Goal: Task Accomplishment & Management: Manage account settings

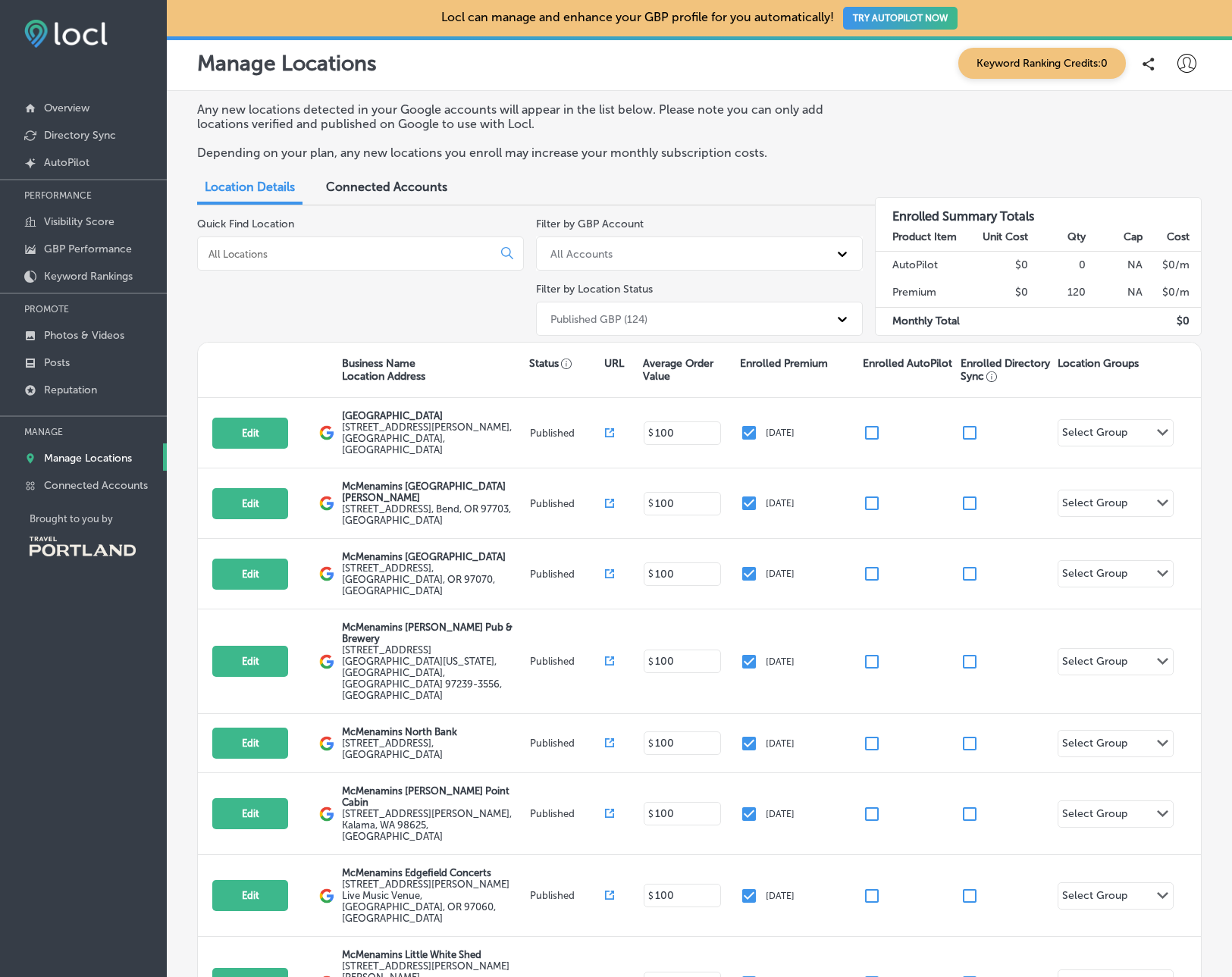
click at [426, 257] on input at bounding box center [348, 254] width 282 height 14
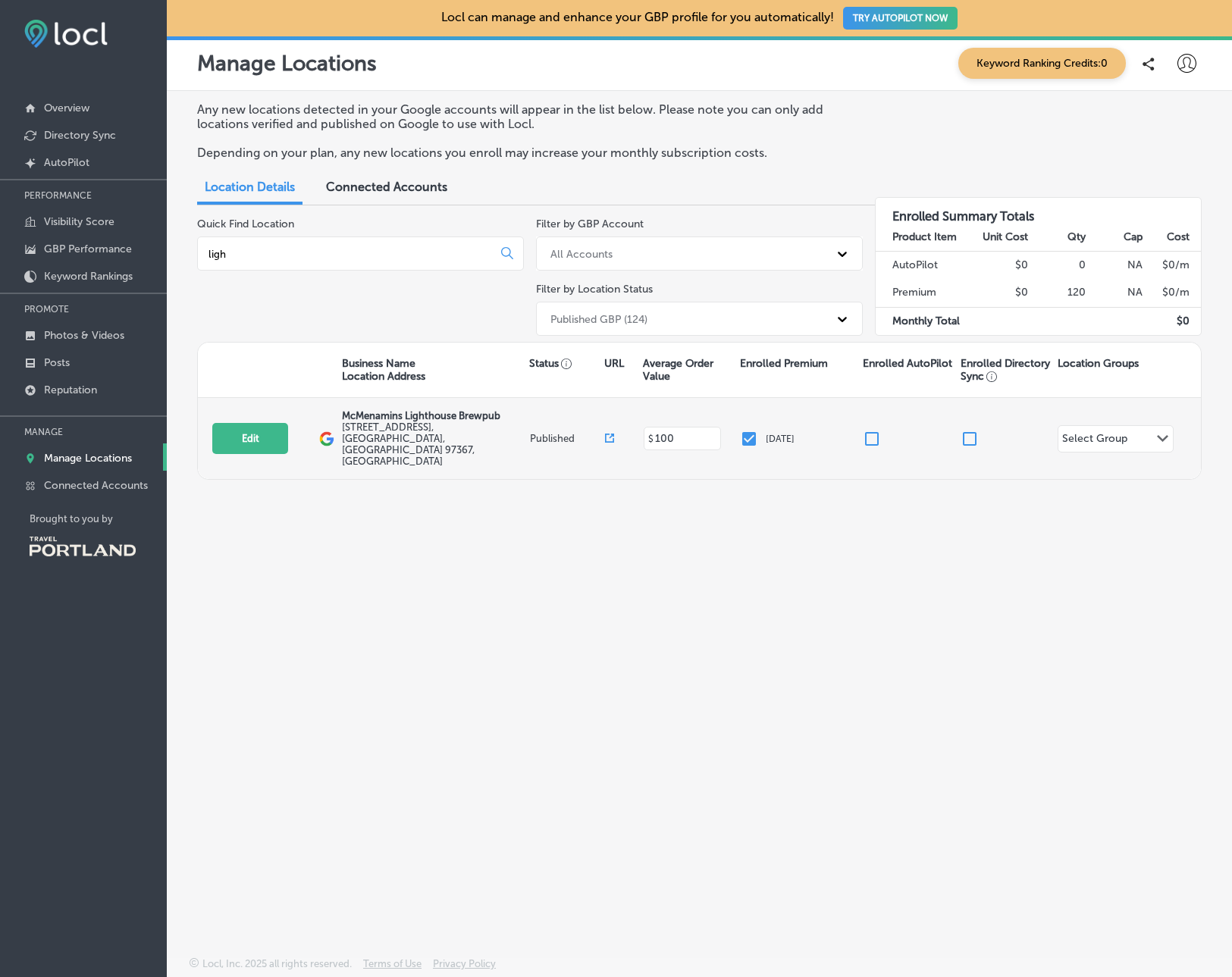
type input "ligh"
click at [295, 427] on div "Edit This location is not published yet." at bounding box center [265, 439] width 106 height 31
click at [251, 423] on button "Edit" at bounding box center [250, 439] width 76 height 31
select select "US"
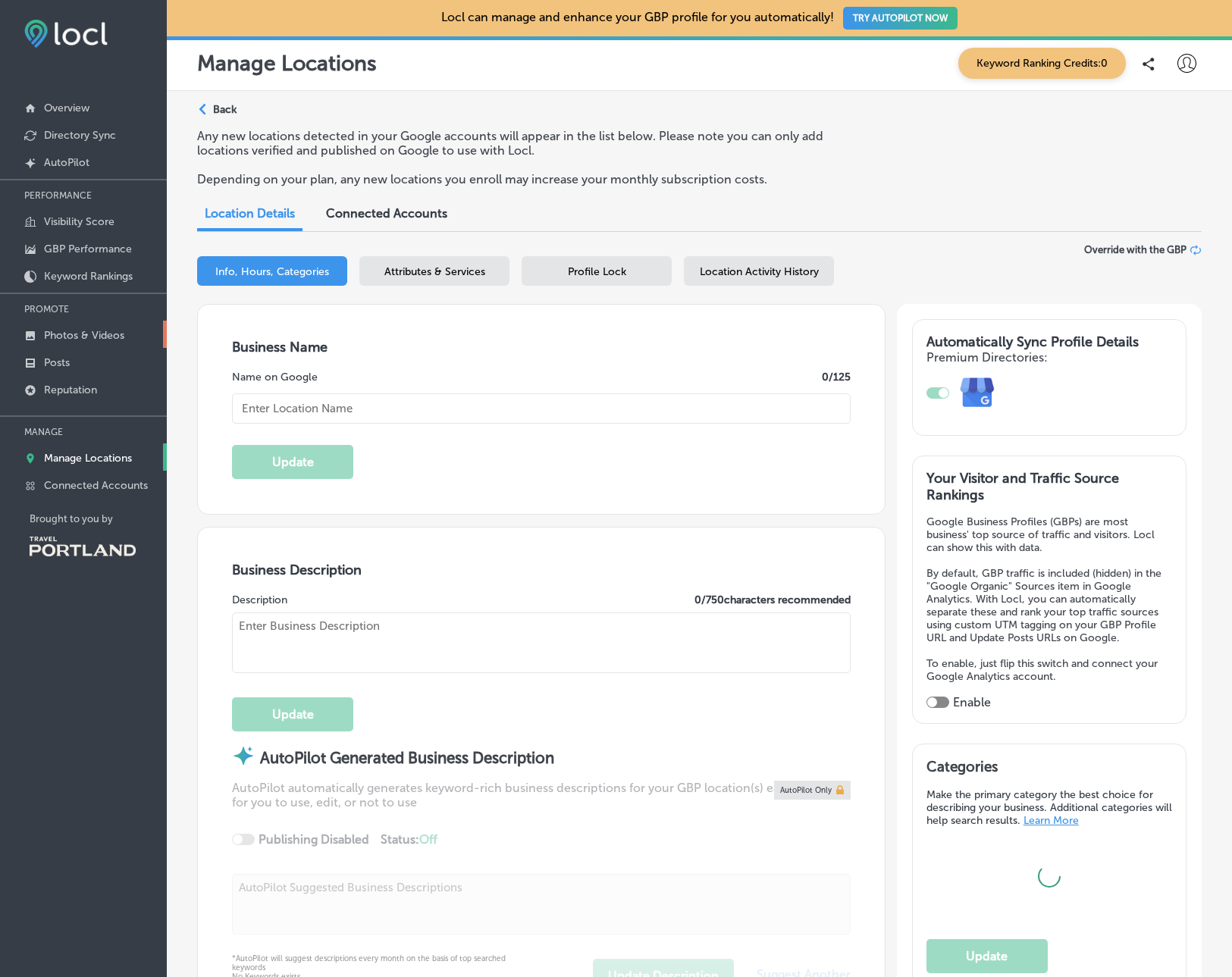
type input "McMenamins Lighthouse Brewpub"
type input "[STREET_ADDRESS]"
type input "[GEOGRAPHIC_DATA]"
type input "97367"
type input "US"
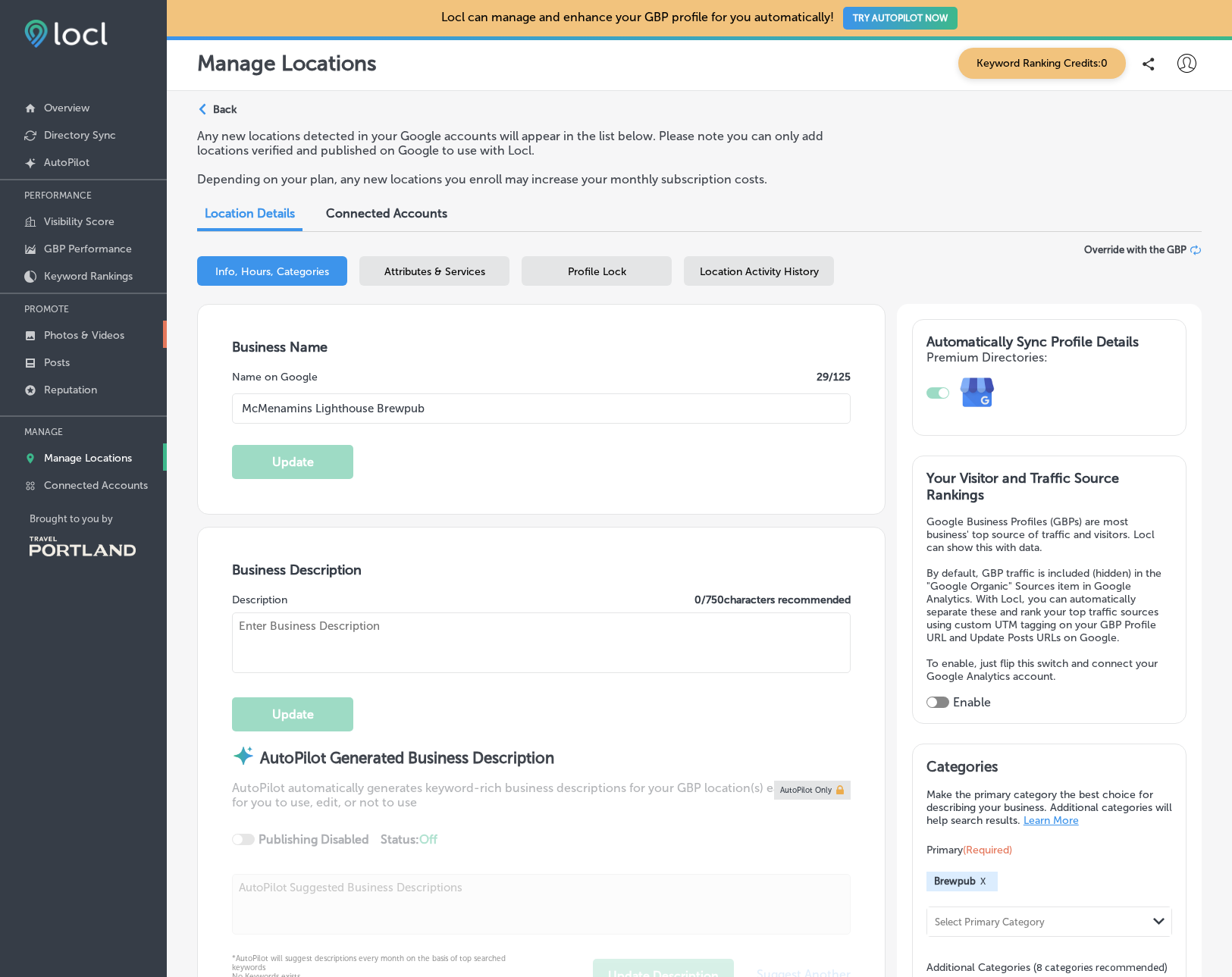
type input "[URL][DOMAIN_NAME] Maps&utm_medium=Website Button&utm_campaign=Lighthouse"
type input "[PHONE_NUMBER]"
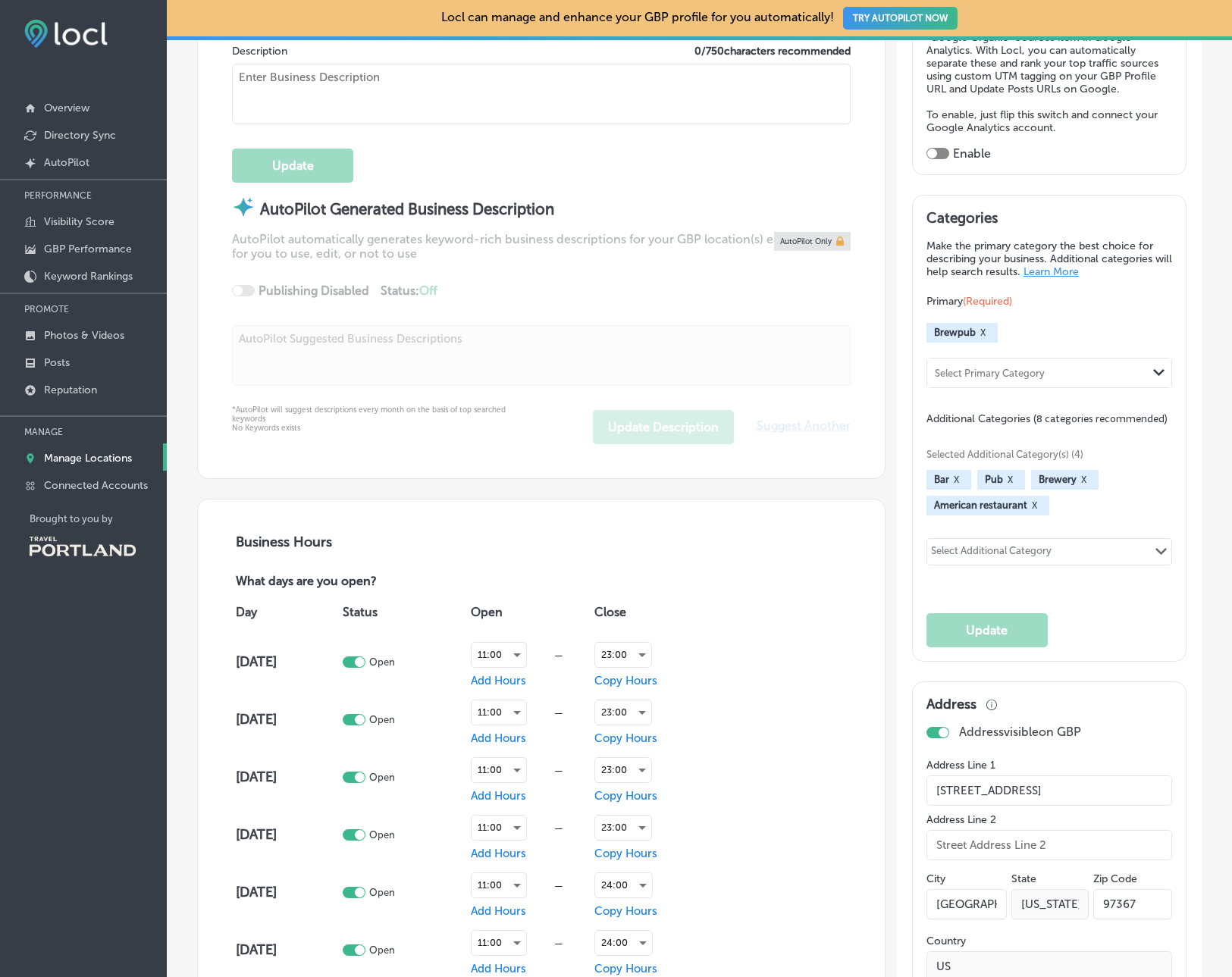
scroll to position [930, 0]
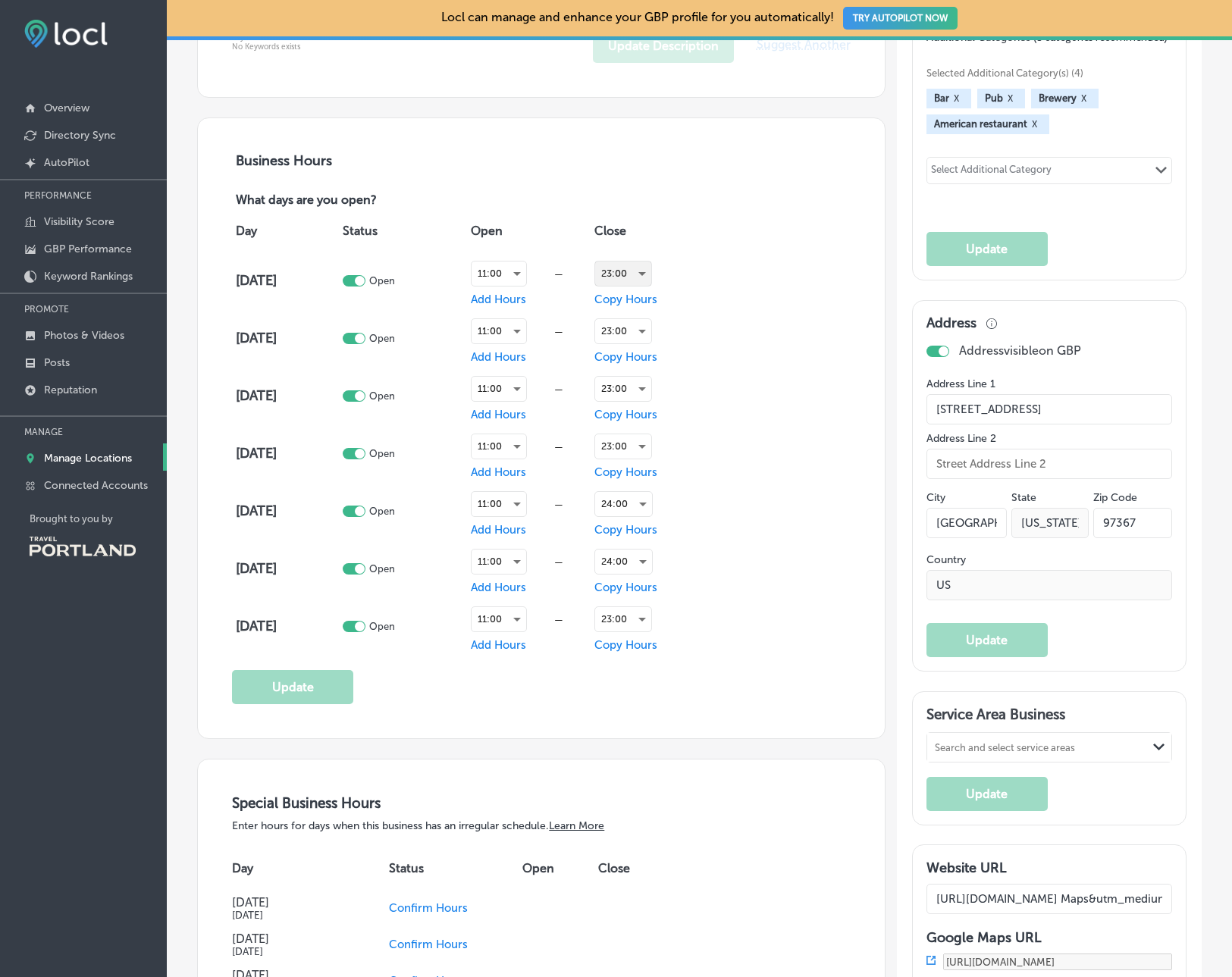
click at [641, 275] on div "23:00" at bounding box center [623, 274] width 56 height 24
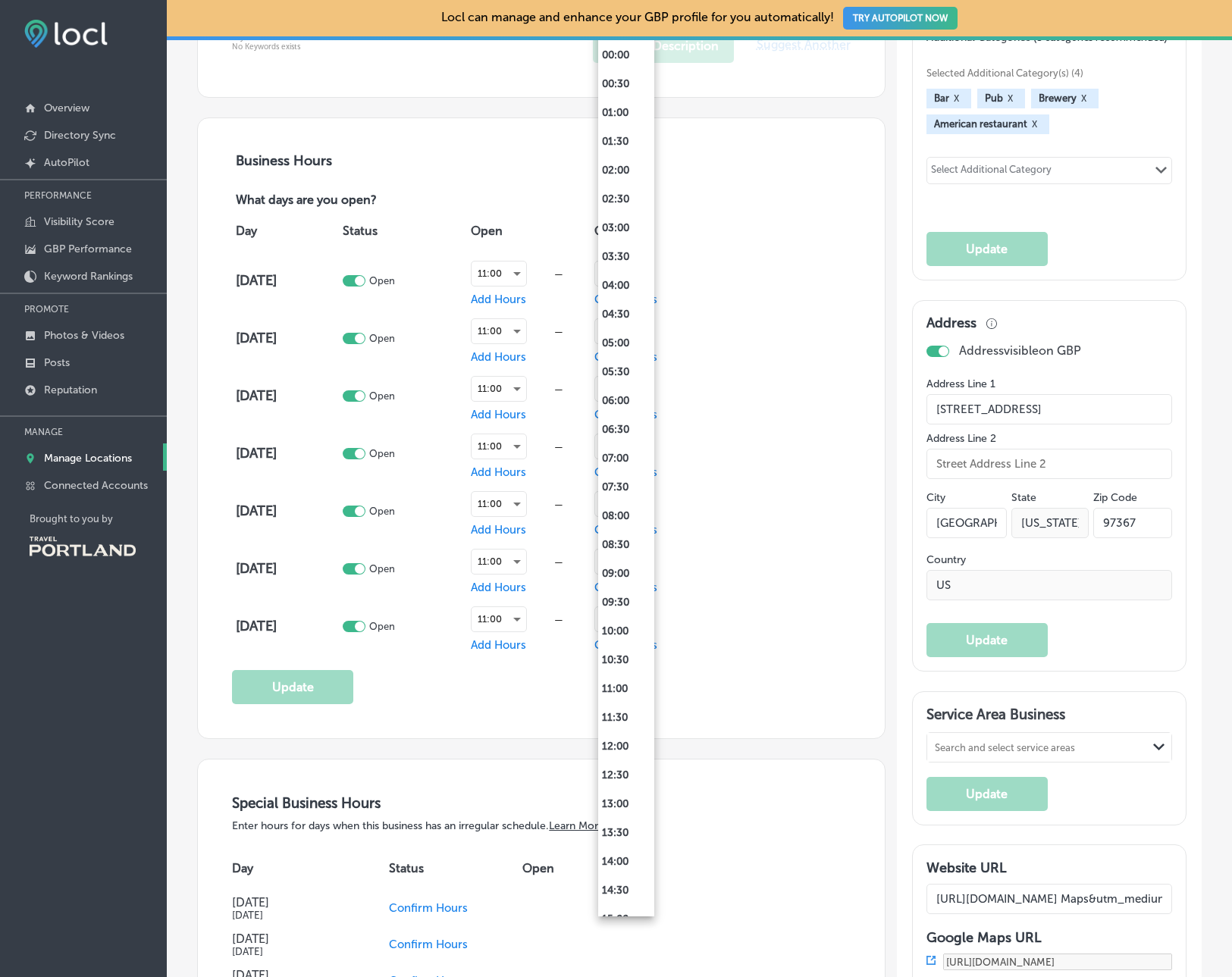
scroll to position [536, 0]
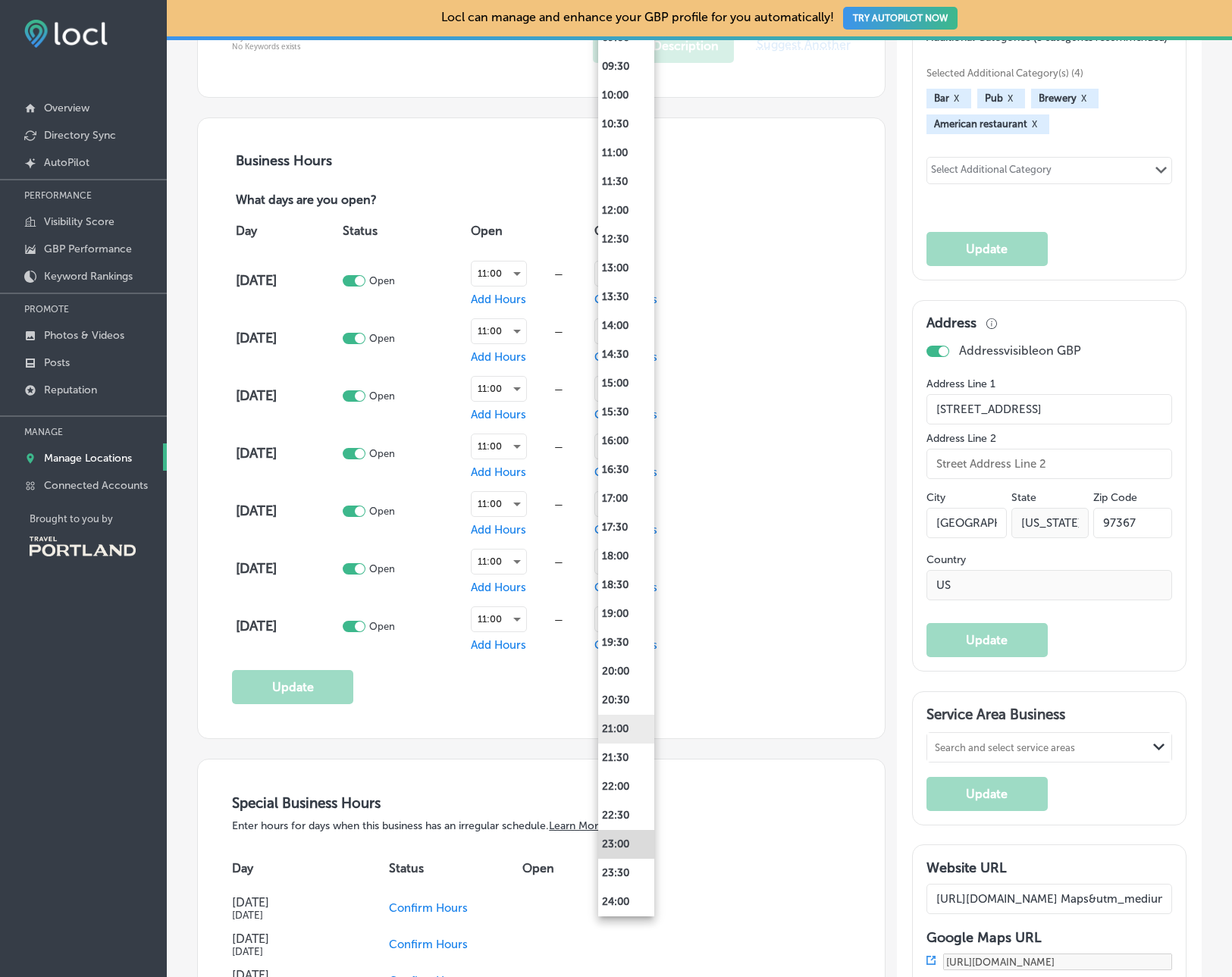
click at [629, 778] on li "22:00" at bounding box center [626, 786] width 56 height 29
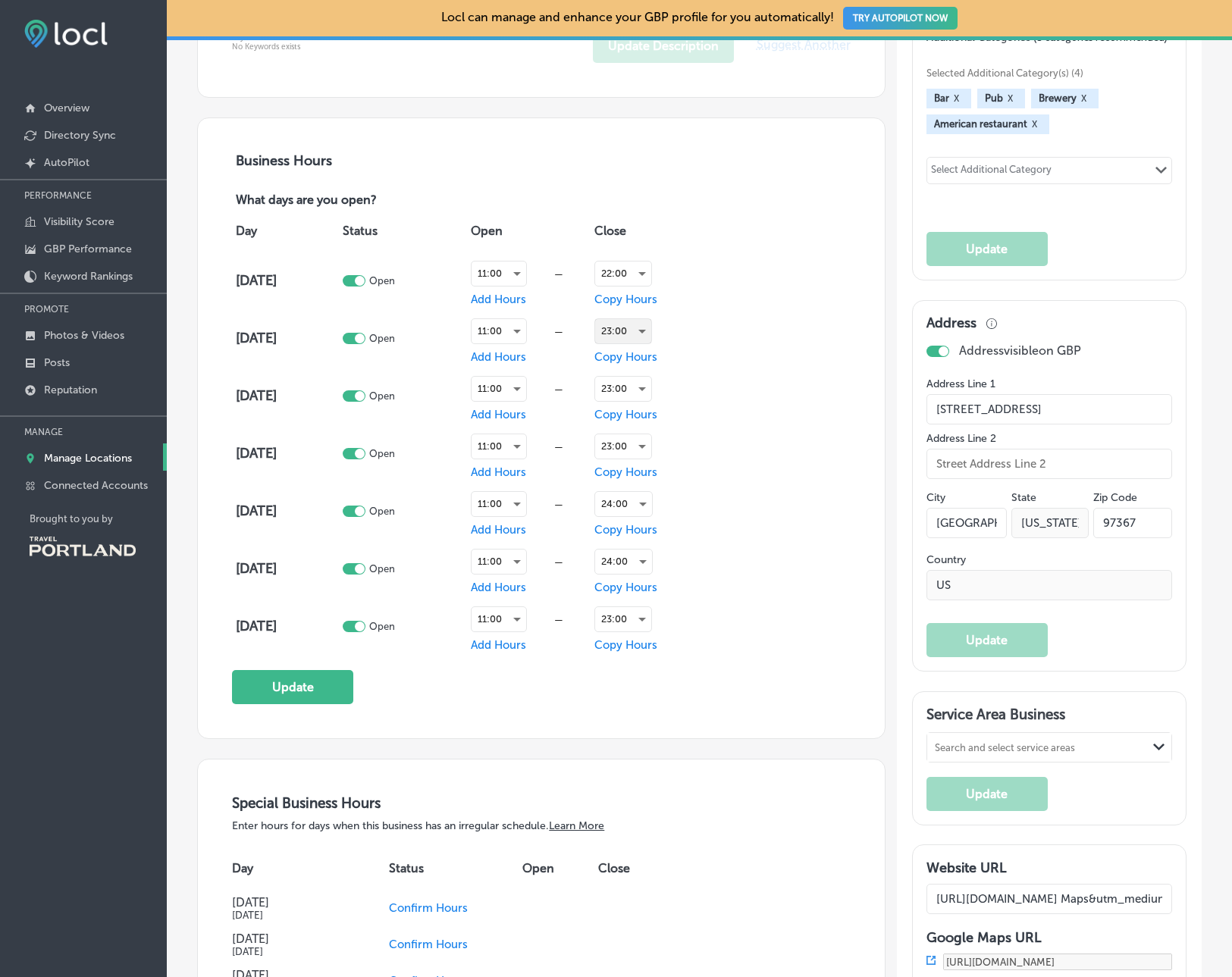
click at [643, 328] on div "23:00" at bounding box center [623, 331] width 56 height 24
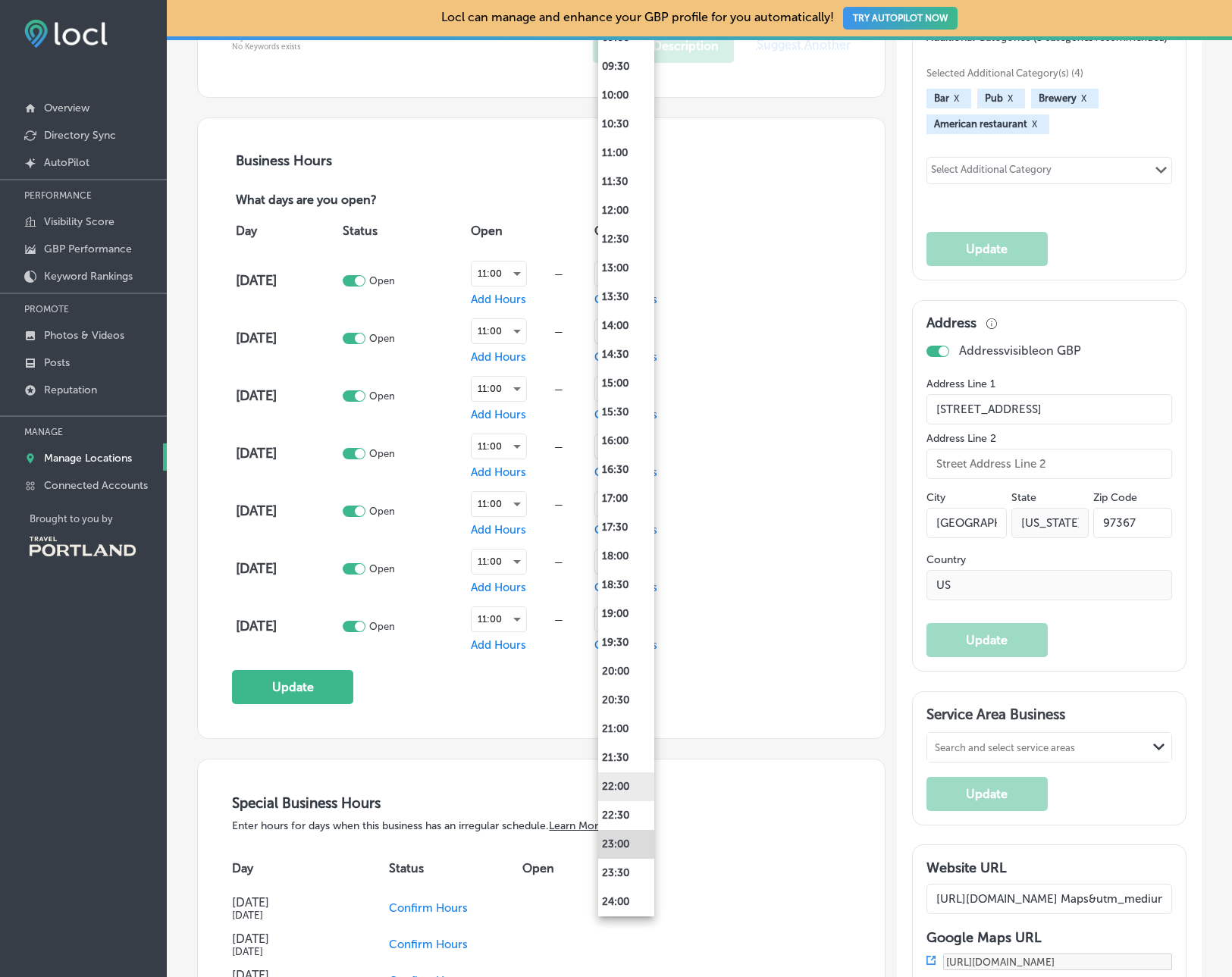
click at [621, 784] on li "22:00" at bounding box center [626, 786] width 56 height 29
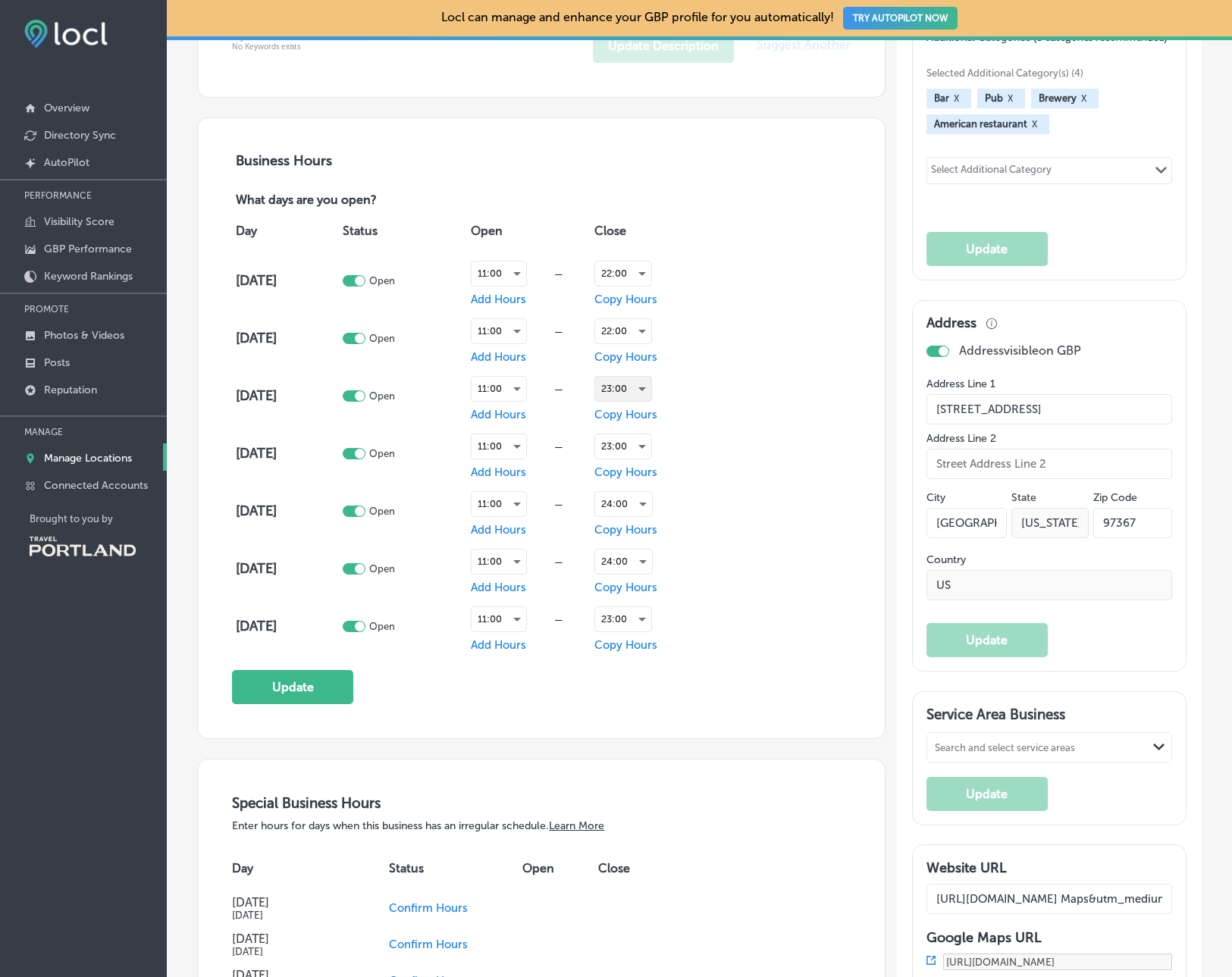
click at [639, 388] on div "23:00" at bounding box center [623, 389] width 56 height 24
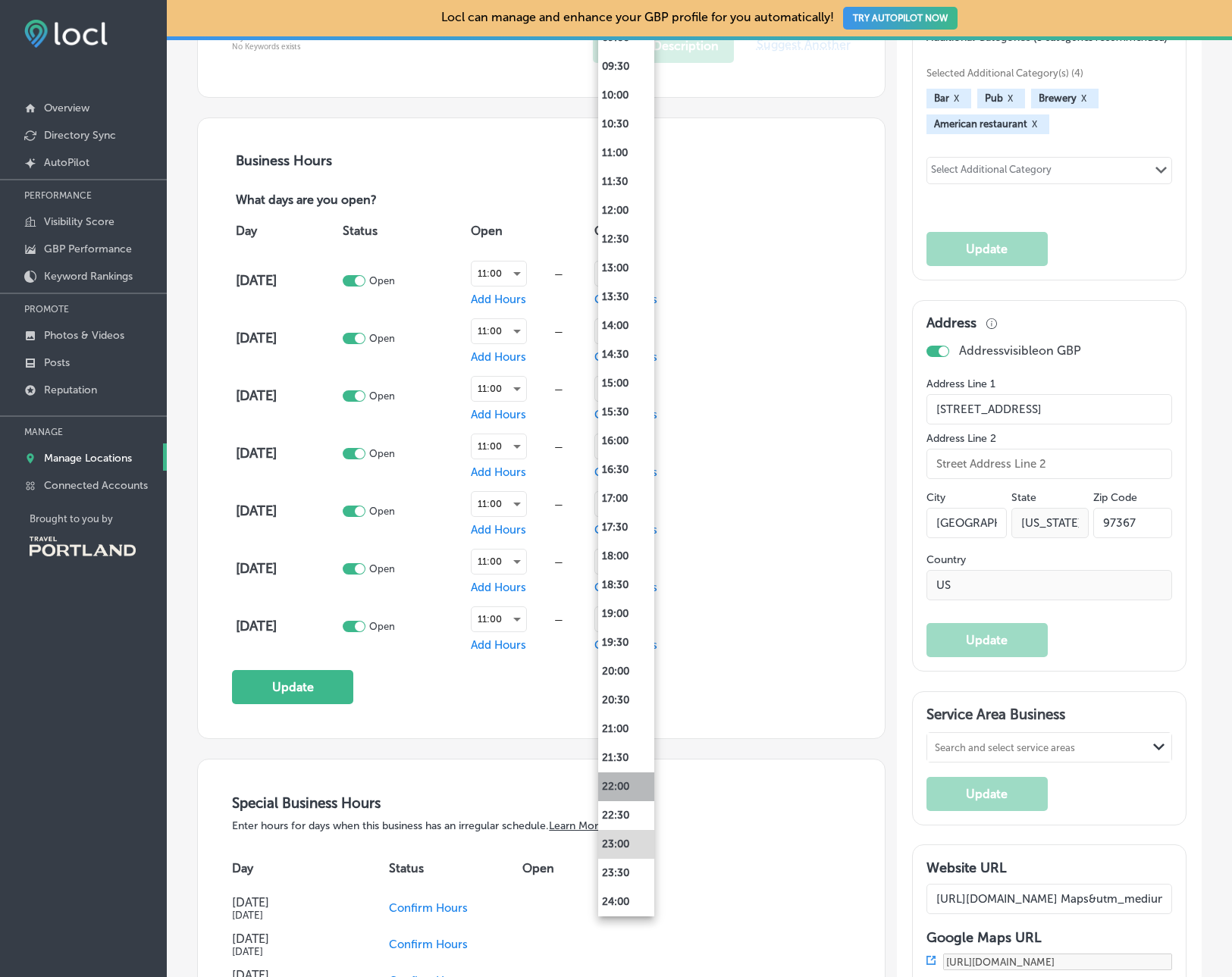
click at [612, 781] on li "22:00" at bounding box center [626, 786] width 56 height 29
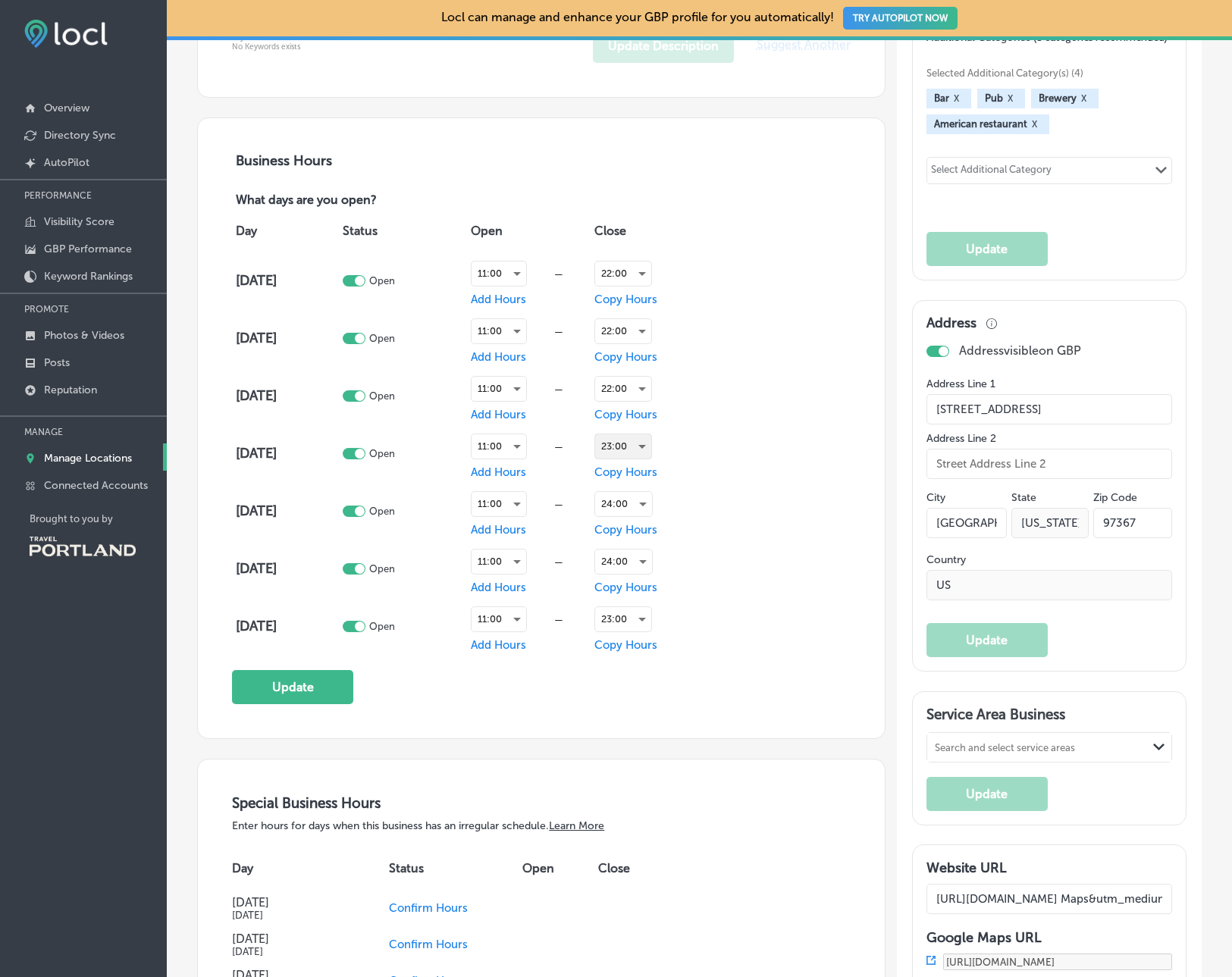
click at [627, 451] on div "23:00" at bounding box center [623, 446] width 56 height 24
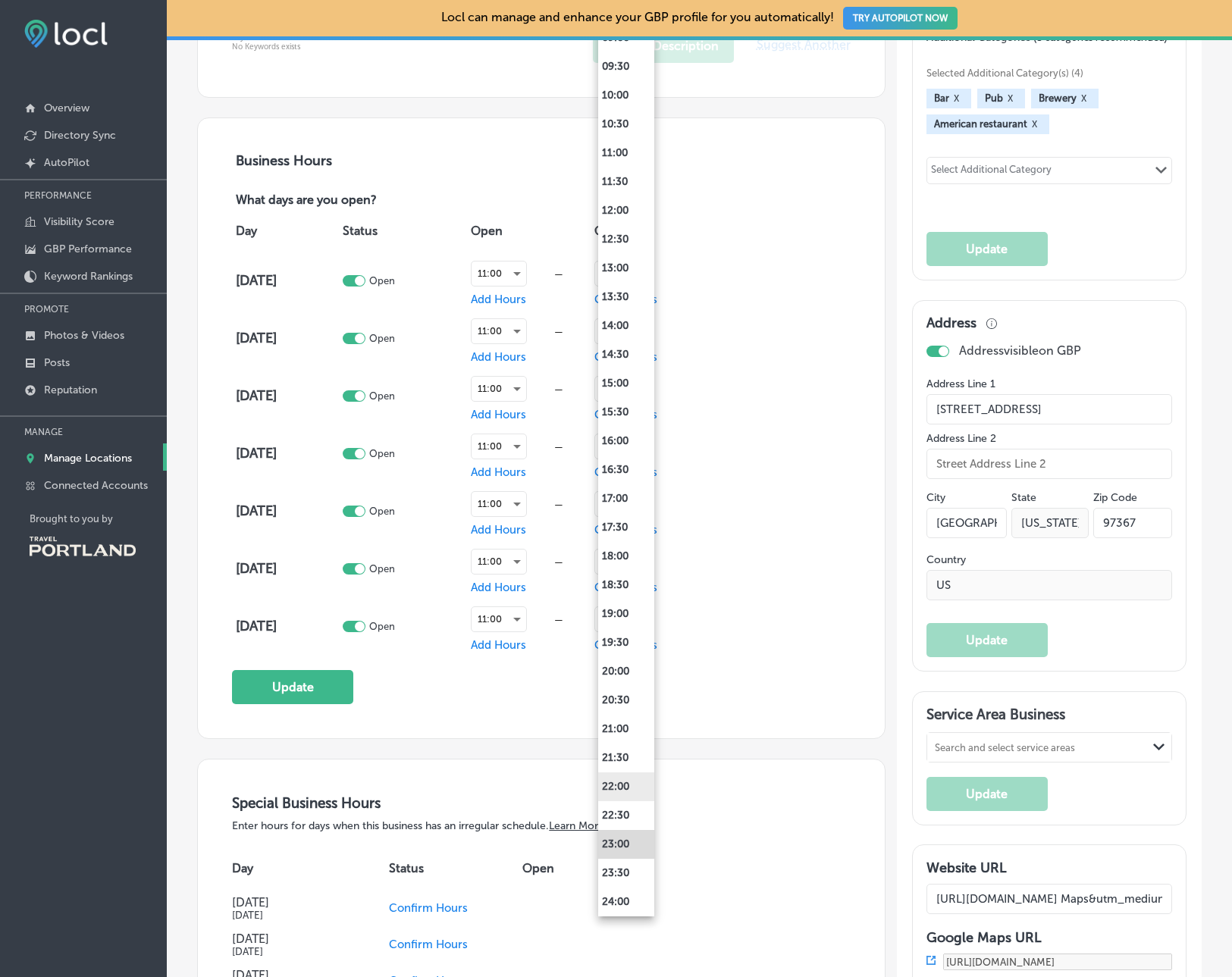
click at [635, 790] on li "22:00" at bounding box center [626, 786] width 56 height 29
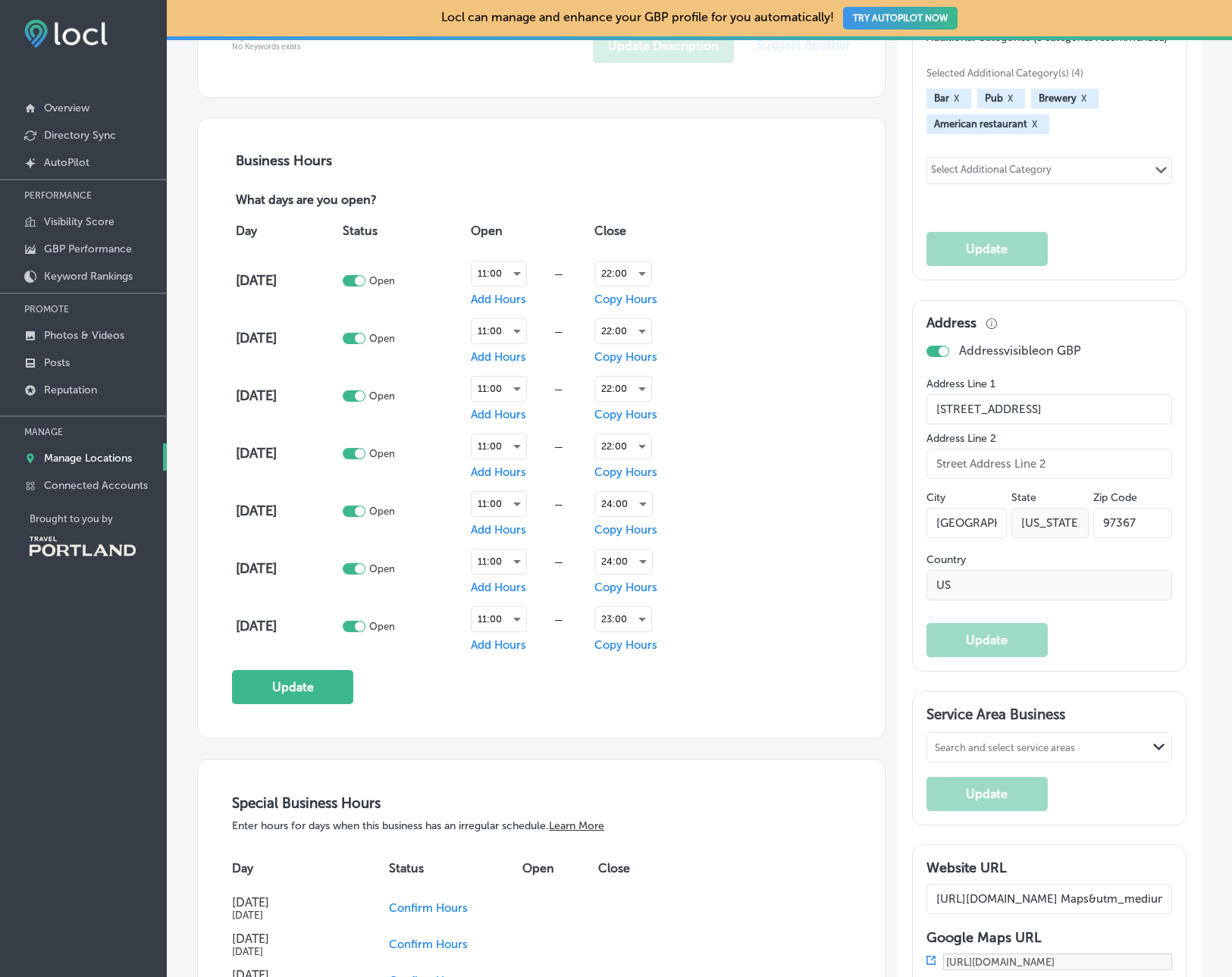
click at [801, 686] on div "Business Hours What days are you open? Day Status Open Close [DATE] Open 11:00 …" at bounding box center [541, 428] width 618 height 551
click at [641, 625] on div "23:00" at bounding box center [623, 619] width 56 height 24
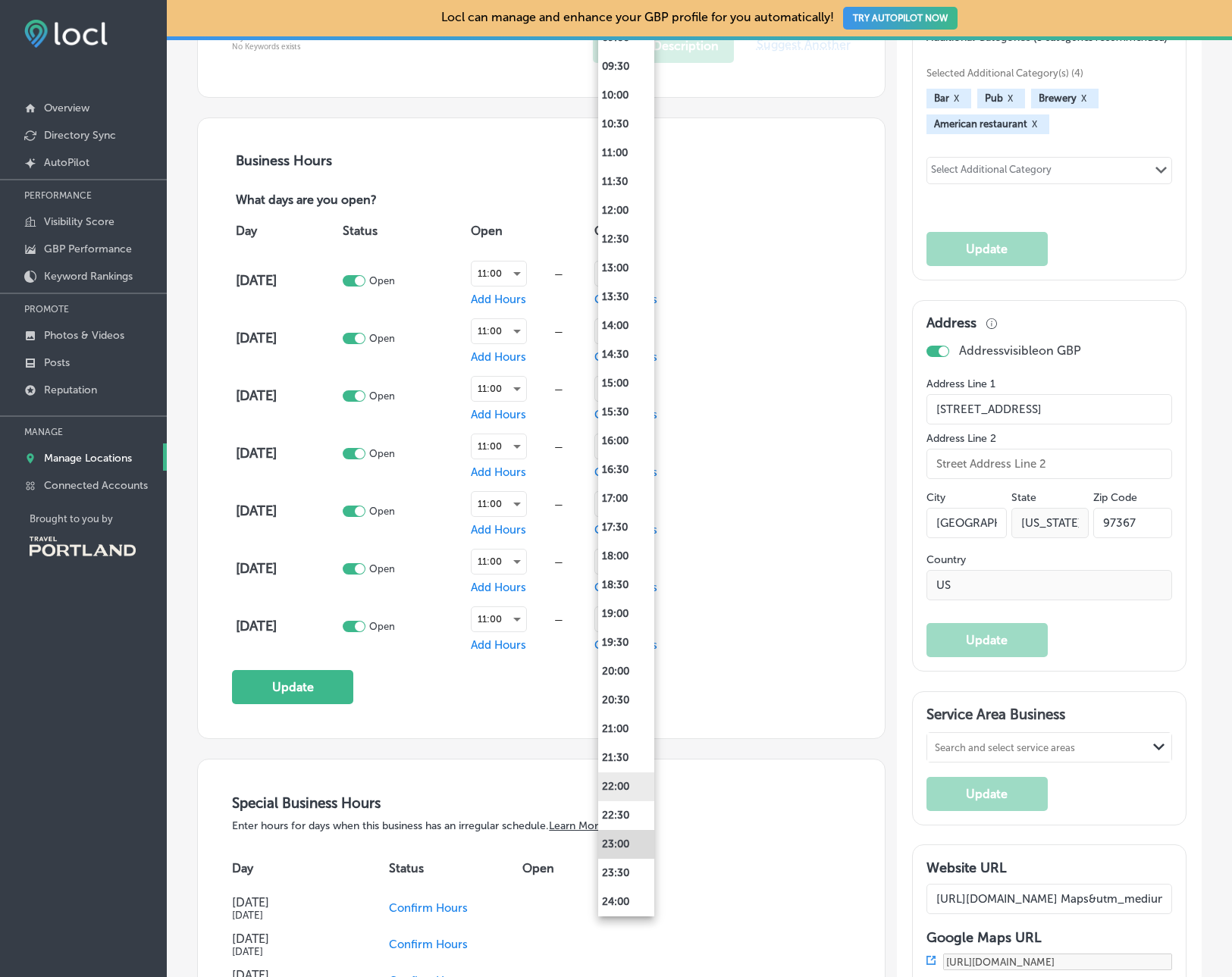
click at [613, 787] on li "22:00" at bounding box center [626, 786] width 56 height 29
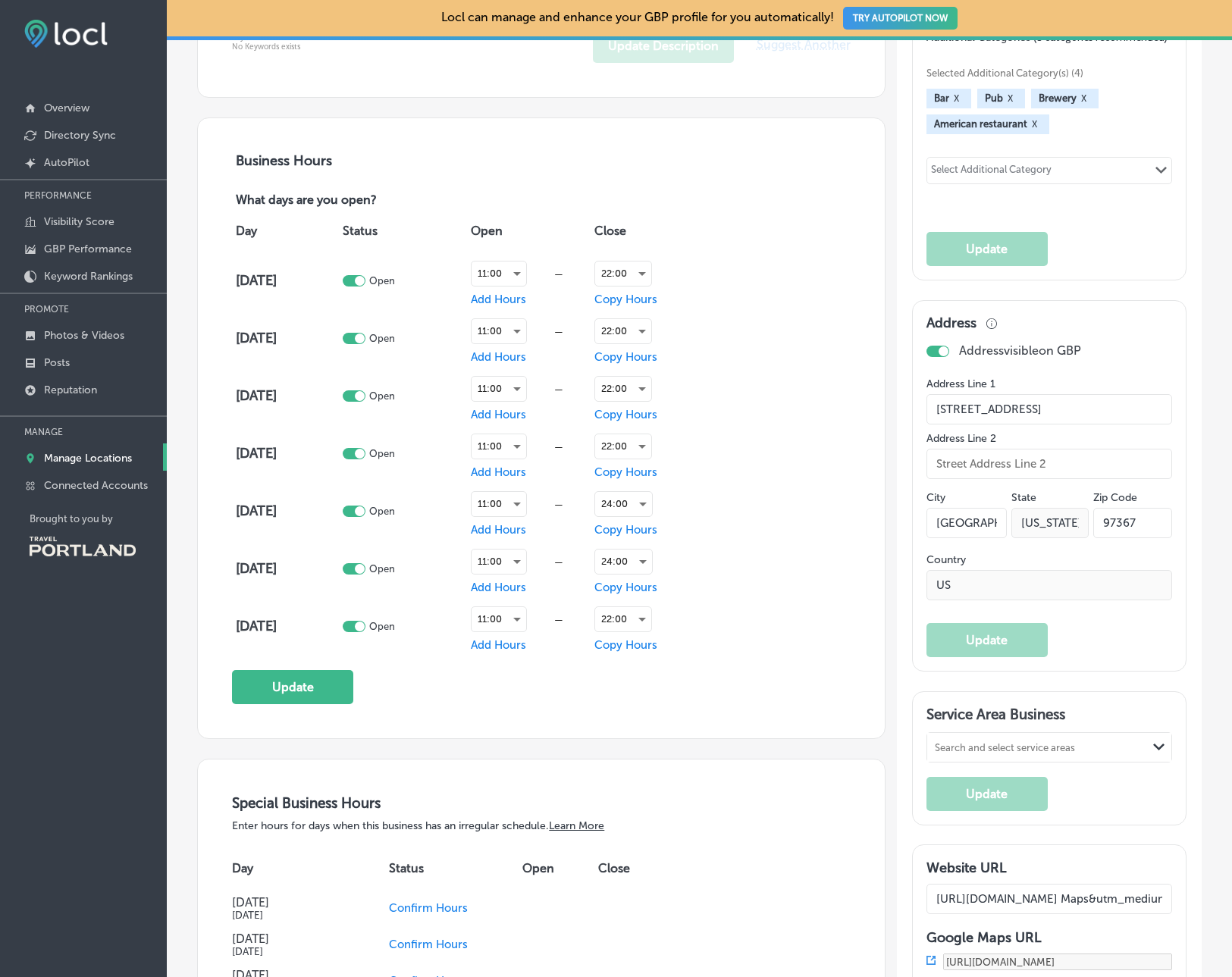
click at [780, 640] on div "Day Status Open Close [DATE] Open 11:00 — Add Hours 22:00 Copy Hours [DATE] Ope…" at bounding box center [541, 432] width 618 height 446
click at [329, 675] on button "Update" at bounding box center [292, 686] width 121 height 34
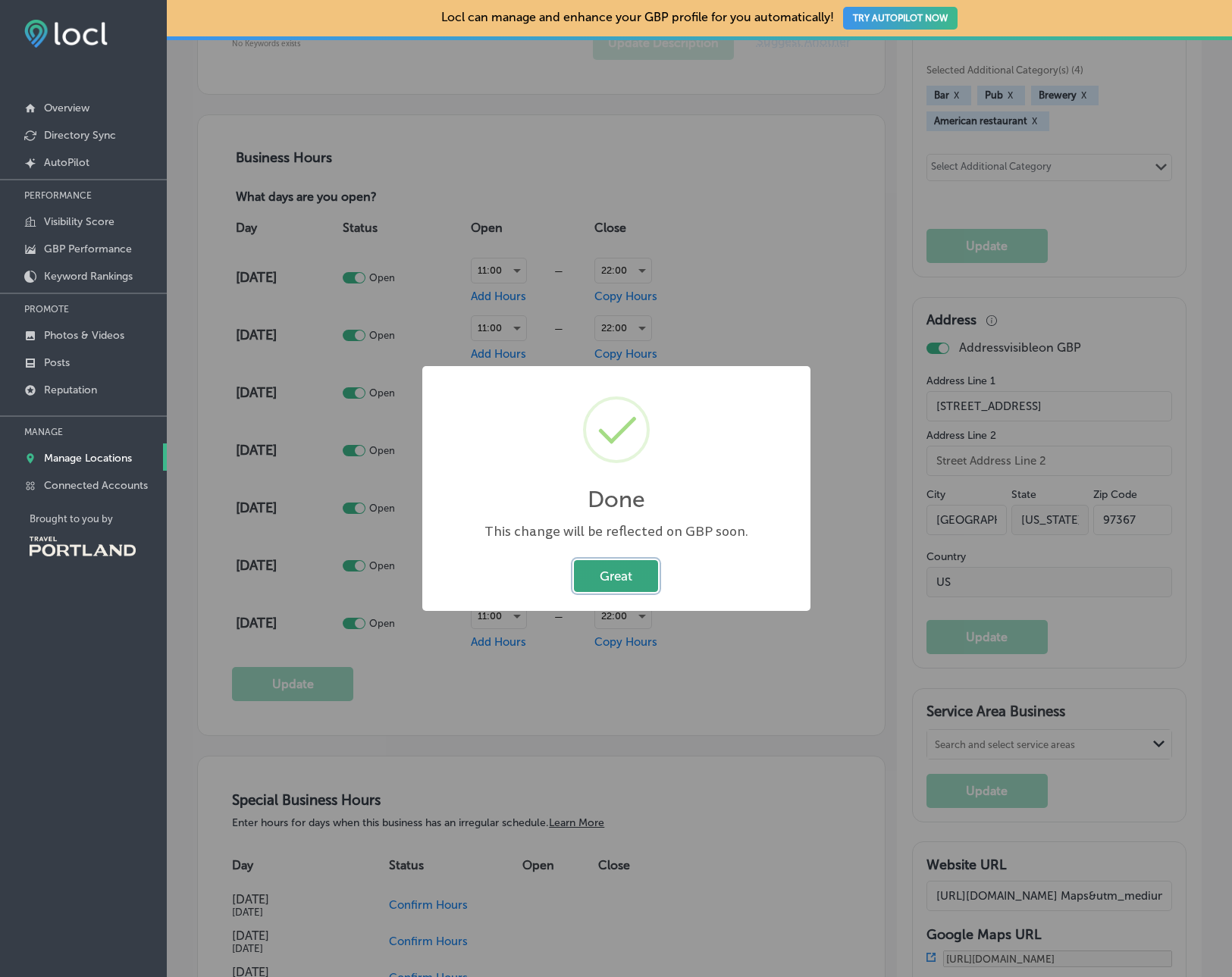
click at [618, 582] on button "Great" at bounding box center [616, 575] width 84 height 31
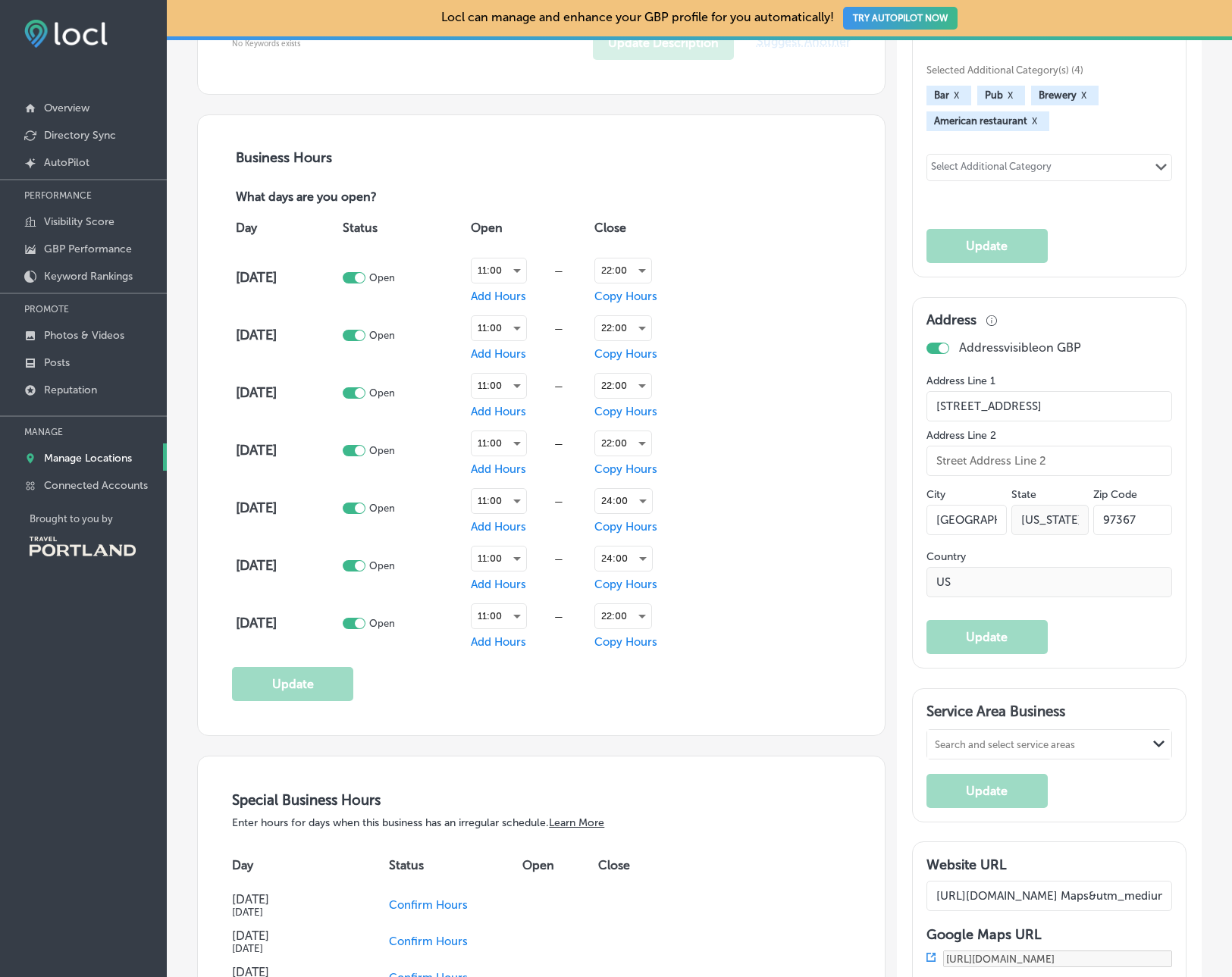
click at [728, 249] on div "Day Status Open Close [DATE] Open 11:00 — Add Hours 22:00 Copy Hours [DATE] Ope…" at bounding box center [541, 429] width 618 height 446
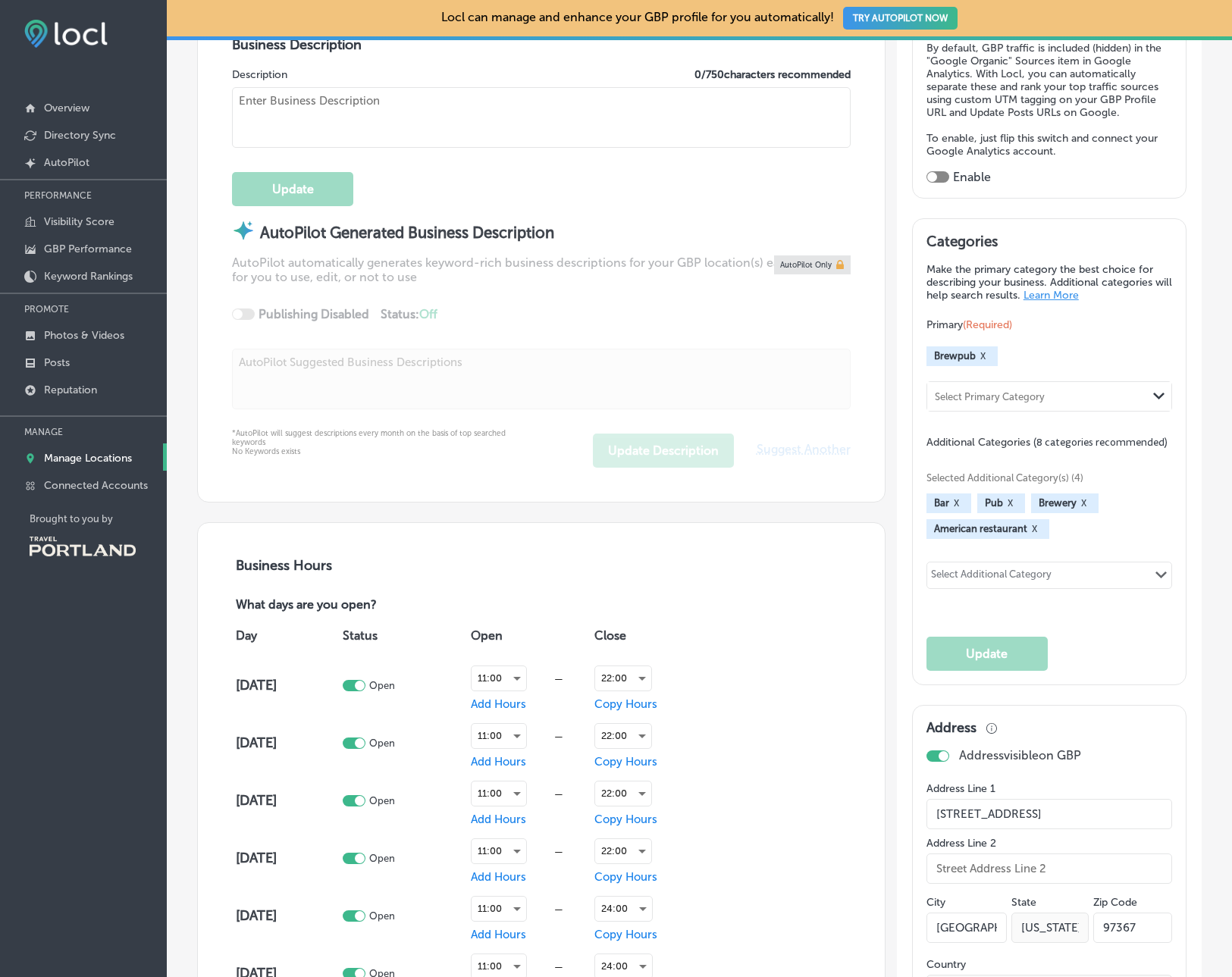
scroll to position [0, 0]
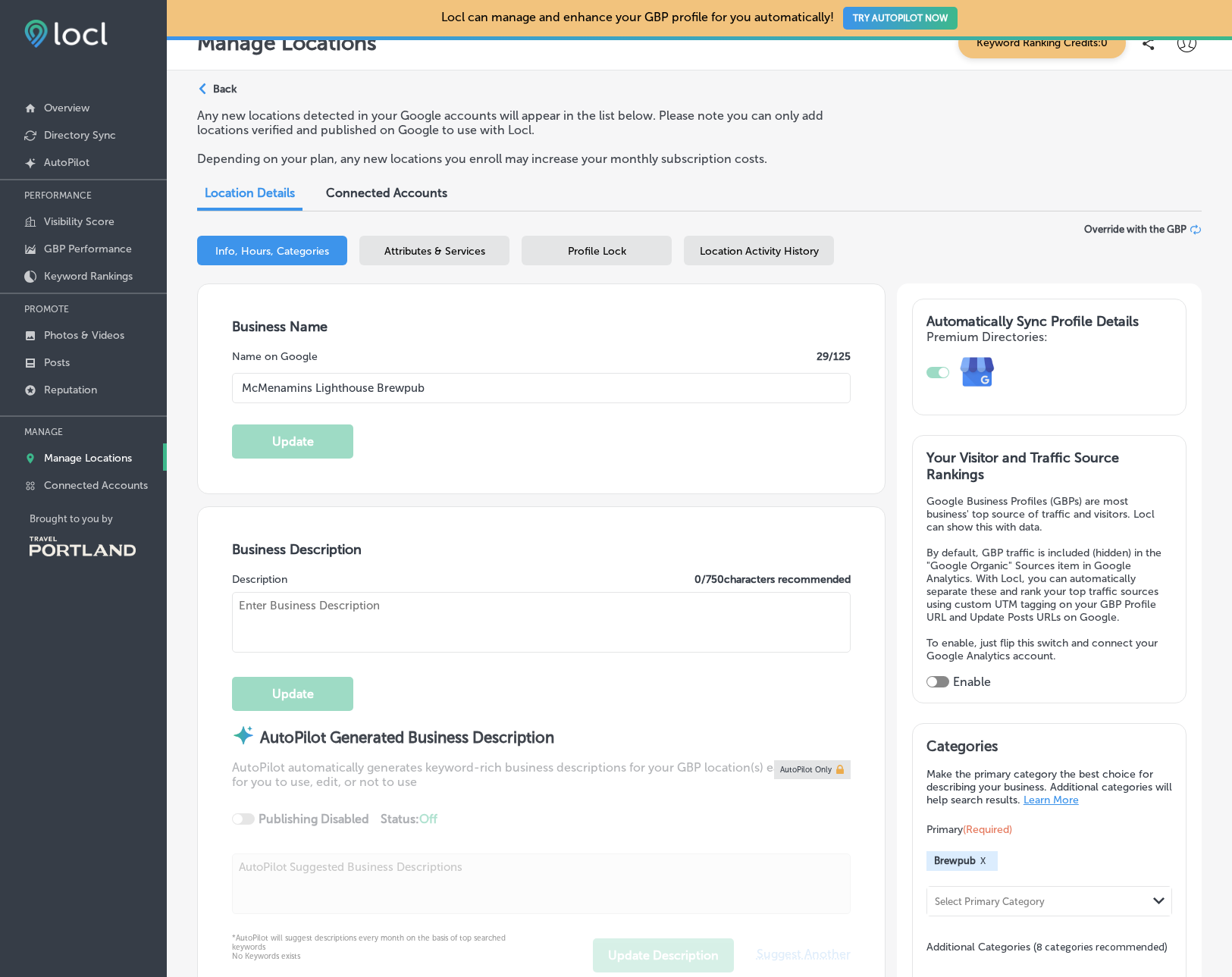
scroll to position [22, 0]
click at [221, 96] on div "Path Created with Sketch. Back" at bounding box center [217, 93] width 40 height 27
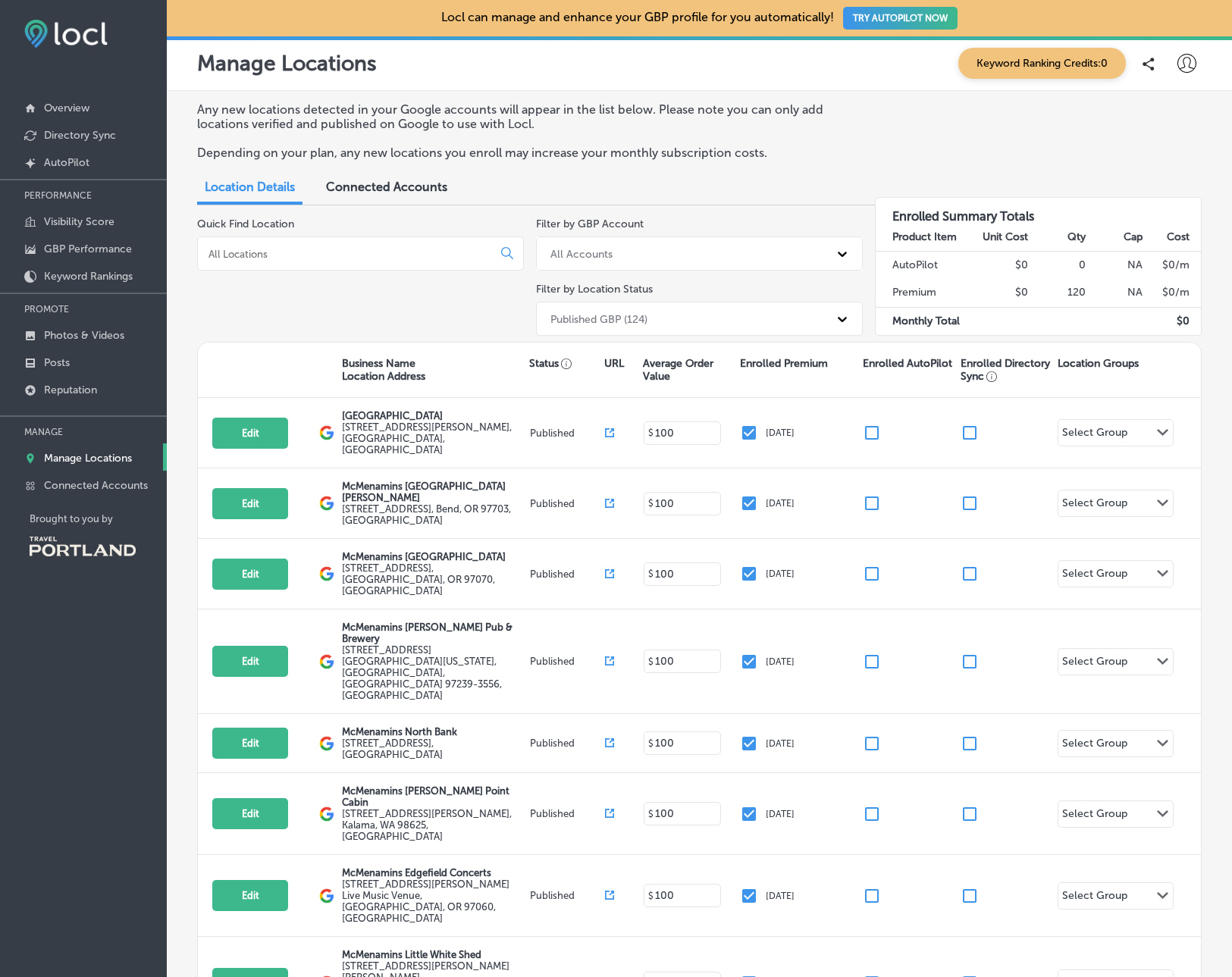
click at [337, 254] on input at bounding box center [348, 254] width 282 height 14
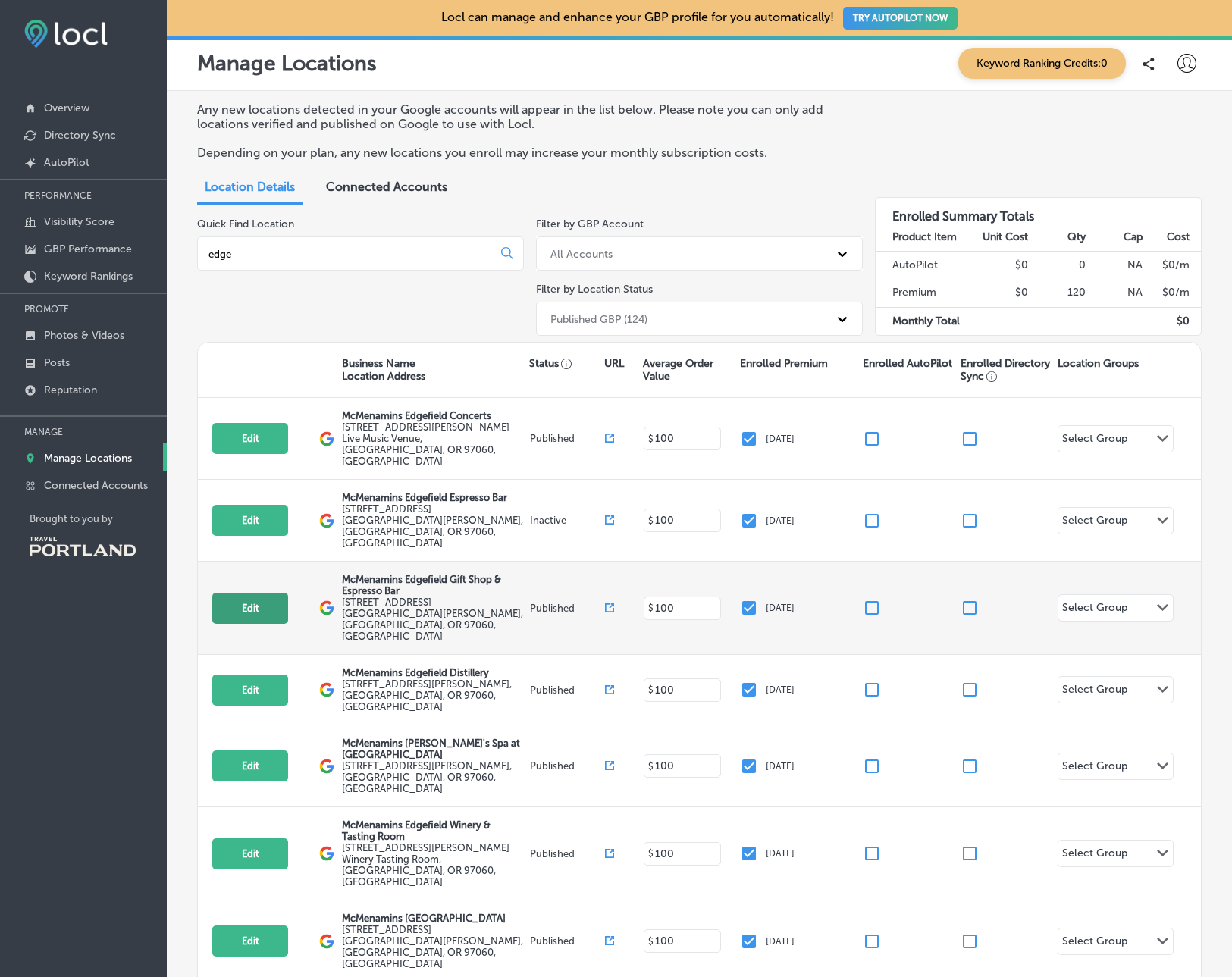
type input "edge"
click at [259, 593] on button "Edit" at bounding box center [250, 609] width 76 height 31
select select "US"
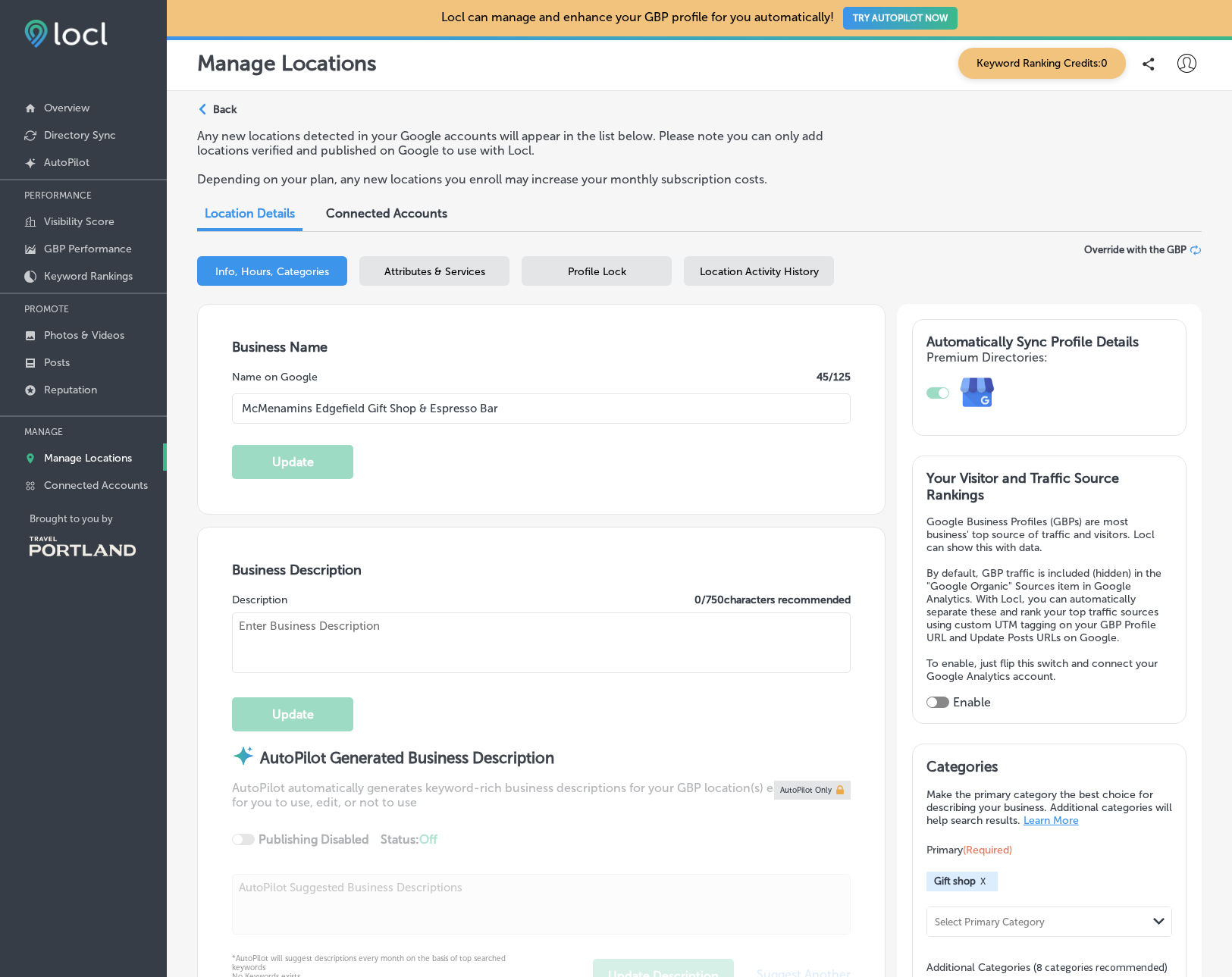
type input "McMenamins Edgefield Gift Shop & Espresso Bar"
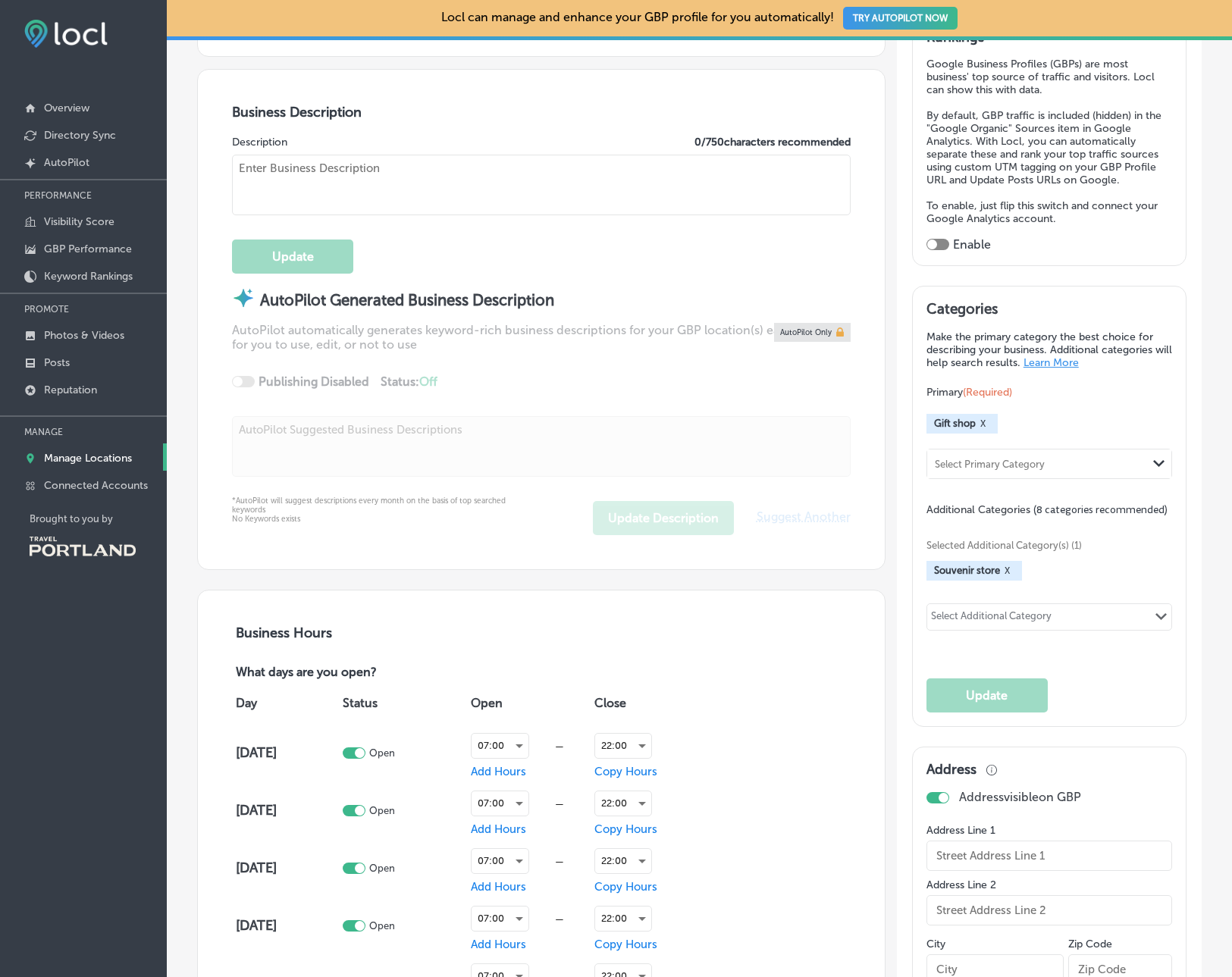
type input "[STREET_ADDRESS][PERSON_NAME]"
type input "Gift Shop"
type input "[GEOGRAPHIC_DATA]"
type input "97060"
type input "US"
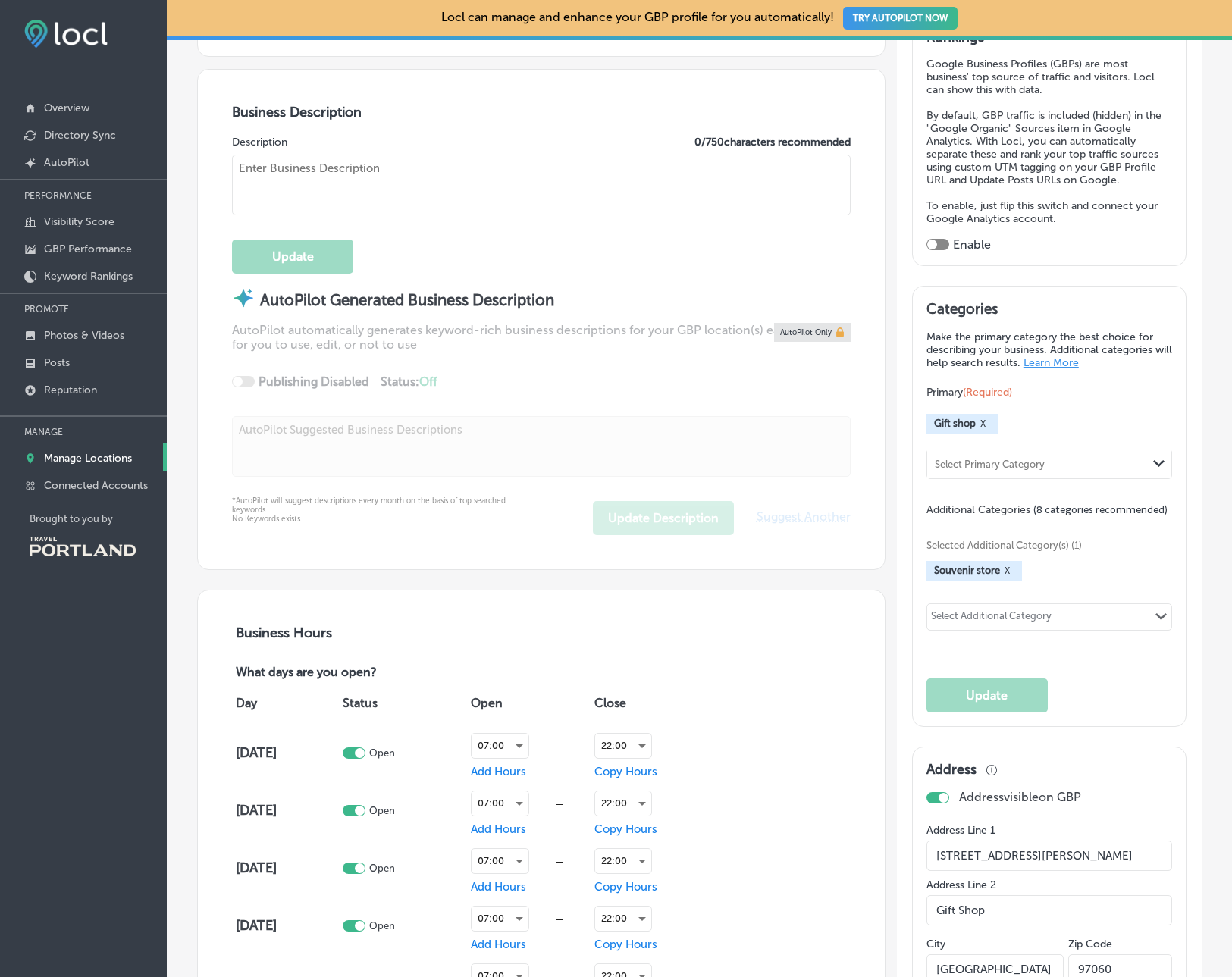
type input "[URL][DOMAIN_NAME] Maps&utm_medium=Website Button&utm_campaign=Edgefield Gift S…"
type input "[PHONE_NUMBER]"
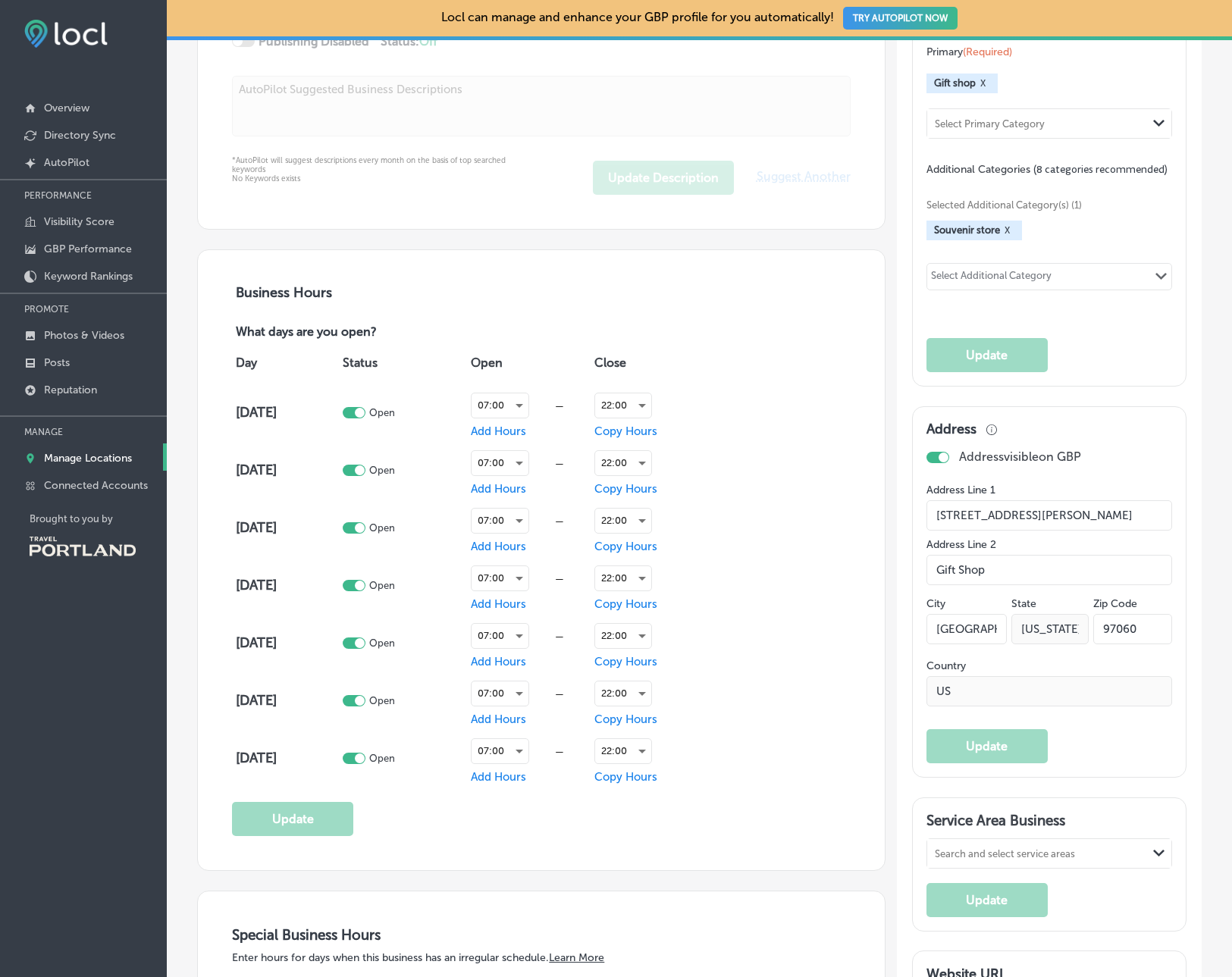
scroll to position [800, 0]
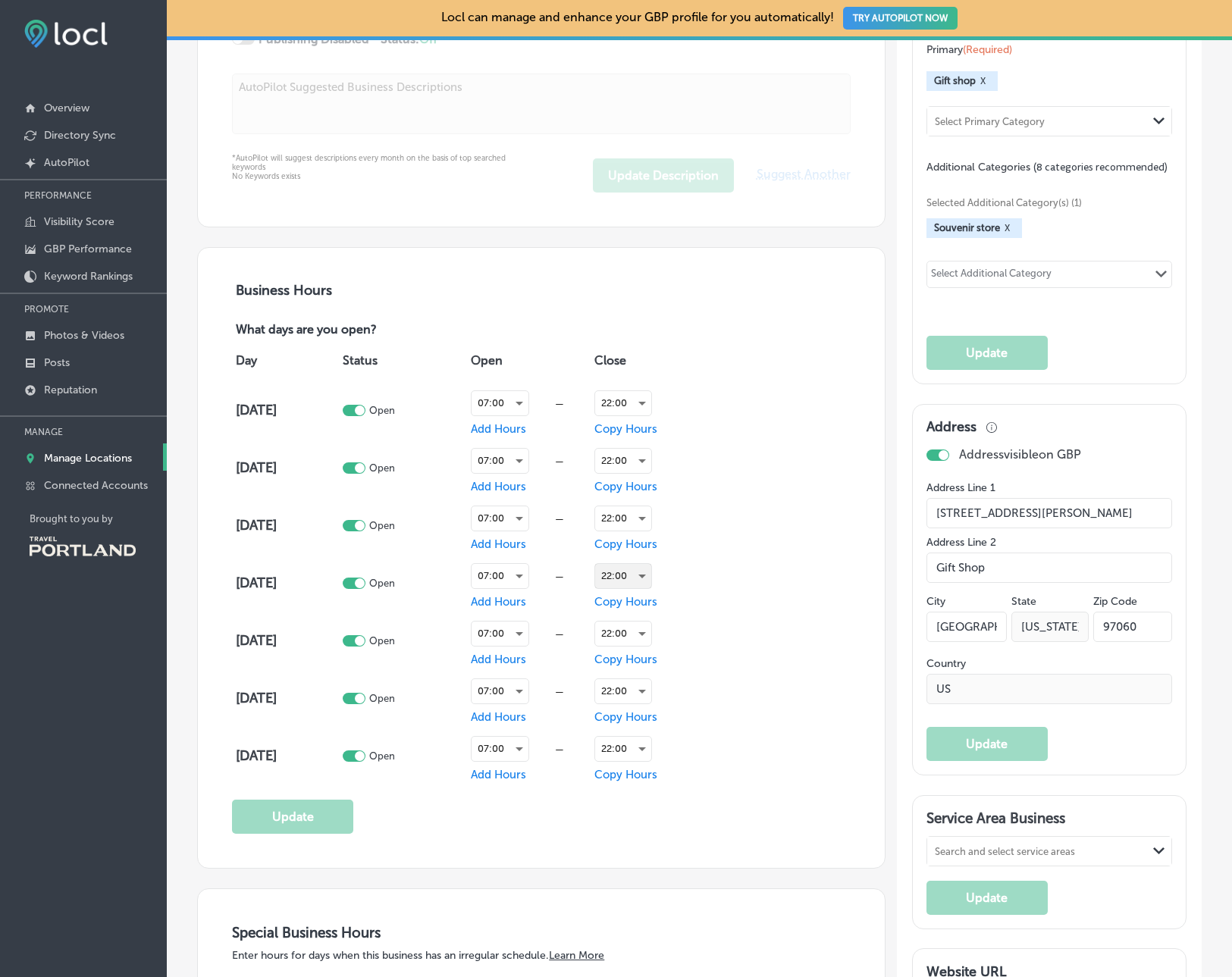
click at [637, 573] on div "22:00" at bounding box center [623, 575] width 56 height 24
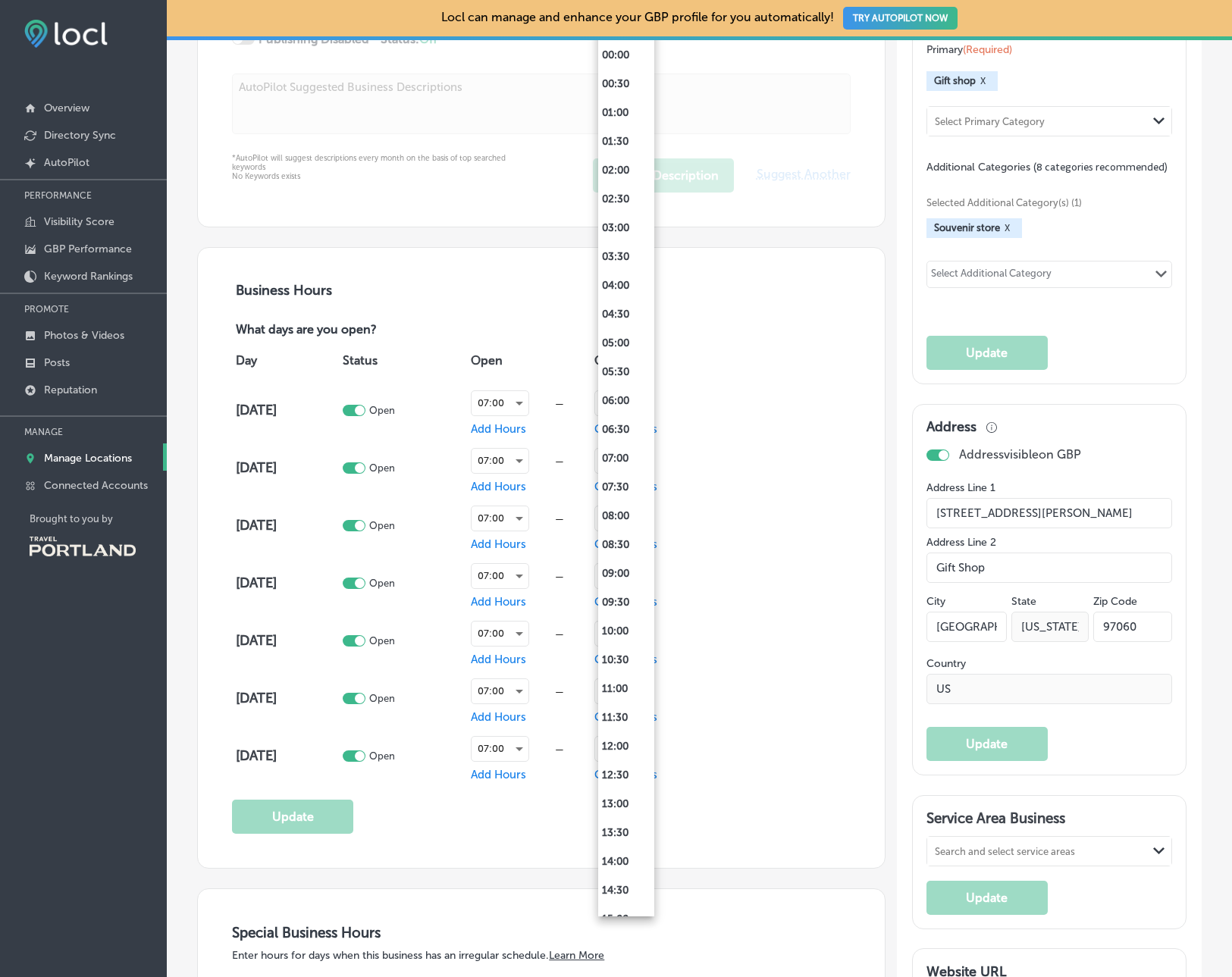
scroll to position [536, 0]
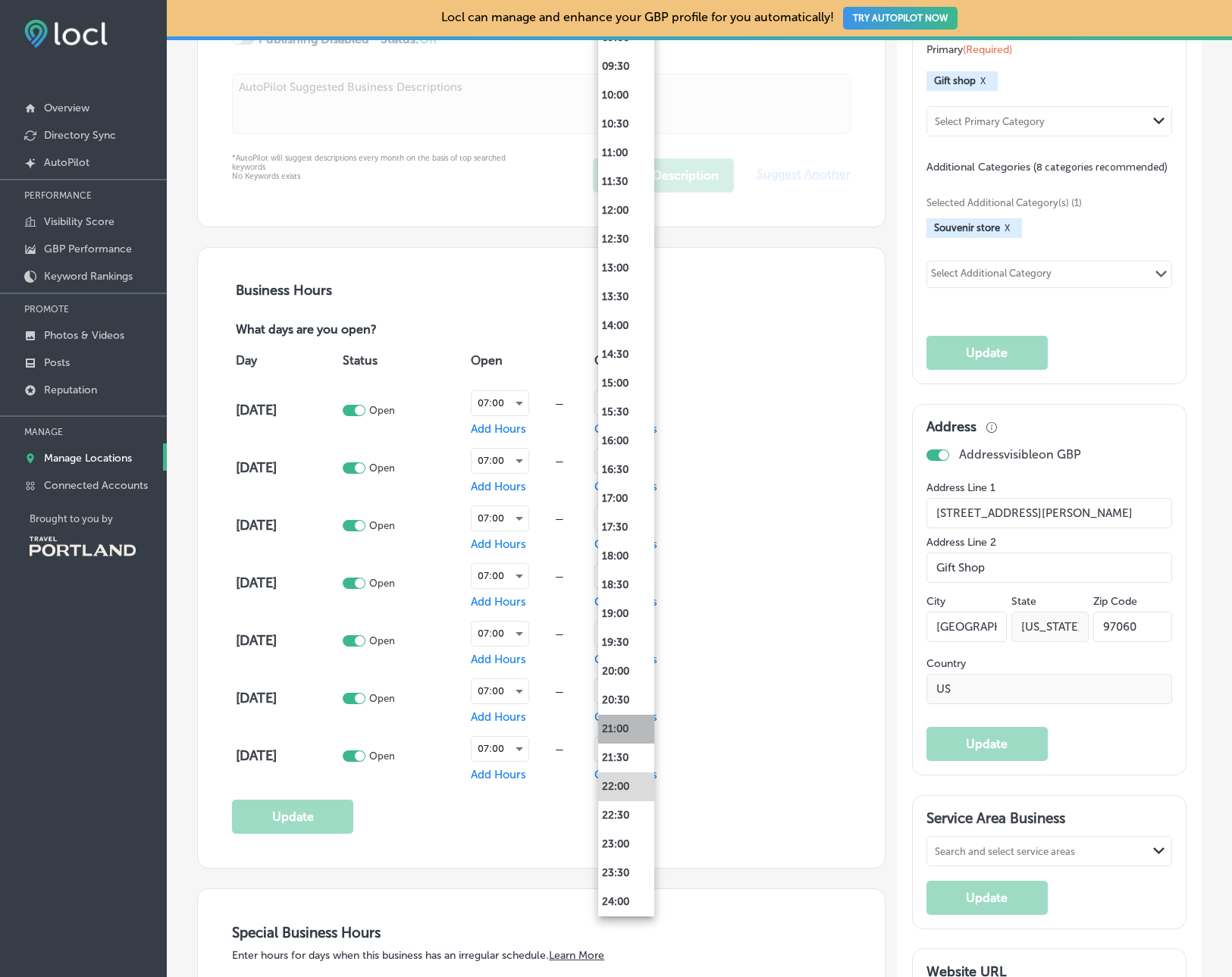
click at [622, 730] on li "21:00" at bounding box center [626, 728] width 56 height 29
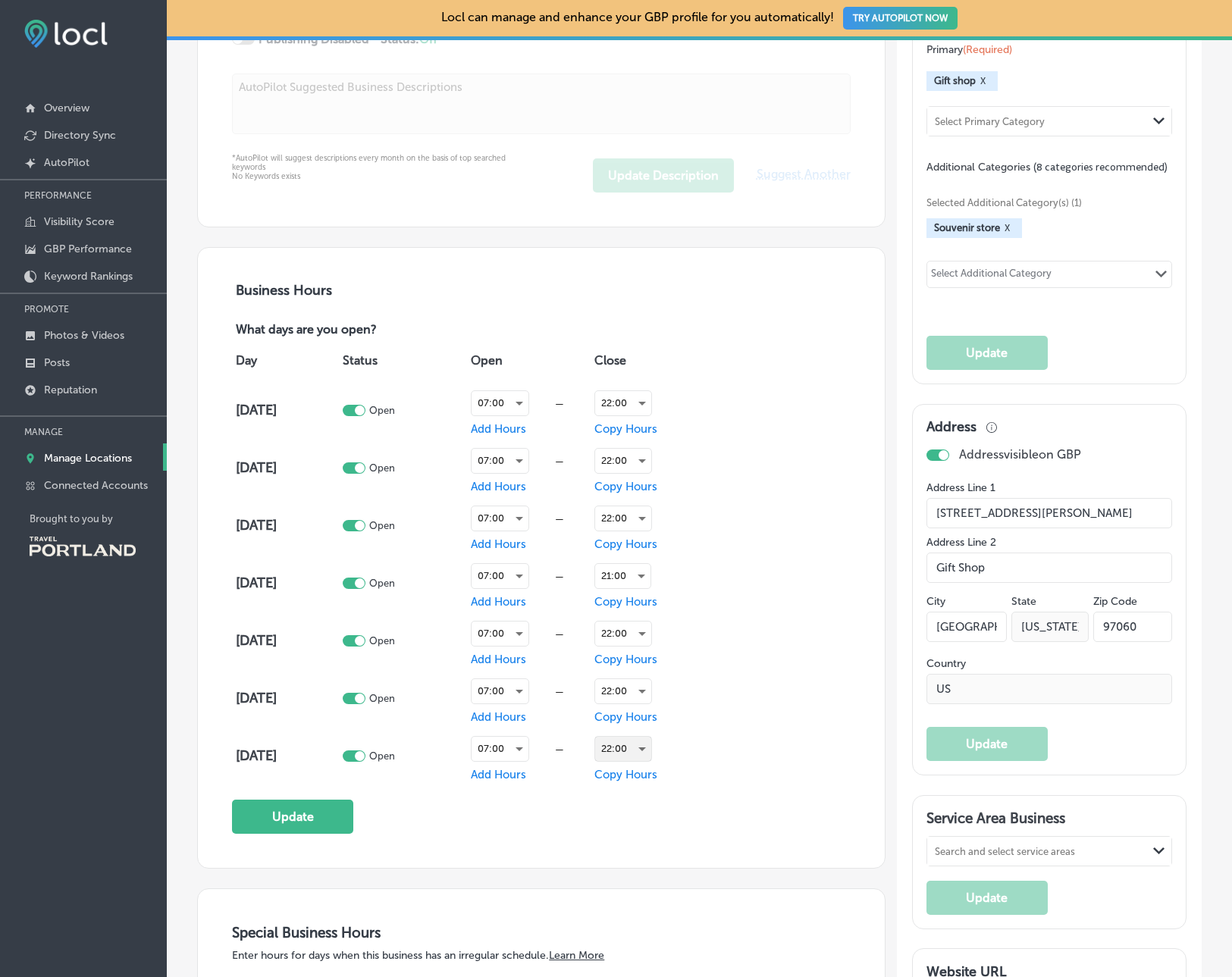
click at [628, 752] on div "22:00" at bounding box center [623, 748] width 56 height 24
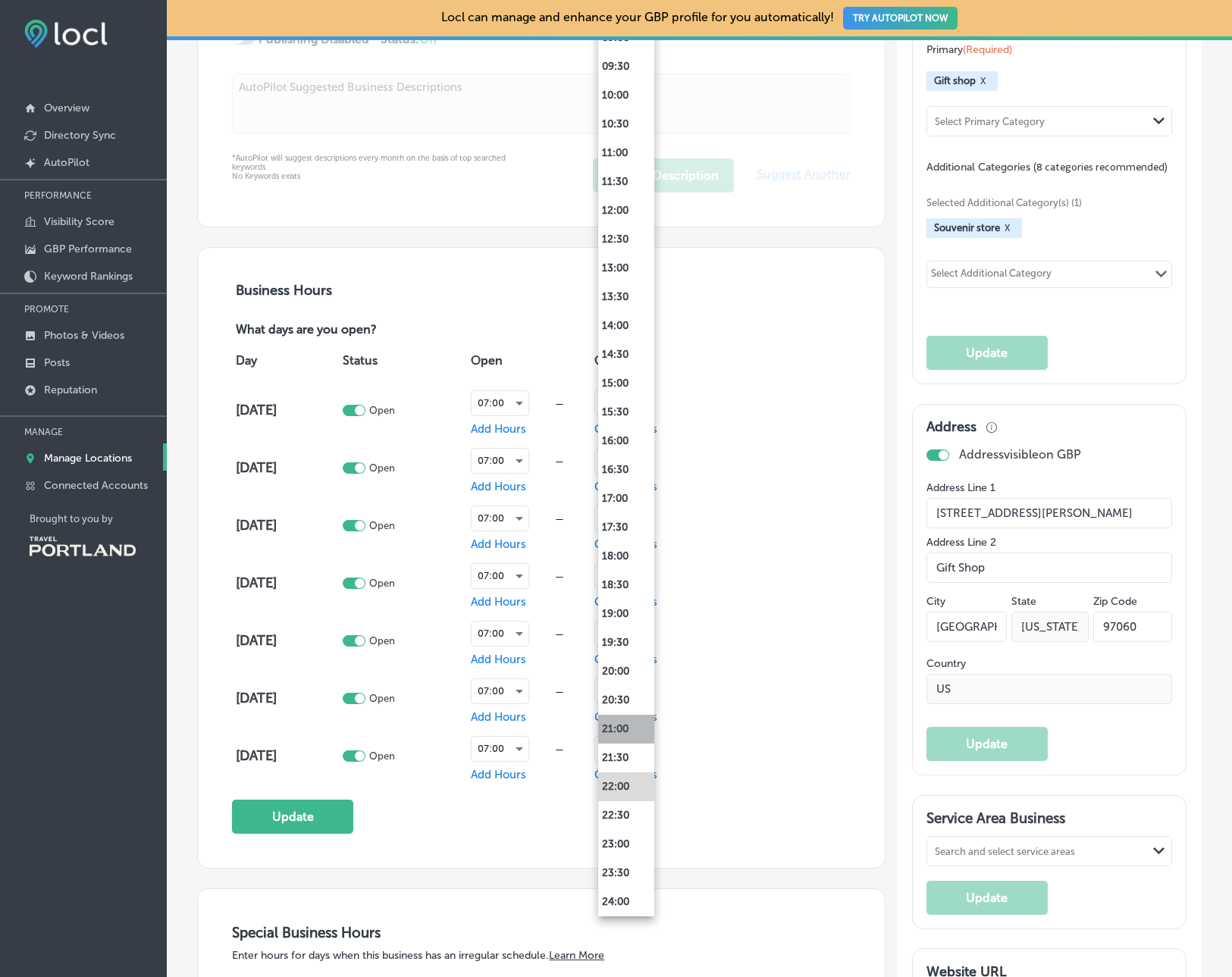
click at [625, 730] on li "21:00" at bounding box center [626, 728] width 56 height 29
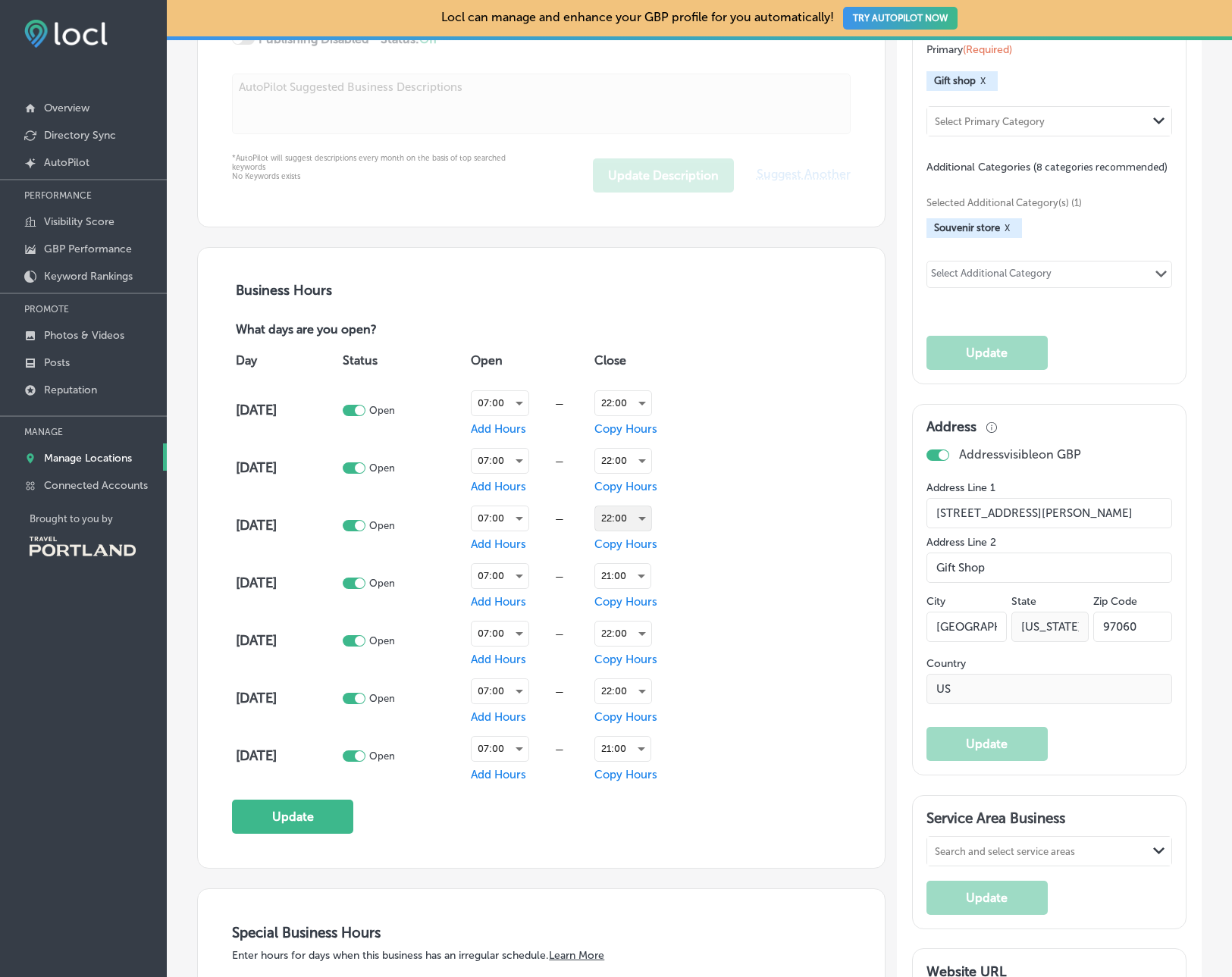
click at [625, 513] on div "22:00" at bounding box center [623, 518] width 56 height 24
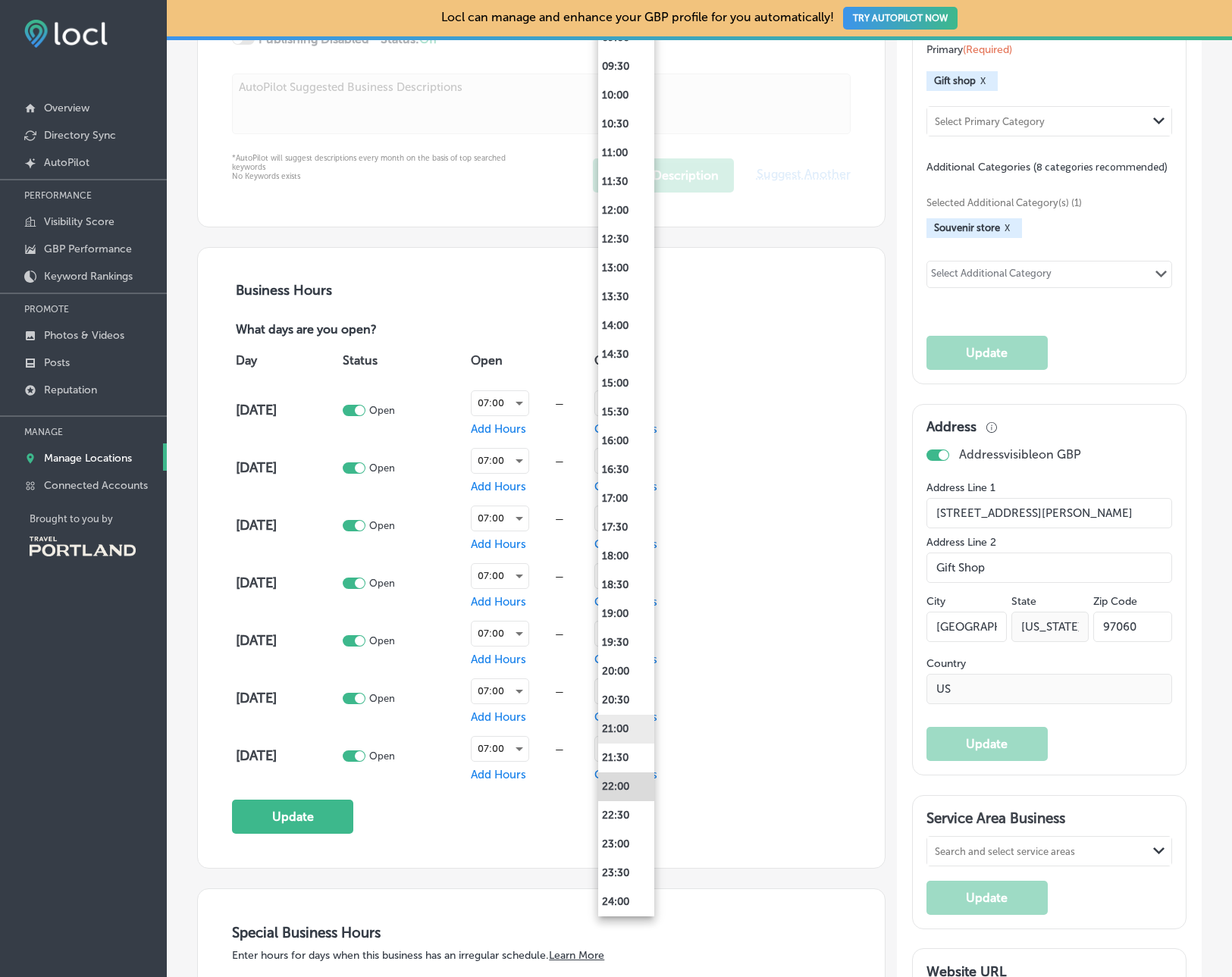
click at [608, 722] on li "21:00" at bounding box center [626, 728] width 56 height 29
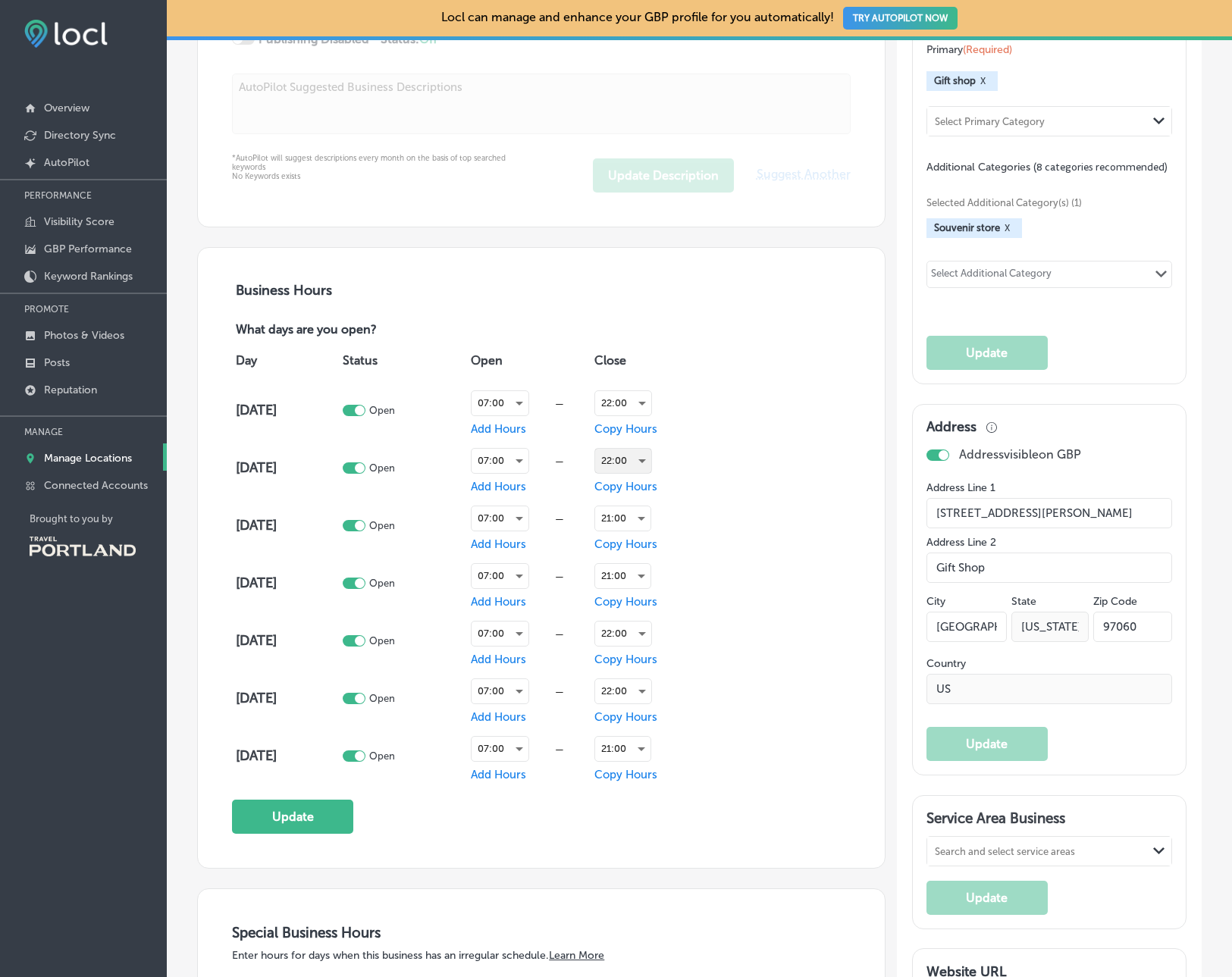
click at [614, 462] on div "22:00" at bounding box center [623, 461] width 56 height 24
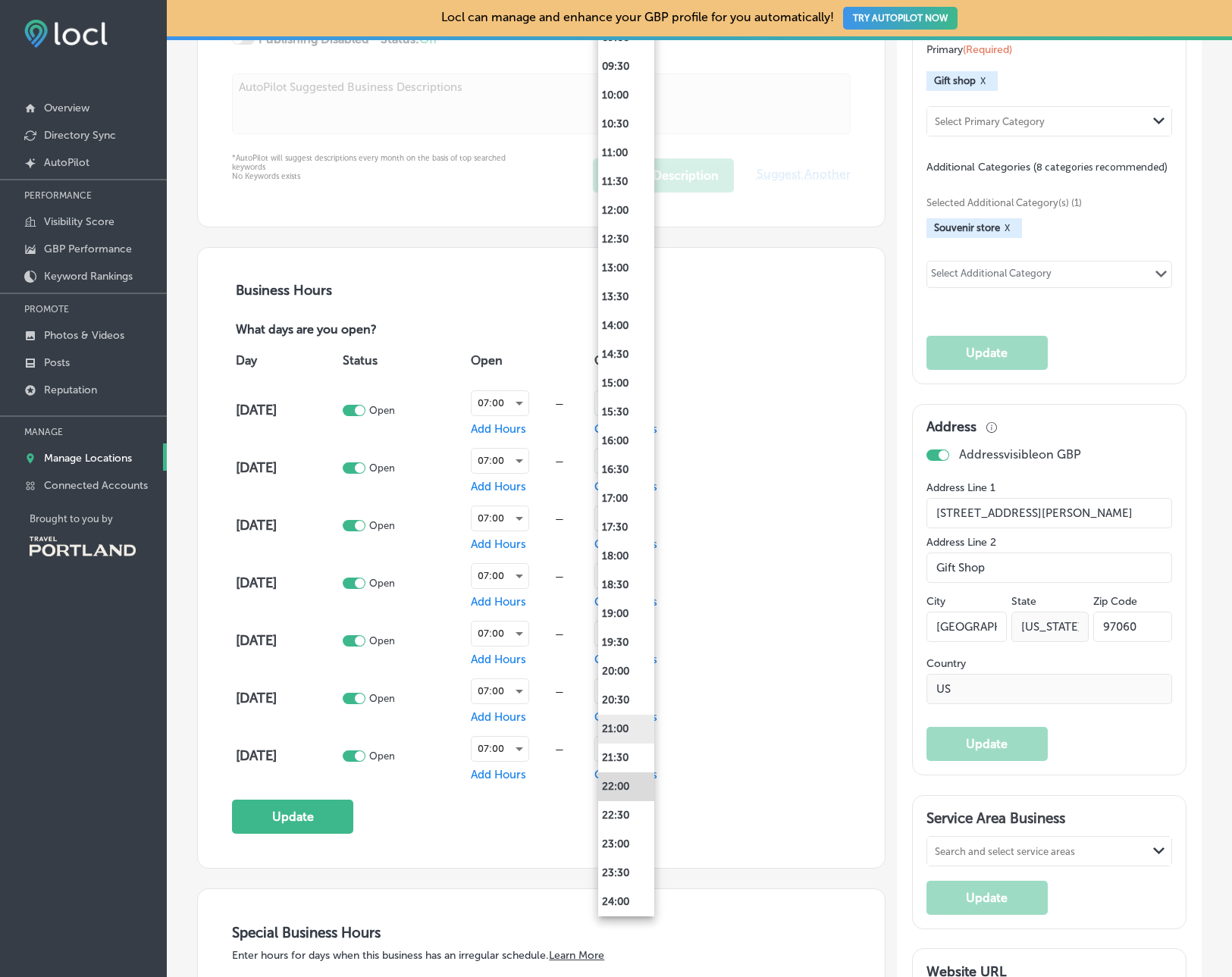
click at [616, 731] on li "21:00" at bounding box center [626, 728] width 56 height 29
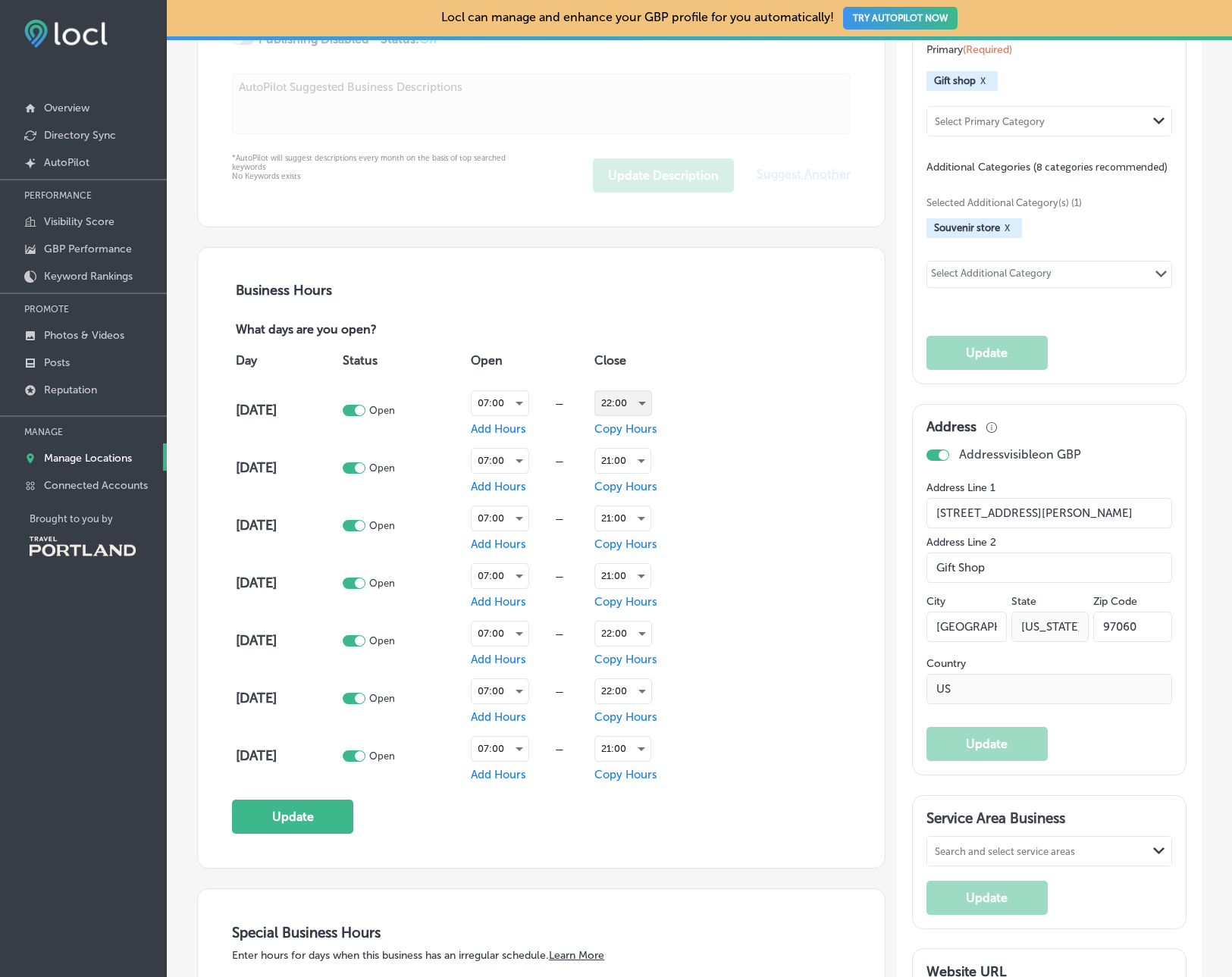
click at [626, 400] on div "22:00" at bounding box center [623, 403] width 56 height 24
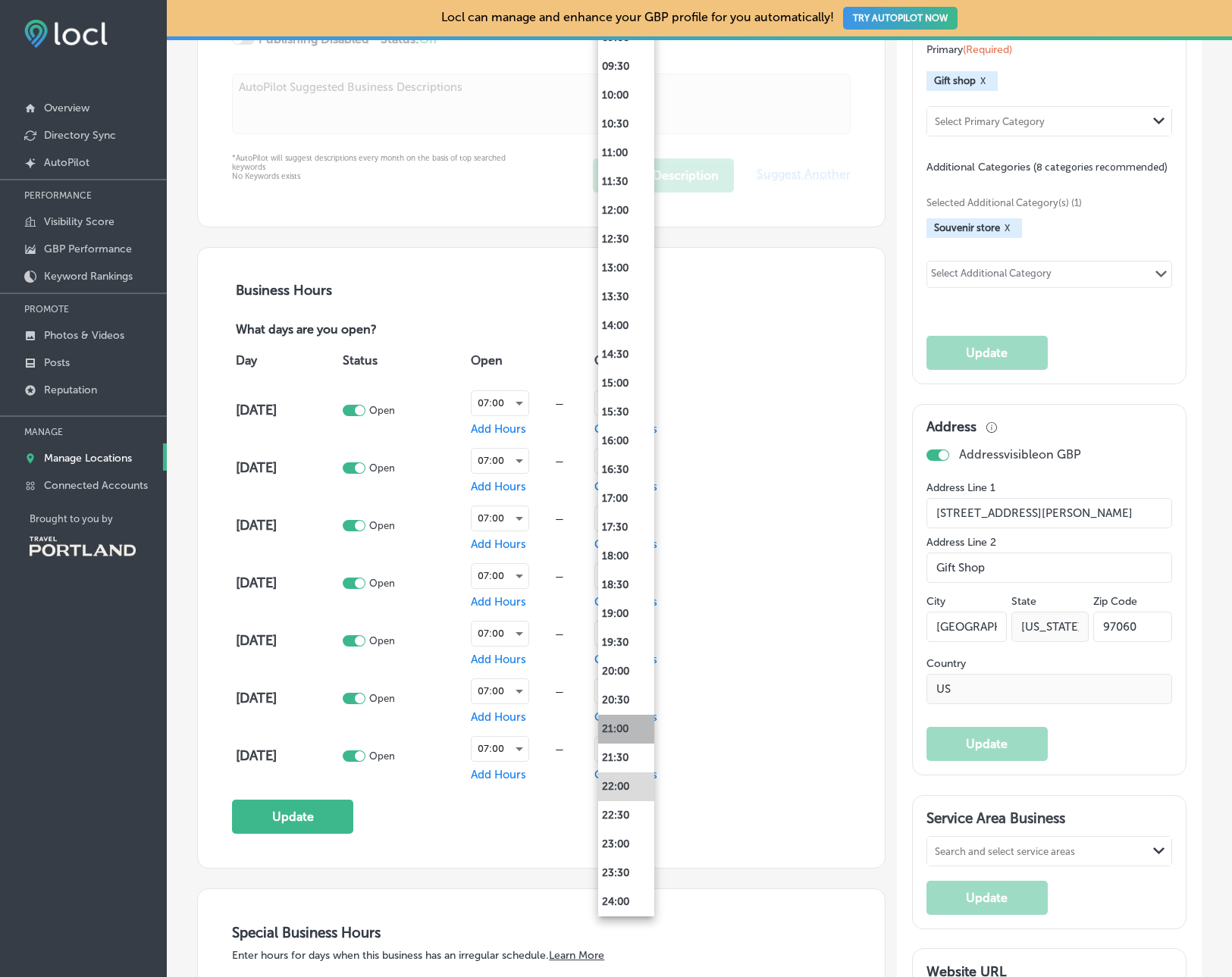
click at [623, 732] on li "21:00" at bounding box center [626, 728] width 56 height 29
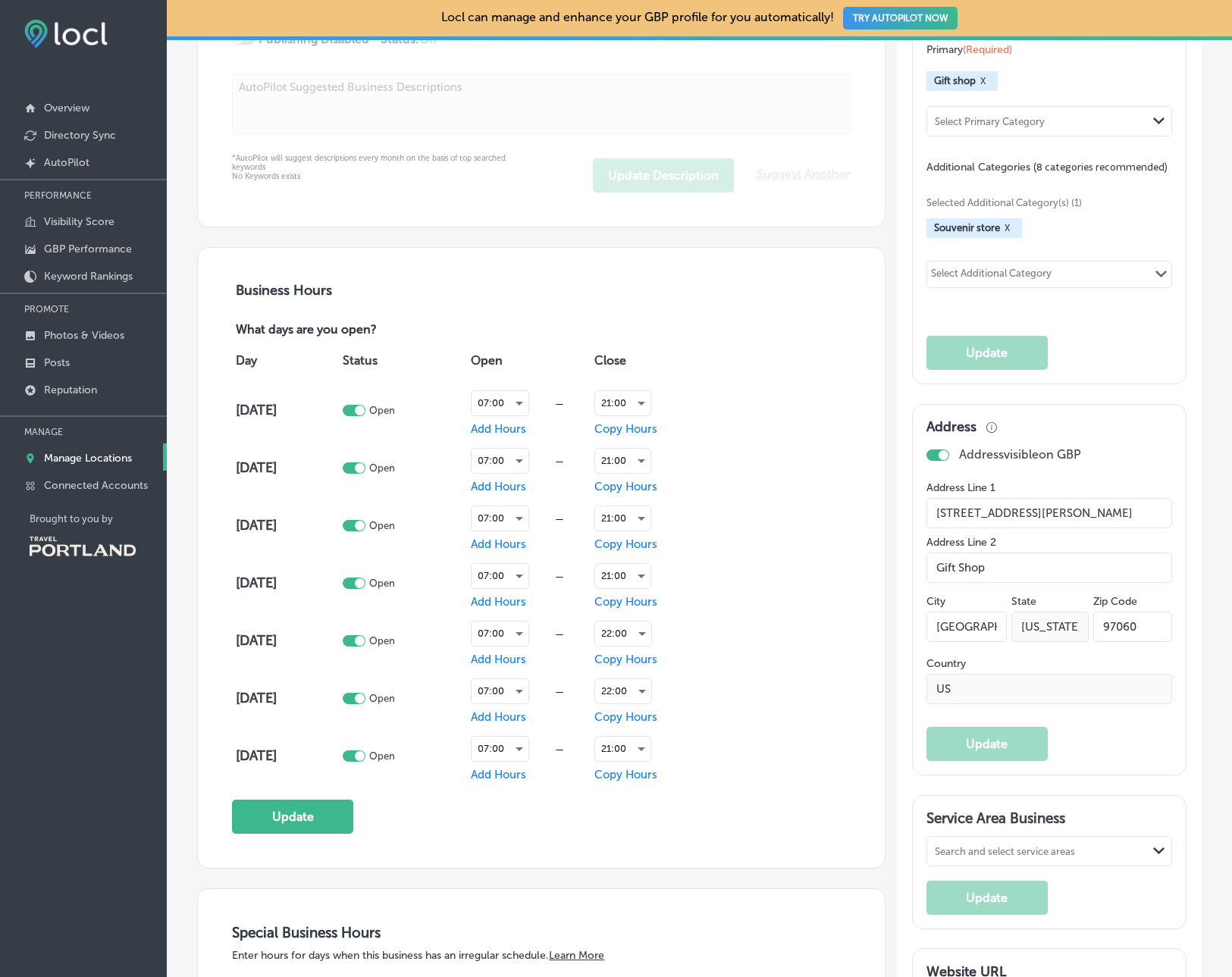
click at [781, 828] on div "Business Hours What days are you open? Day Status Open Close [DATE] Open 07:00 …" at bounding box center [541, 558] width 618 height 551
click at [322, 820] on button "Update" at bounding box center [292, 816] width 121 height 34
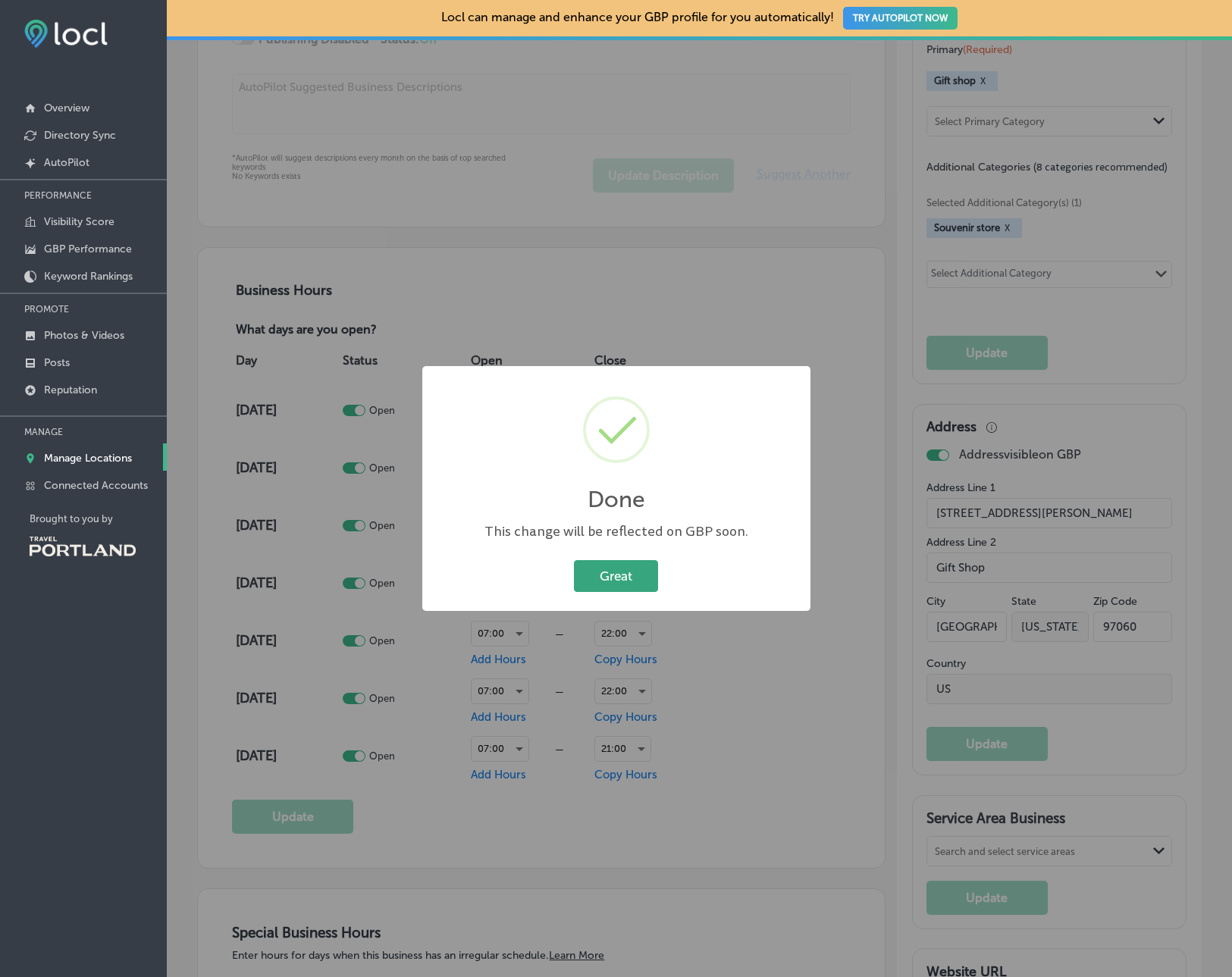
click at [613, 574] on button "Great" at bounding box center [616, 575] width 84 height 31
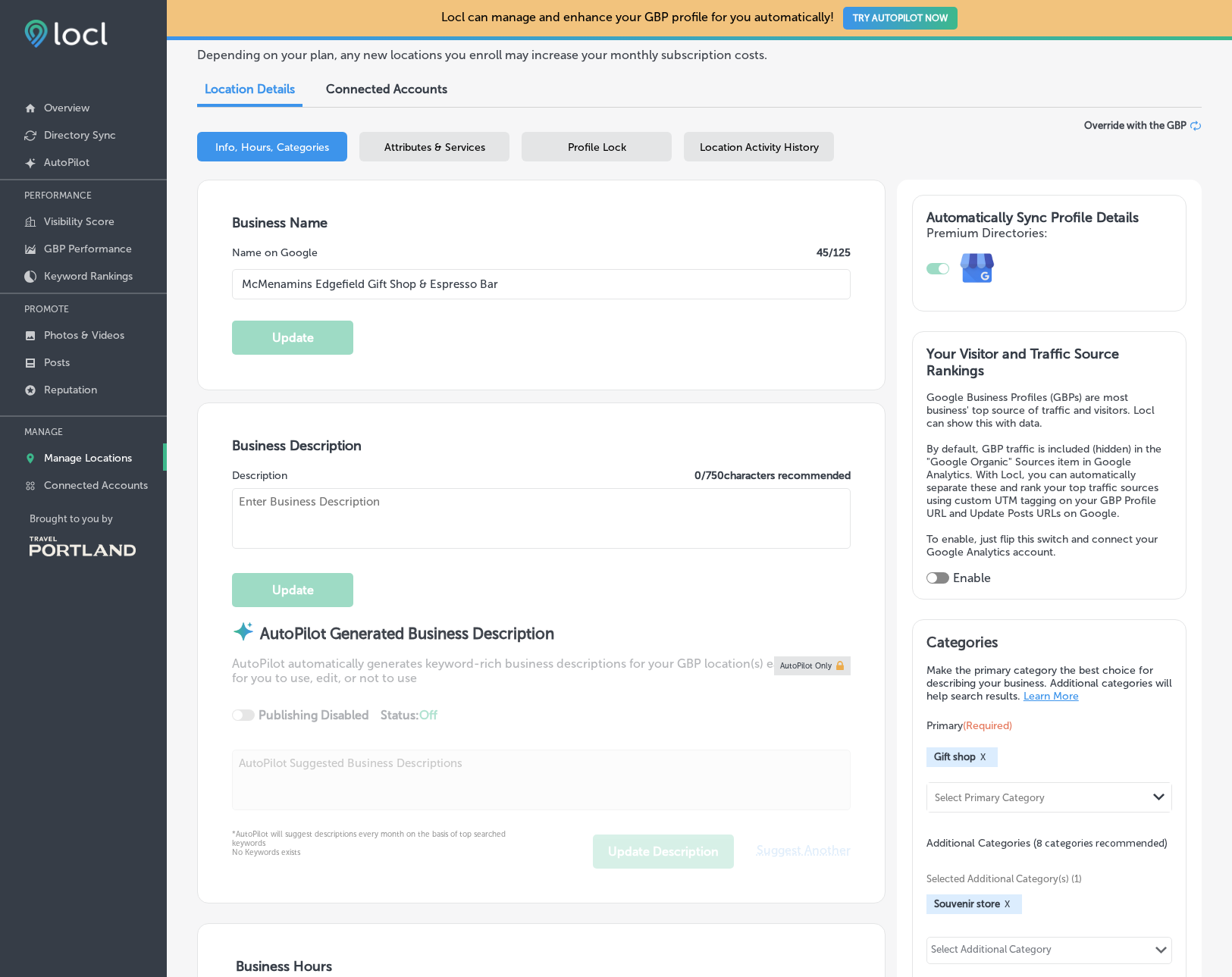
scroll to position [0, 0]
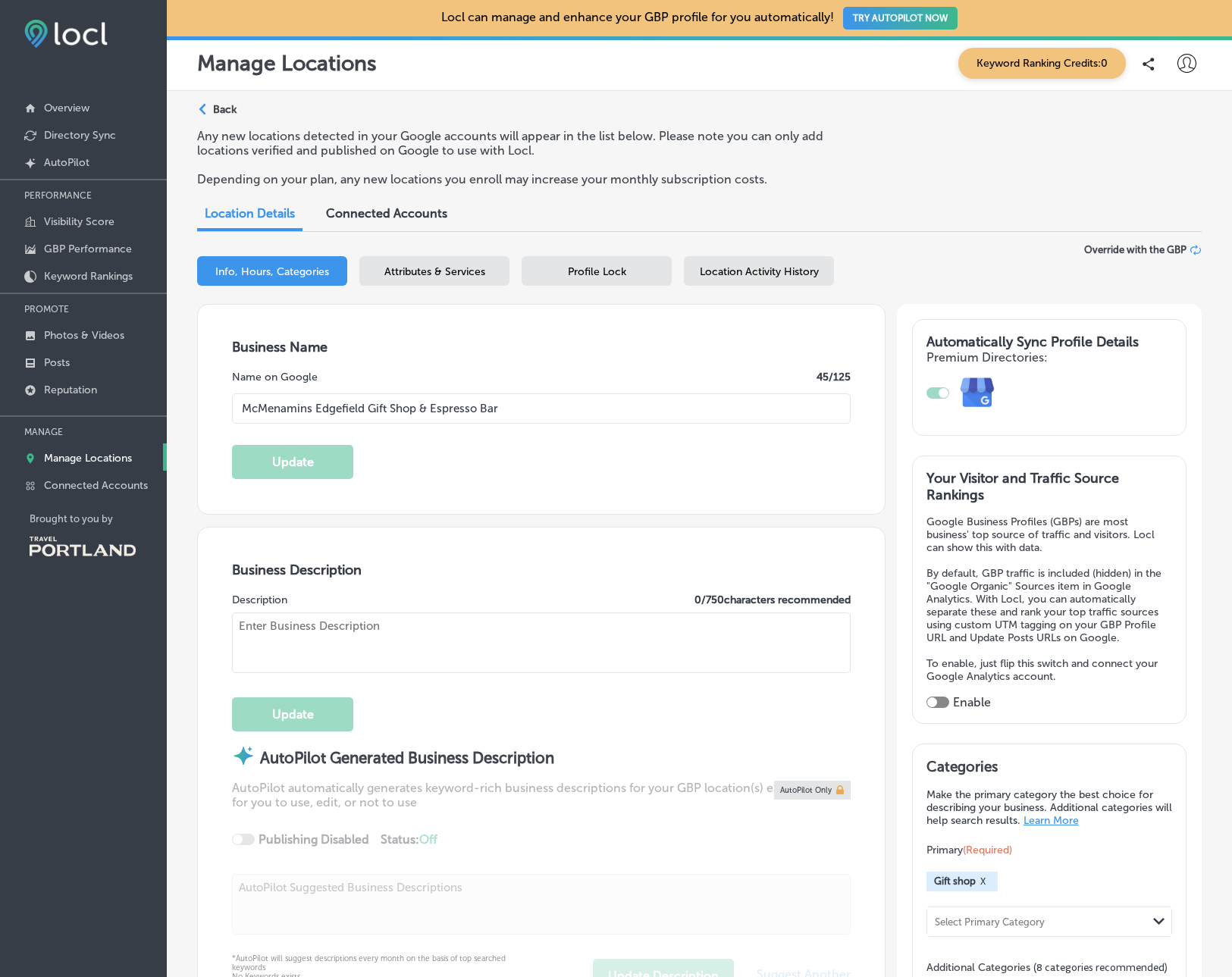
drag, startPoint x: 584, startPoint y: 192, endPoint x: 374, endPoint y: 132, distance: 218.4
click at [582, 191] on div "Any new locations detected in your Google accounts will appear in the list belo…" at bounding box center [699, 163] width 1004 height 69
click at [216, 106] on p "Back" at bounding box center [224, 109] width 23 height 13
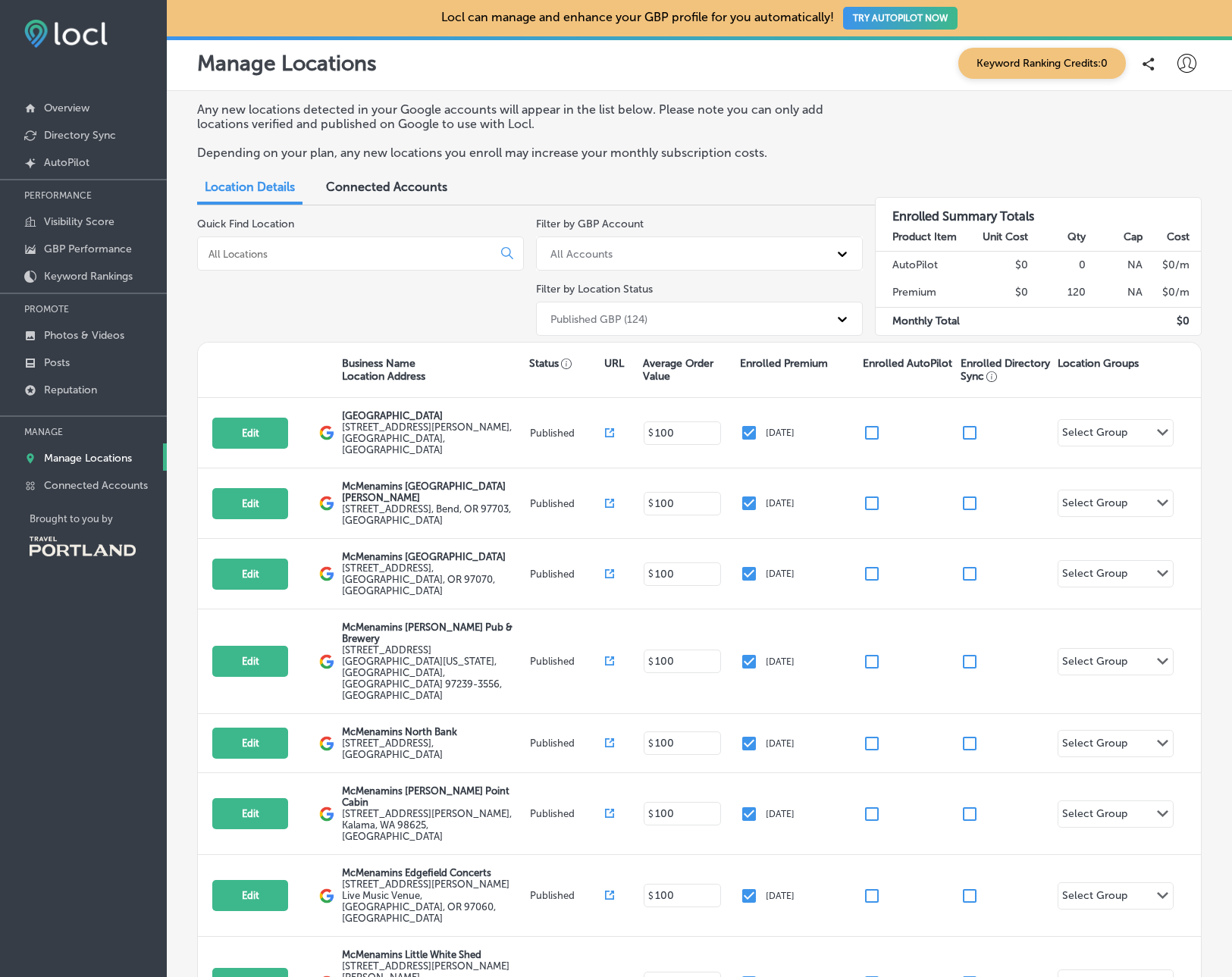
click at [343, 250] on input at bounding box center [348, 254] width 282 height 14
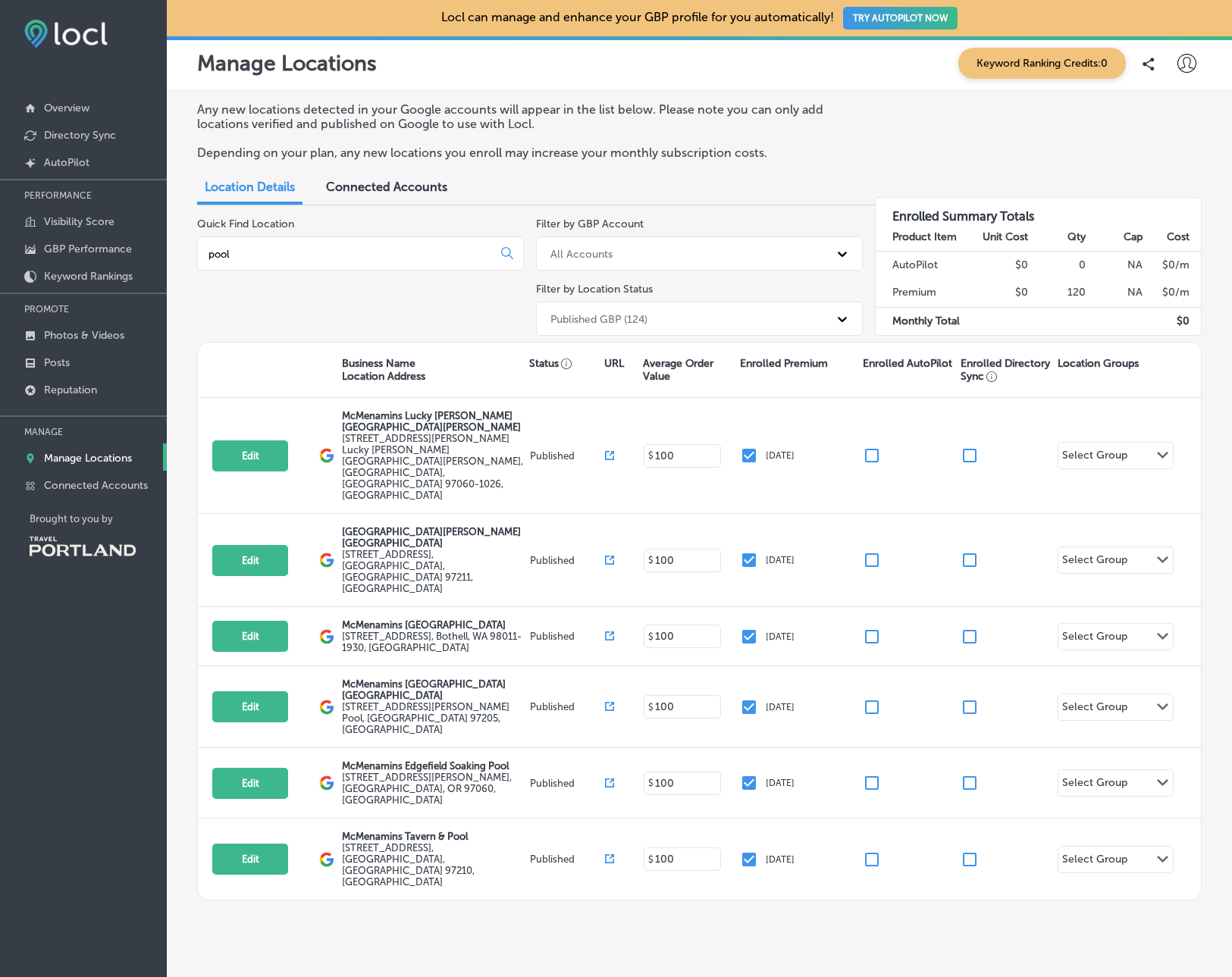
type input "pool"
drag, startPoint x: 618, startPoint y: 915, endPoint x: 499, endPoint y: 704, distance: 242.2
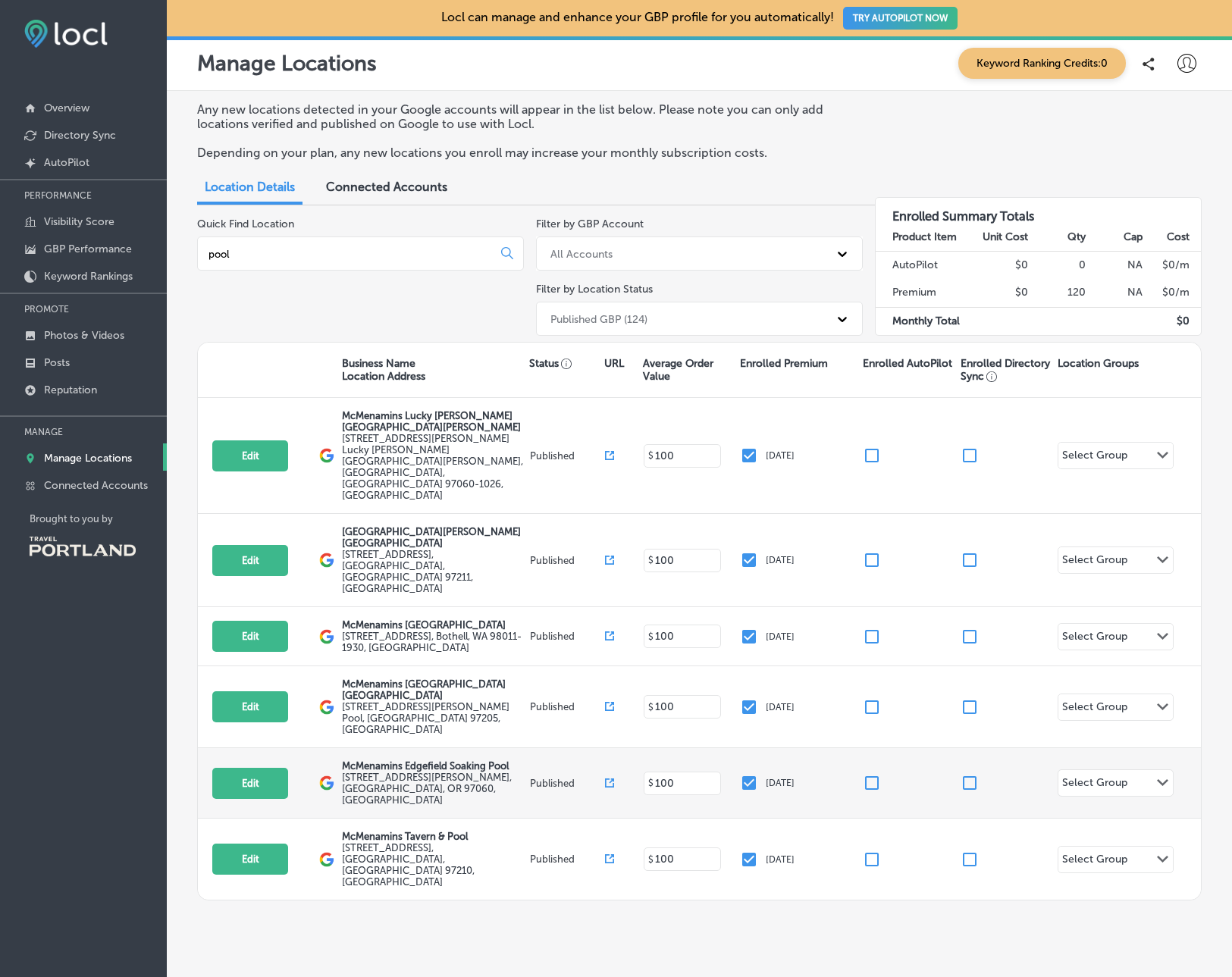
click at [617, 909] on div "Locl can manage and enhance your GBP profile for you automatically! TRY AUTOPIL…" at bounding box center [699, 488] width 1065 height 977
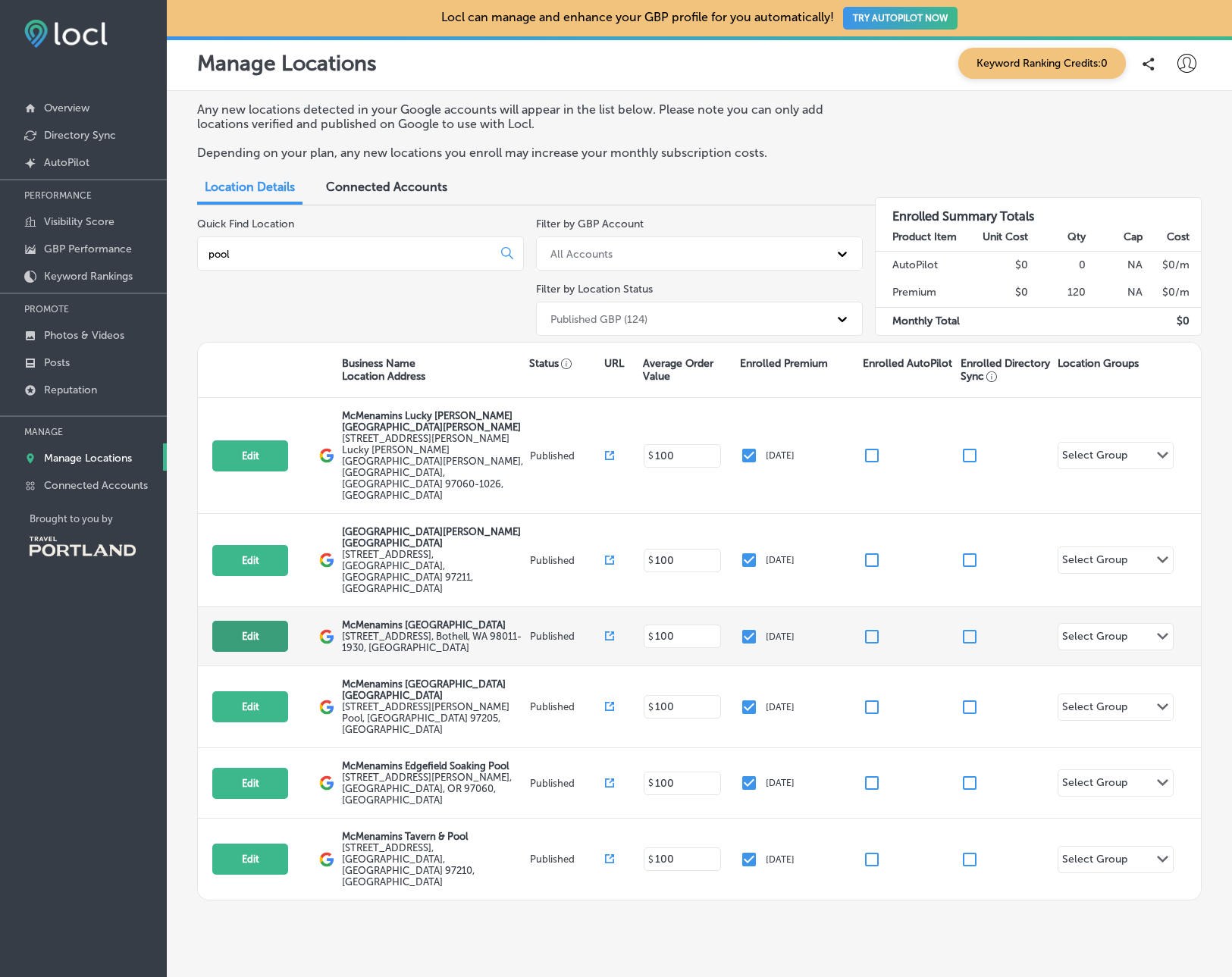
click at [283, 621] on button "Edit" at bounding box center [250, 637] width 76 height 31
select select "US"
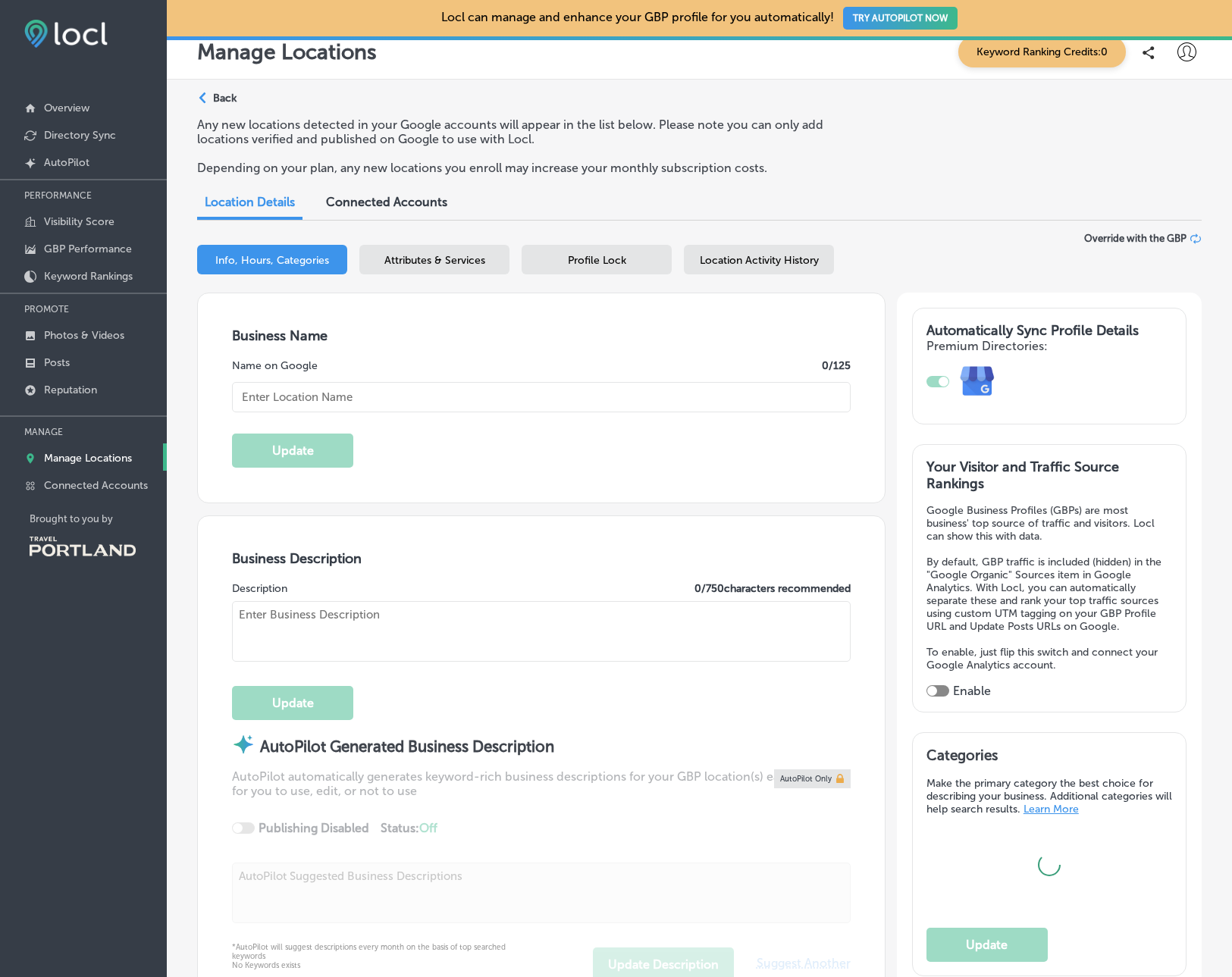
scroll to position [19, 0]
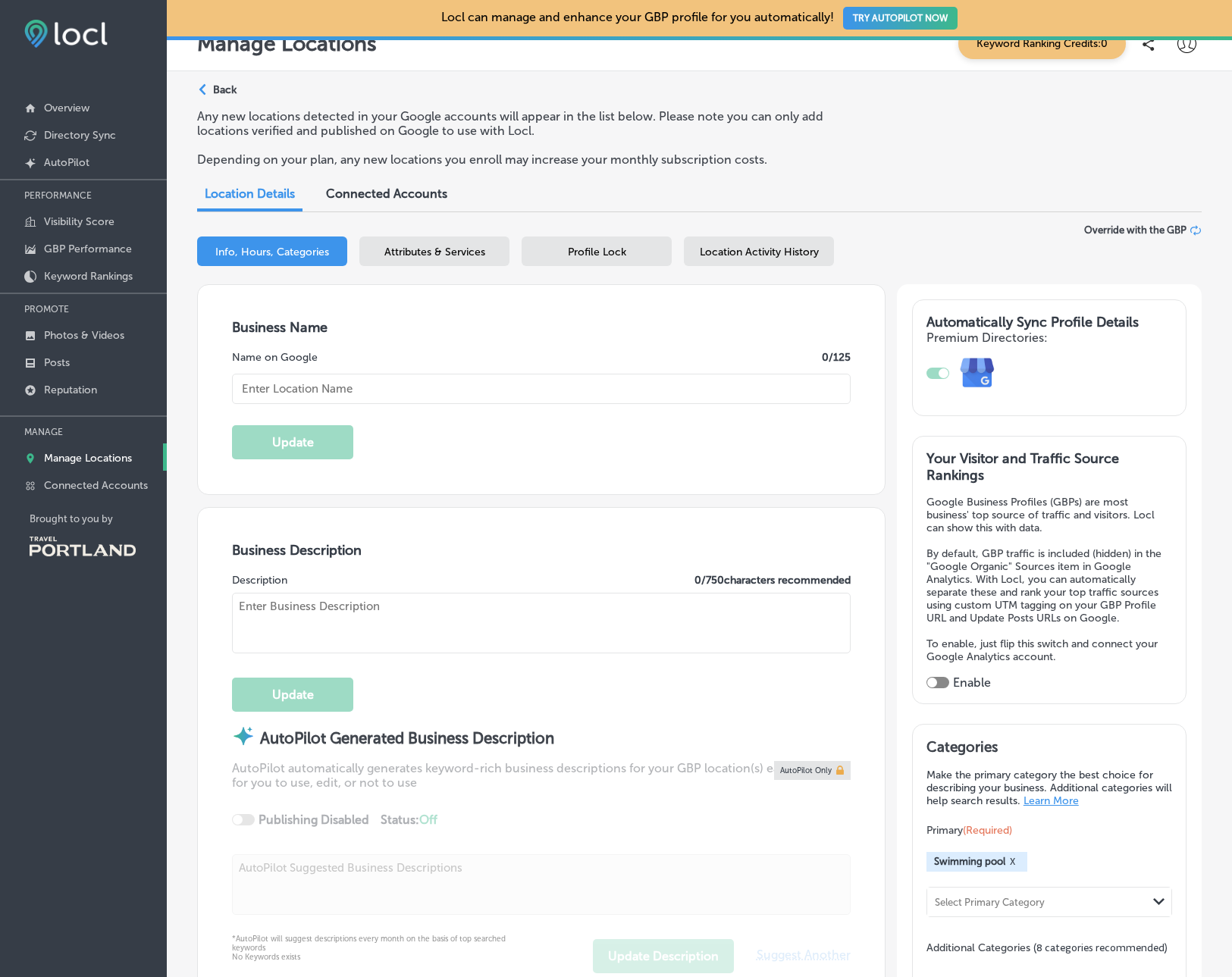
type input "McMenamins [GEOGRAPHIC_DATA]"
type input "[STREET_ADDRESS]"
type input "Bothell"
type input "98011-1930"
type input "US"
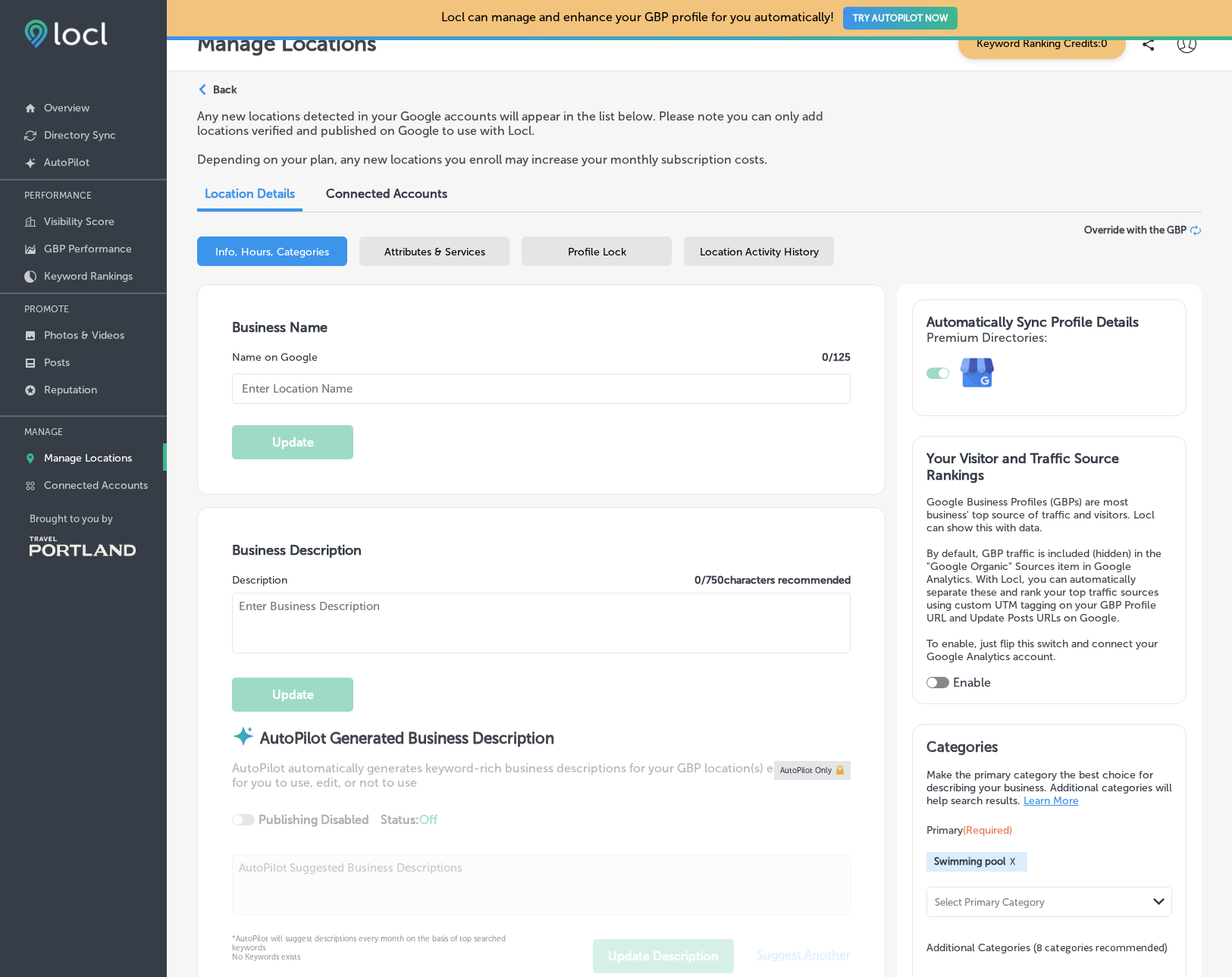
type input "[URL][DOMAIN_NAME][PERSON_NAME]"
type input "[PHONE_NUMBER]"
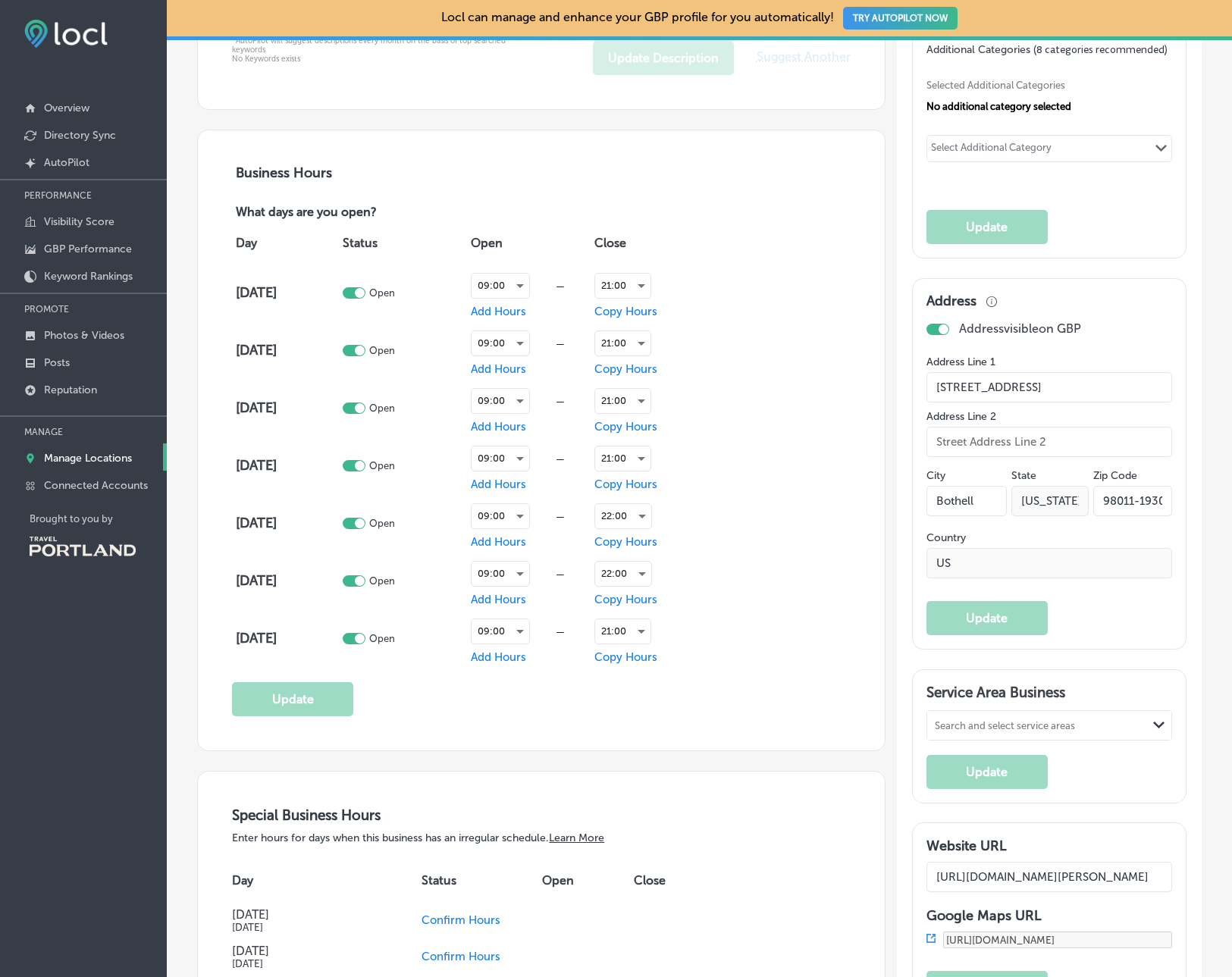
scroll to position [920, 0]
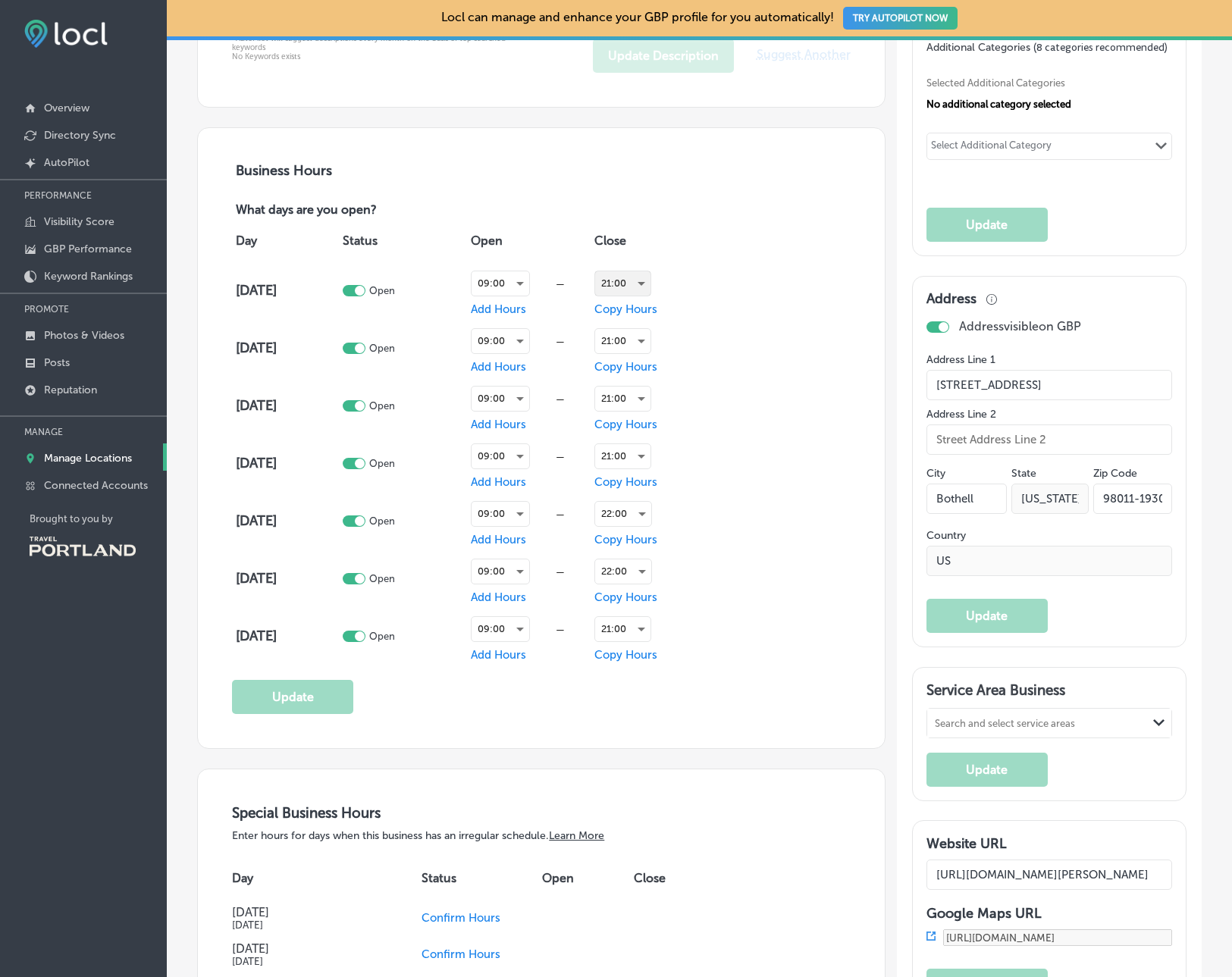
click at [634, 276] on div "21:00" at bounding box center [623, 283] width 56 height 24
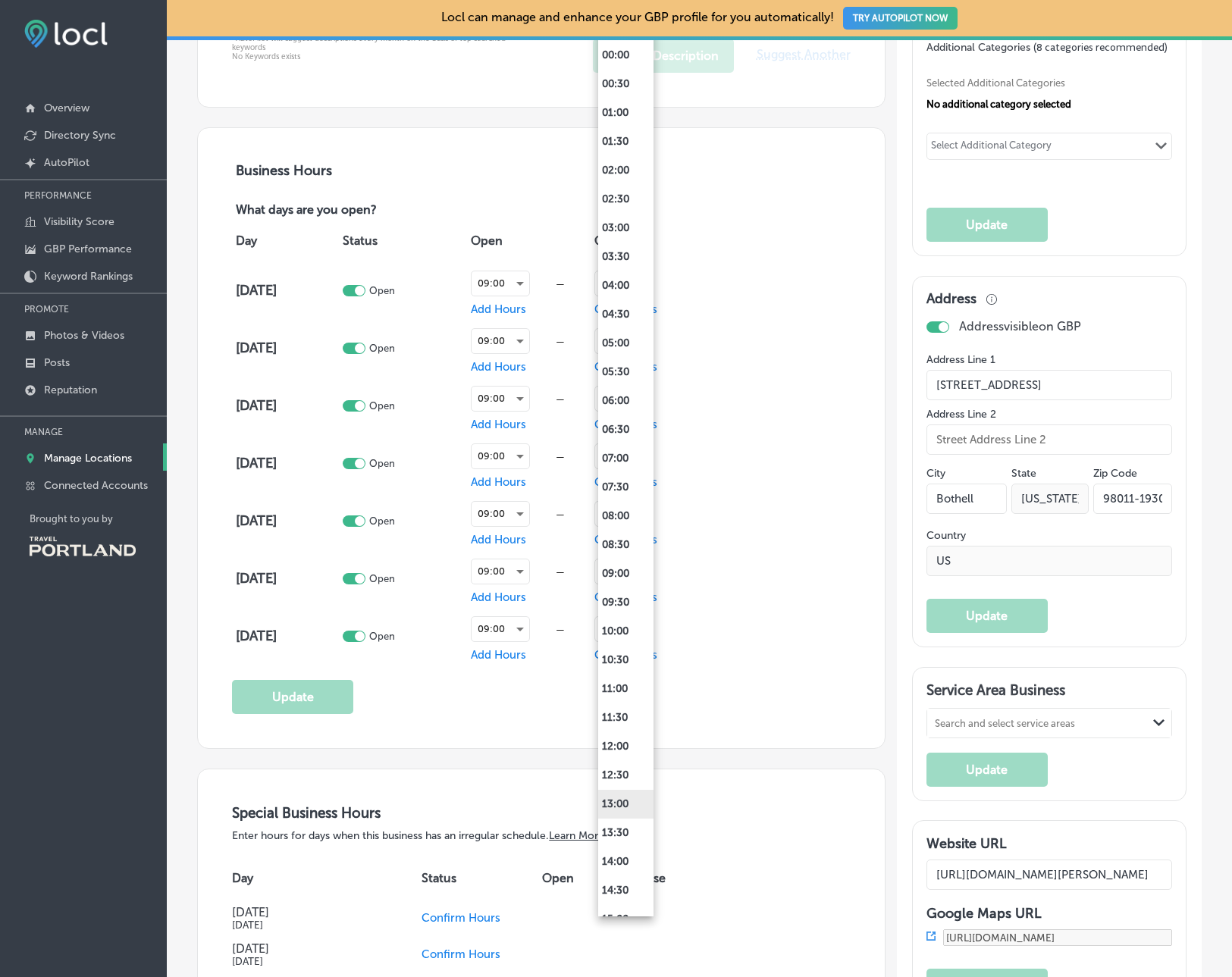
scroll to position [536, 0]
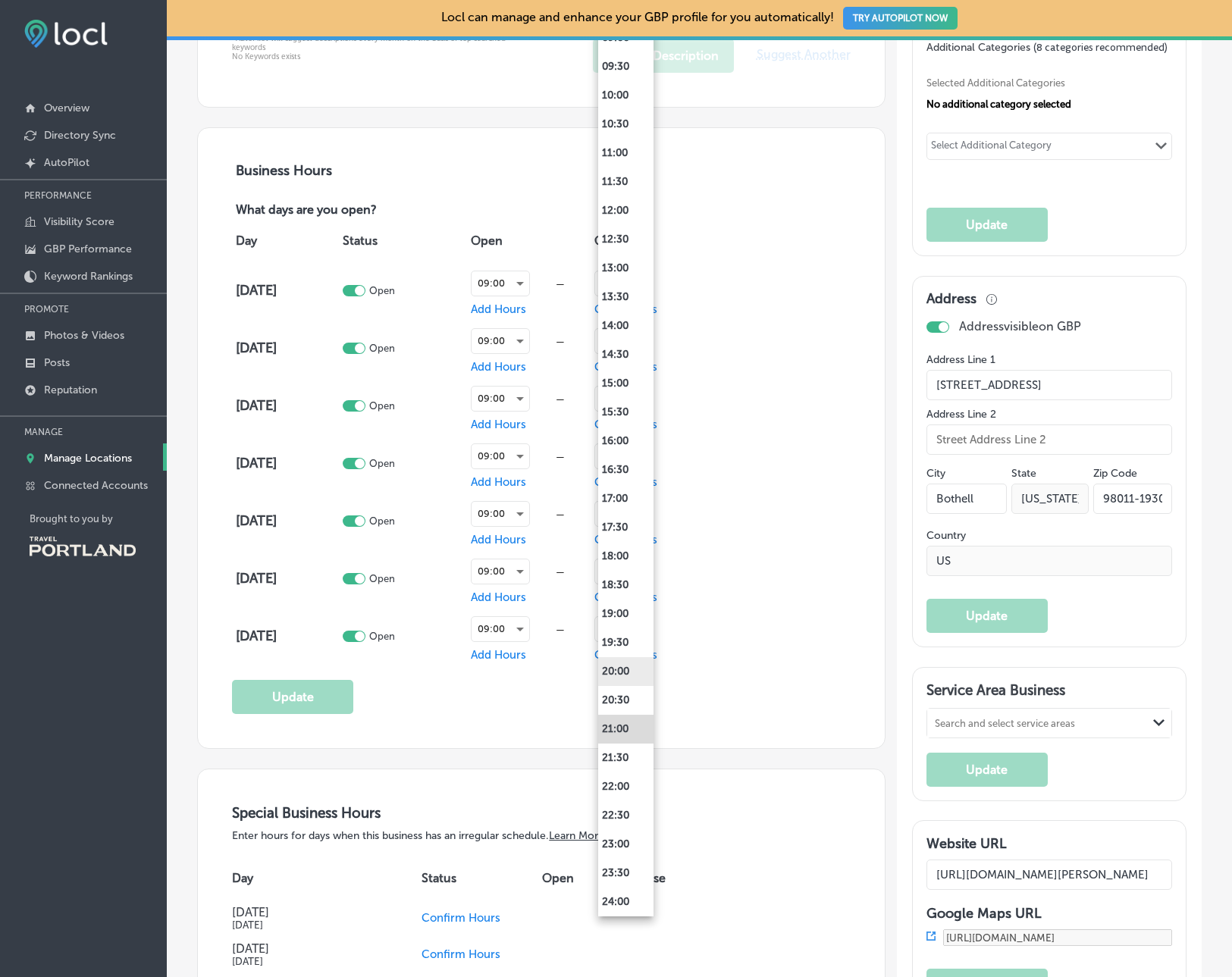
click at [632, 662] on li "20:00" at bounding box center [626, 671] width 56 height 29
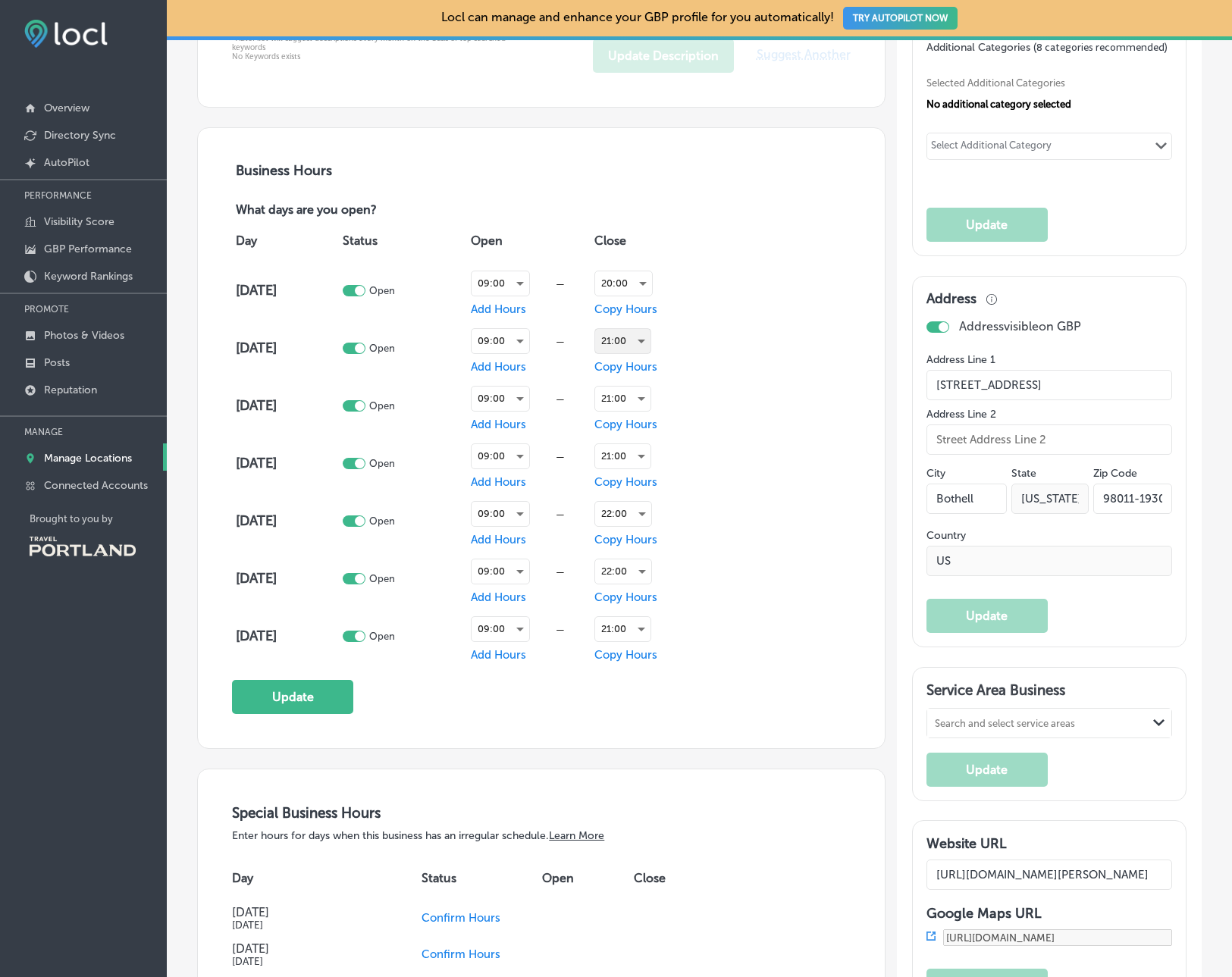
click at [635, 344] on div "21:00" at bounding box center [623, 340] width 56 height 24
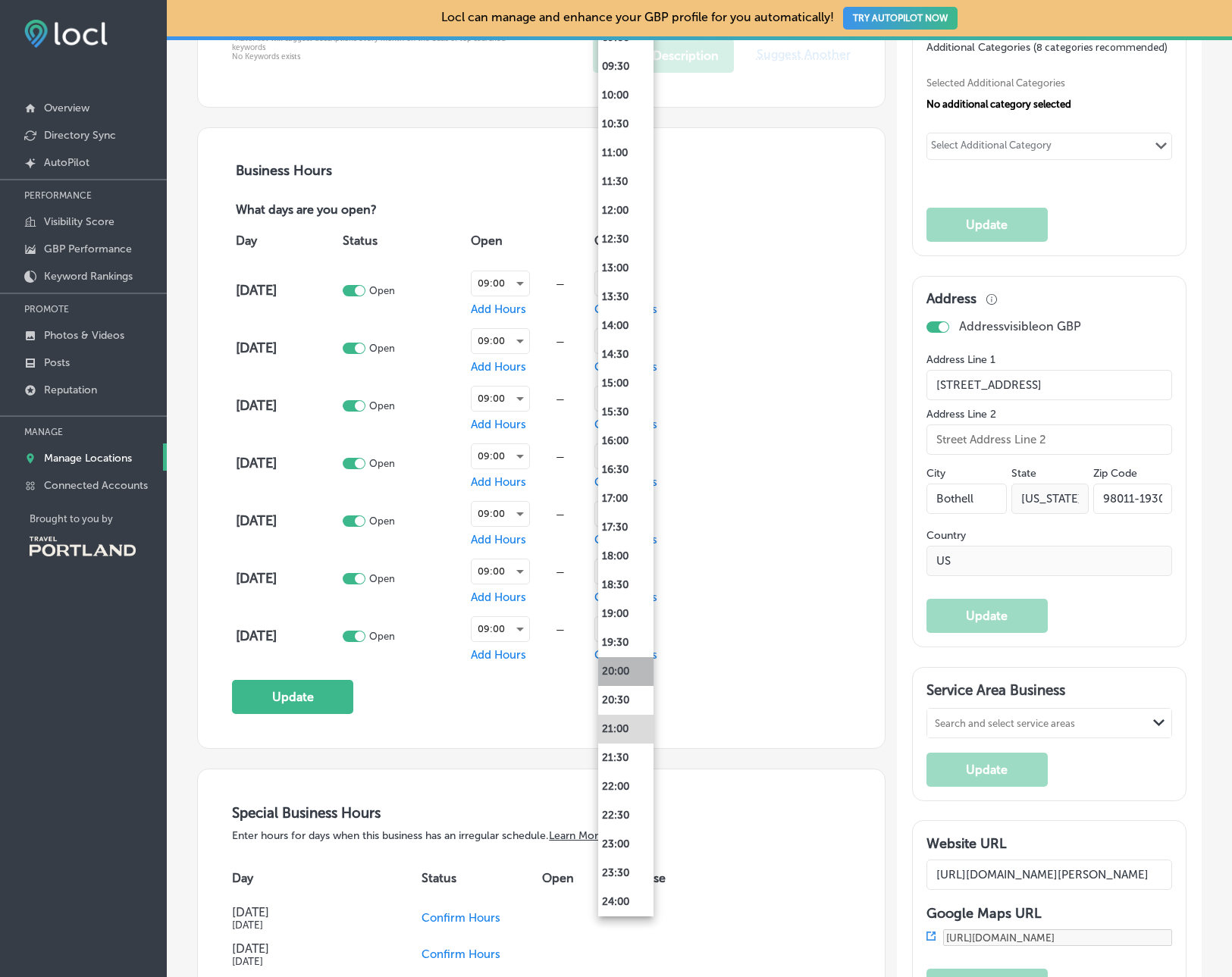
click at [626, 673] on li "20:00" at bounding box center [626, 671] width 56 height 29
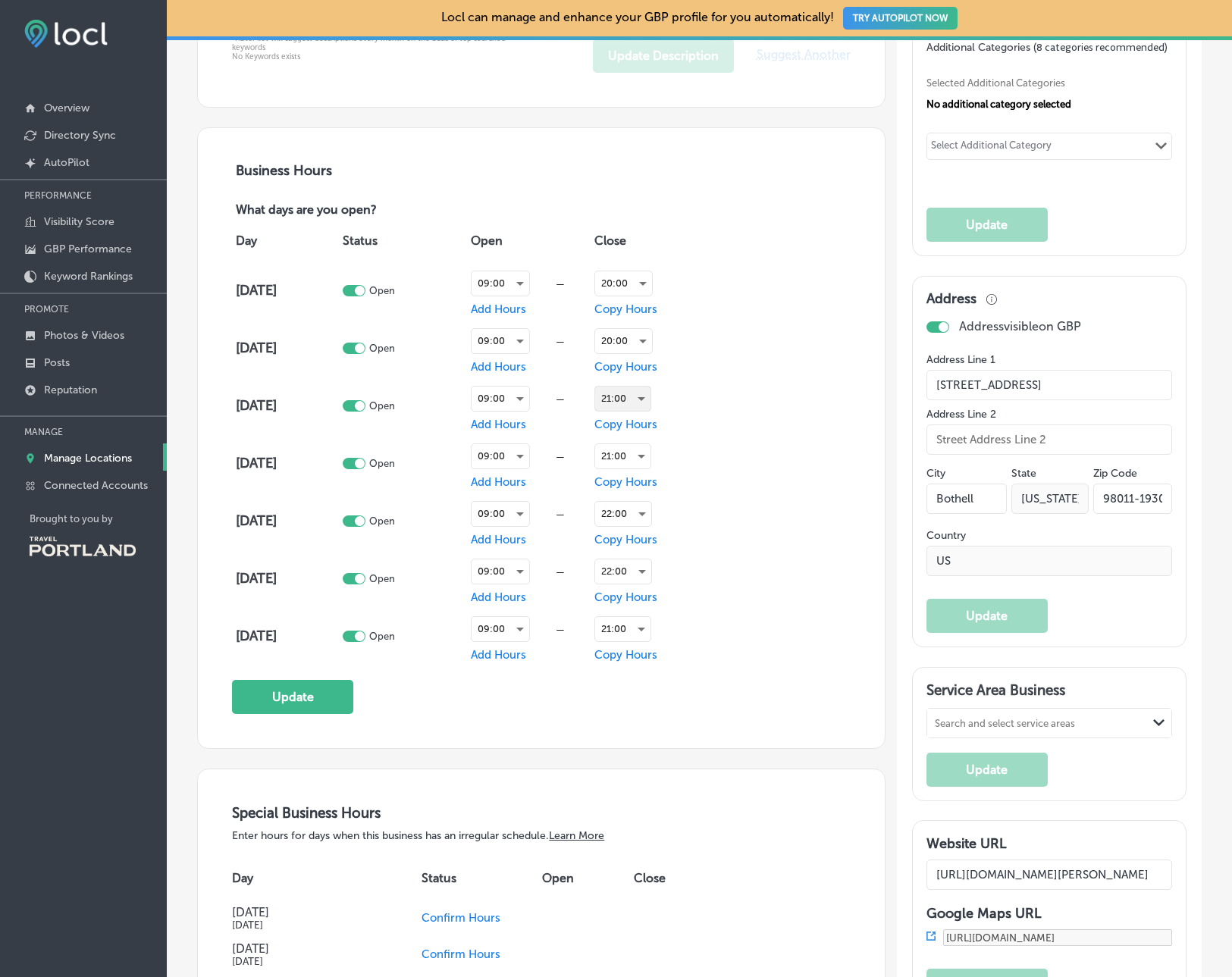
click at [619, 394] on div "21:00" at bounding box center [623, 399] width 56 height 24
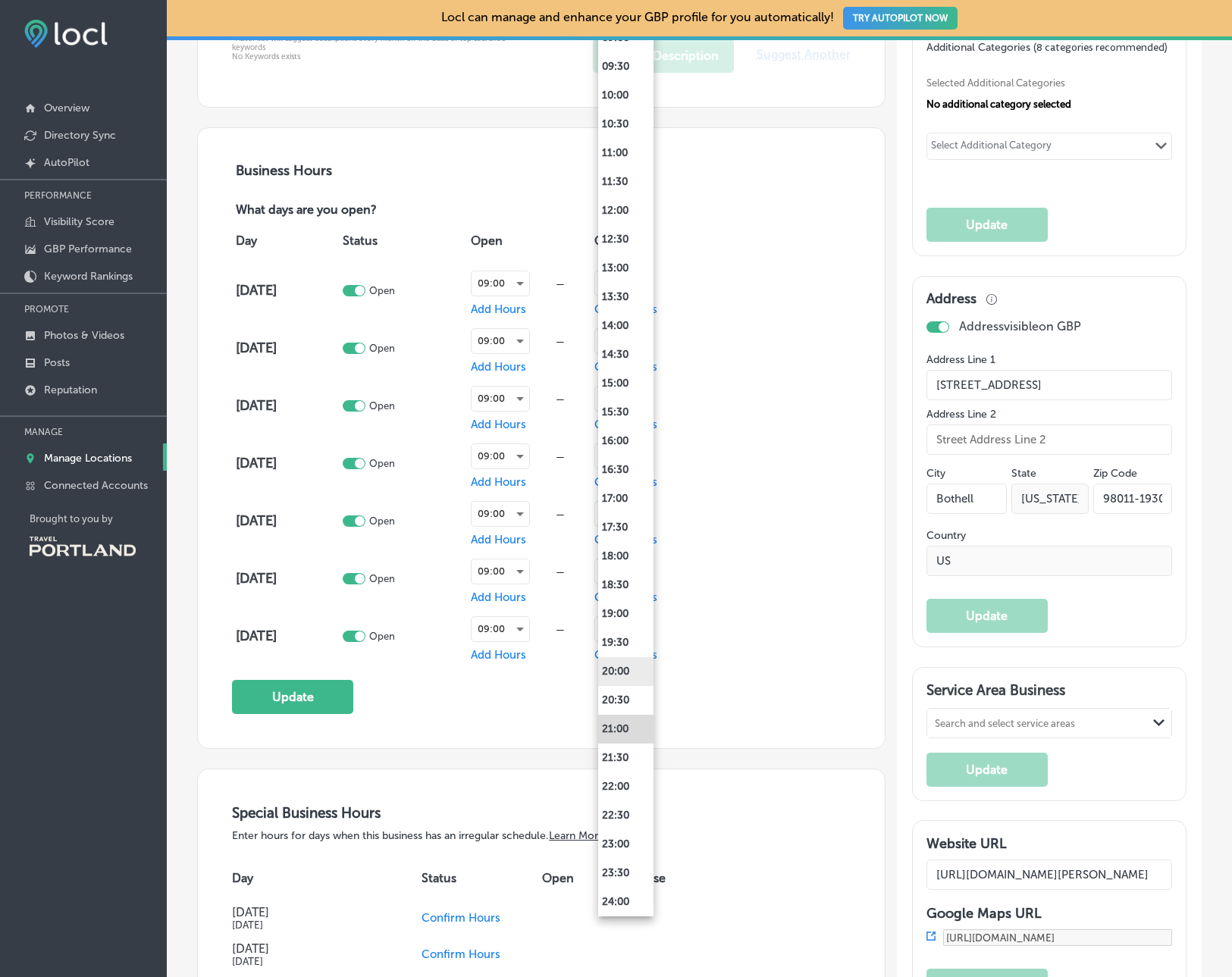
click at [622, 668] on li "20:00" at bounding box center [626, 671] width 56 height 29
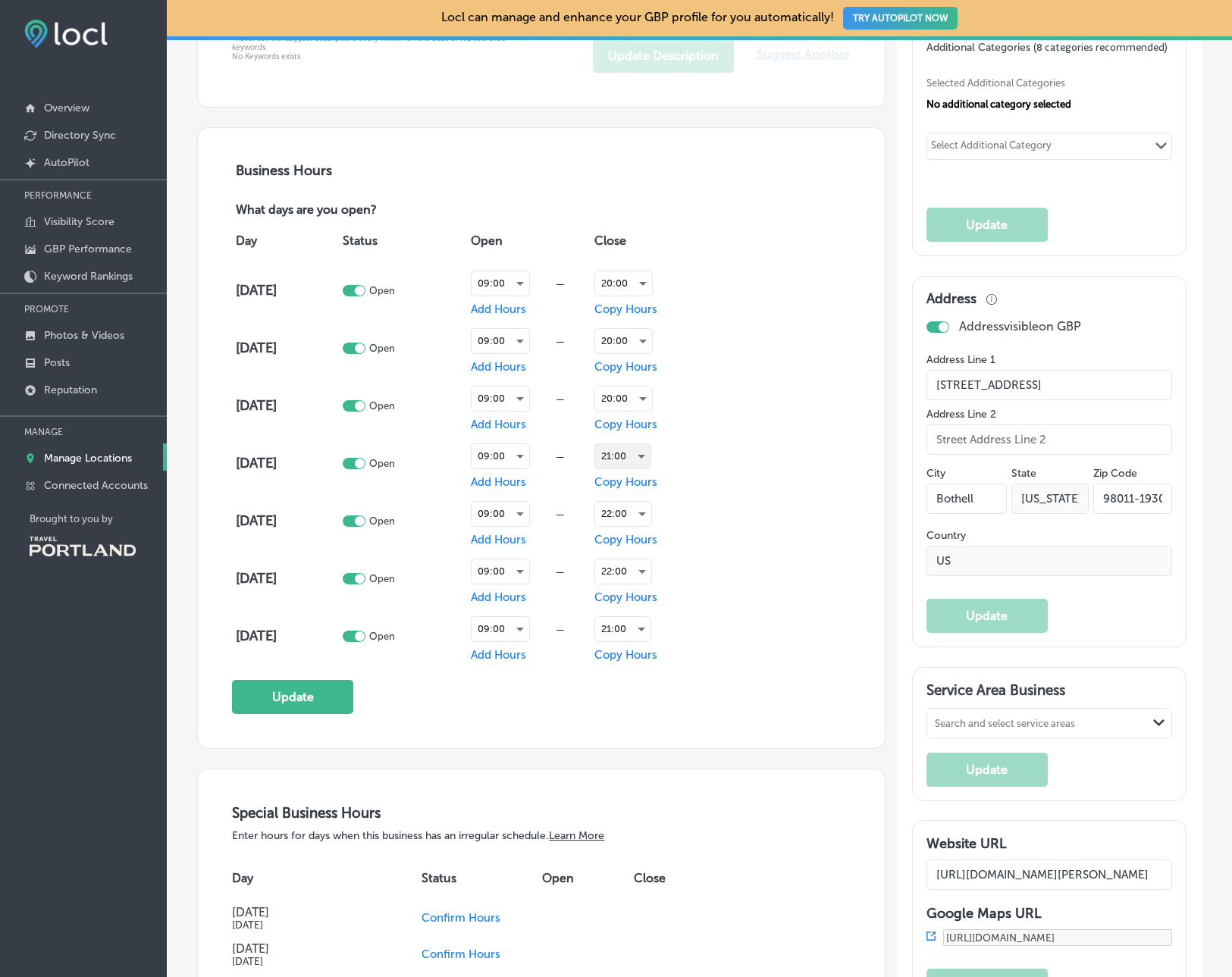
click at [637, 452] on div "21:00" at bounding box center [623, 456] width 56 height 24
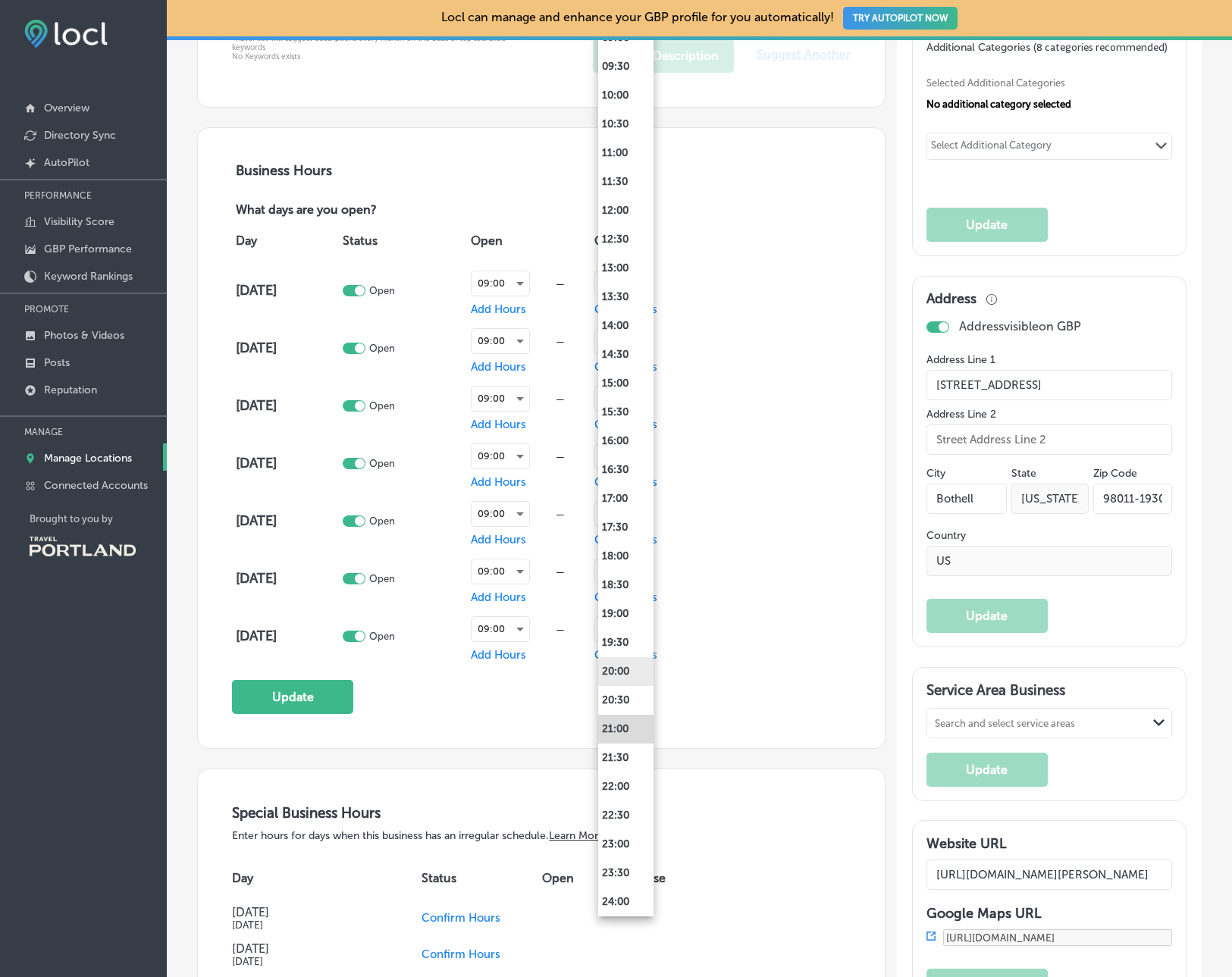
click at [617, 669] on li "20:00" at bounding box center [626, 671] width 56 height 29
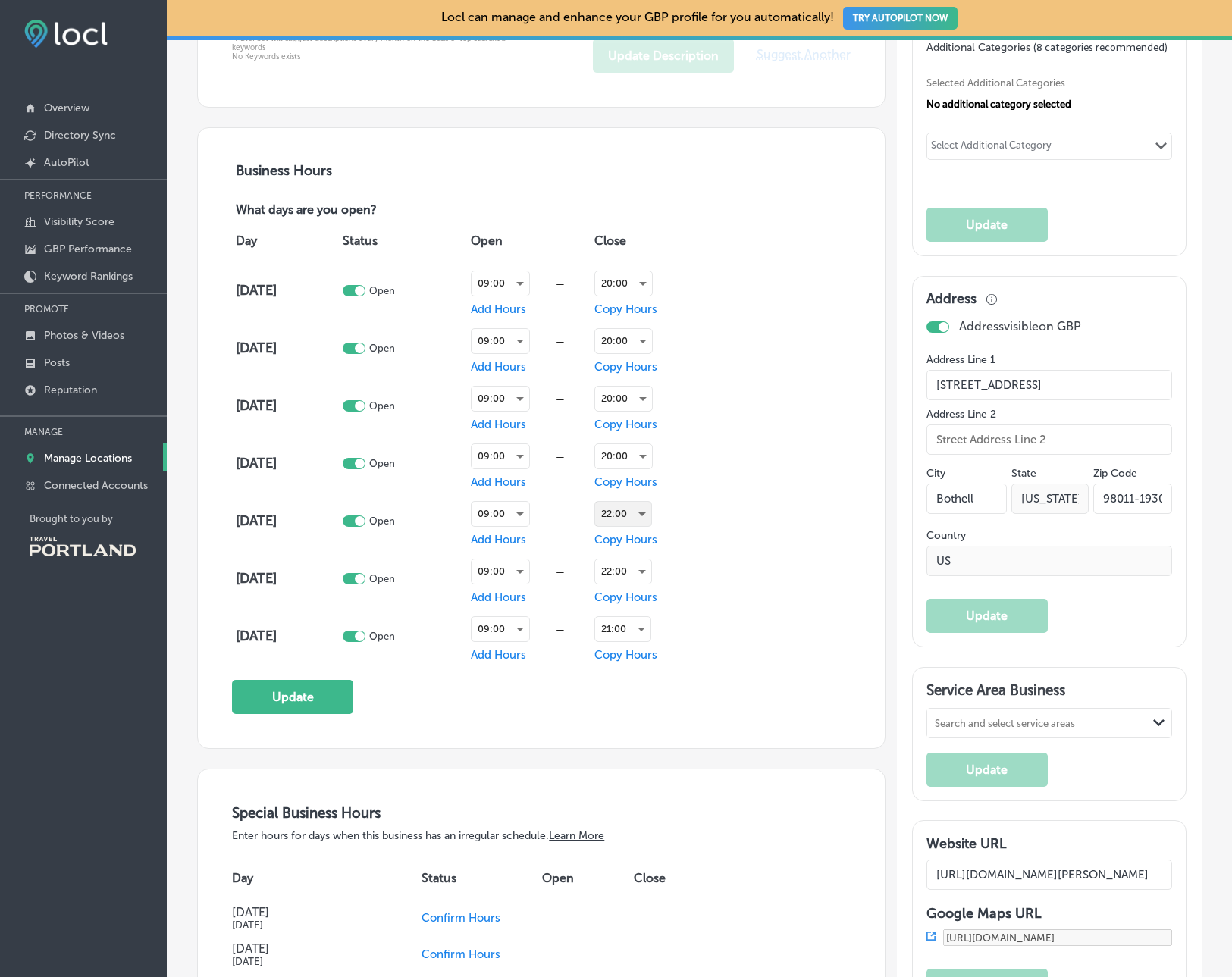
click at [628, 511] on div "22:00" at bounding box center [623, 513] width 56 height 24
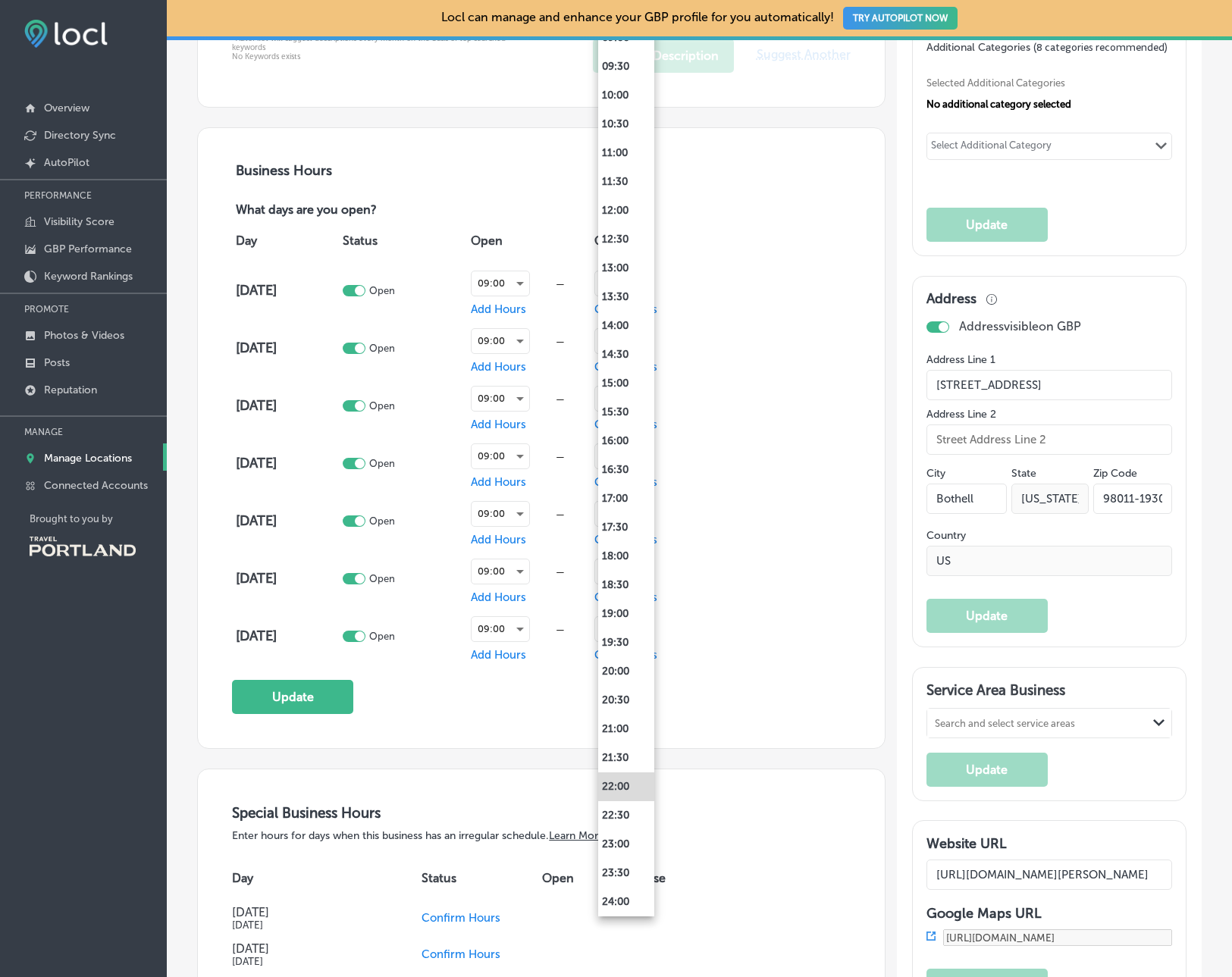
click at [753, 713] on div at bounding box center [616, 488] width 1232 height 977
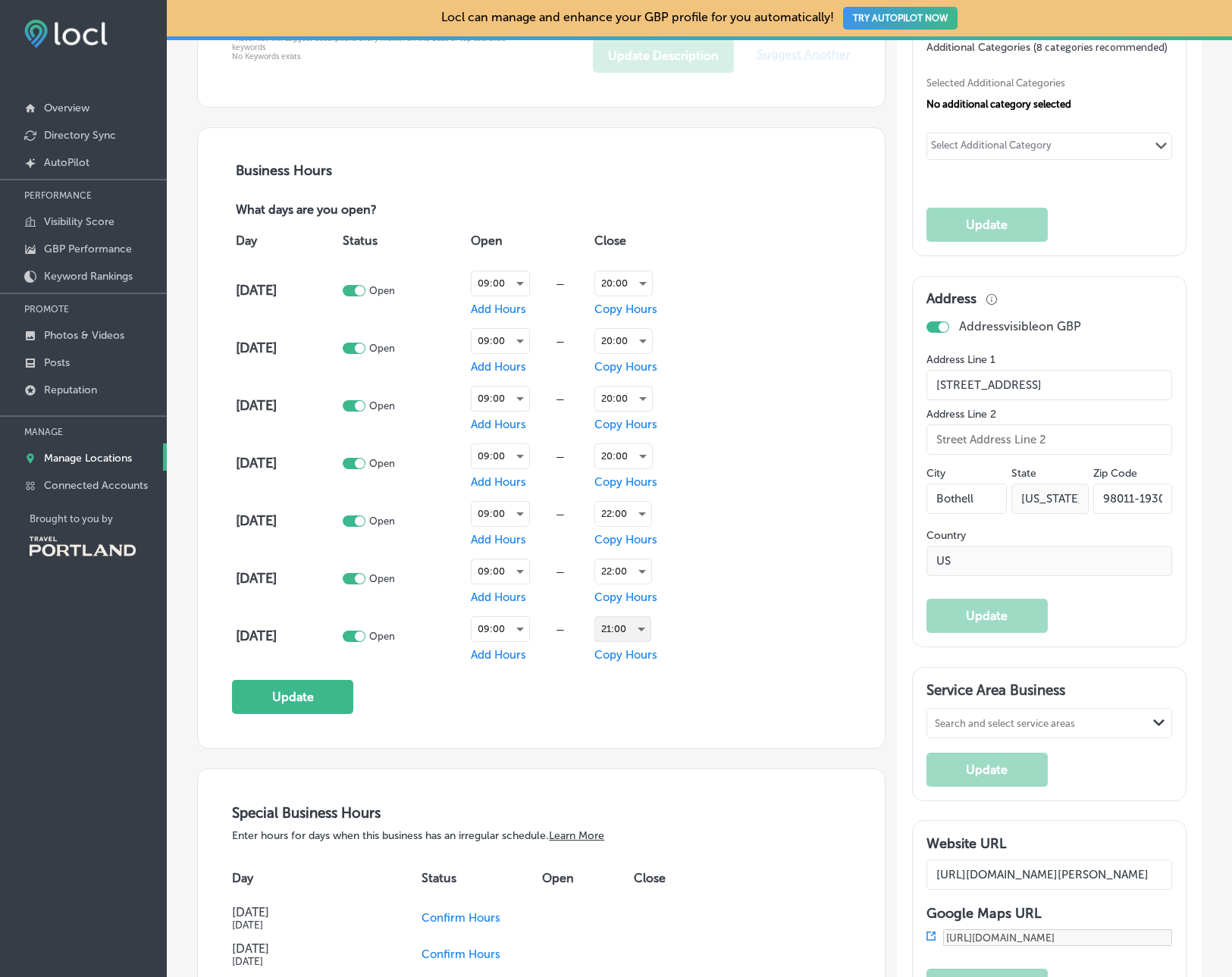
click at [642, 634] on div "21:00" at bounding box center [623, 629] width 56 height 24
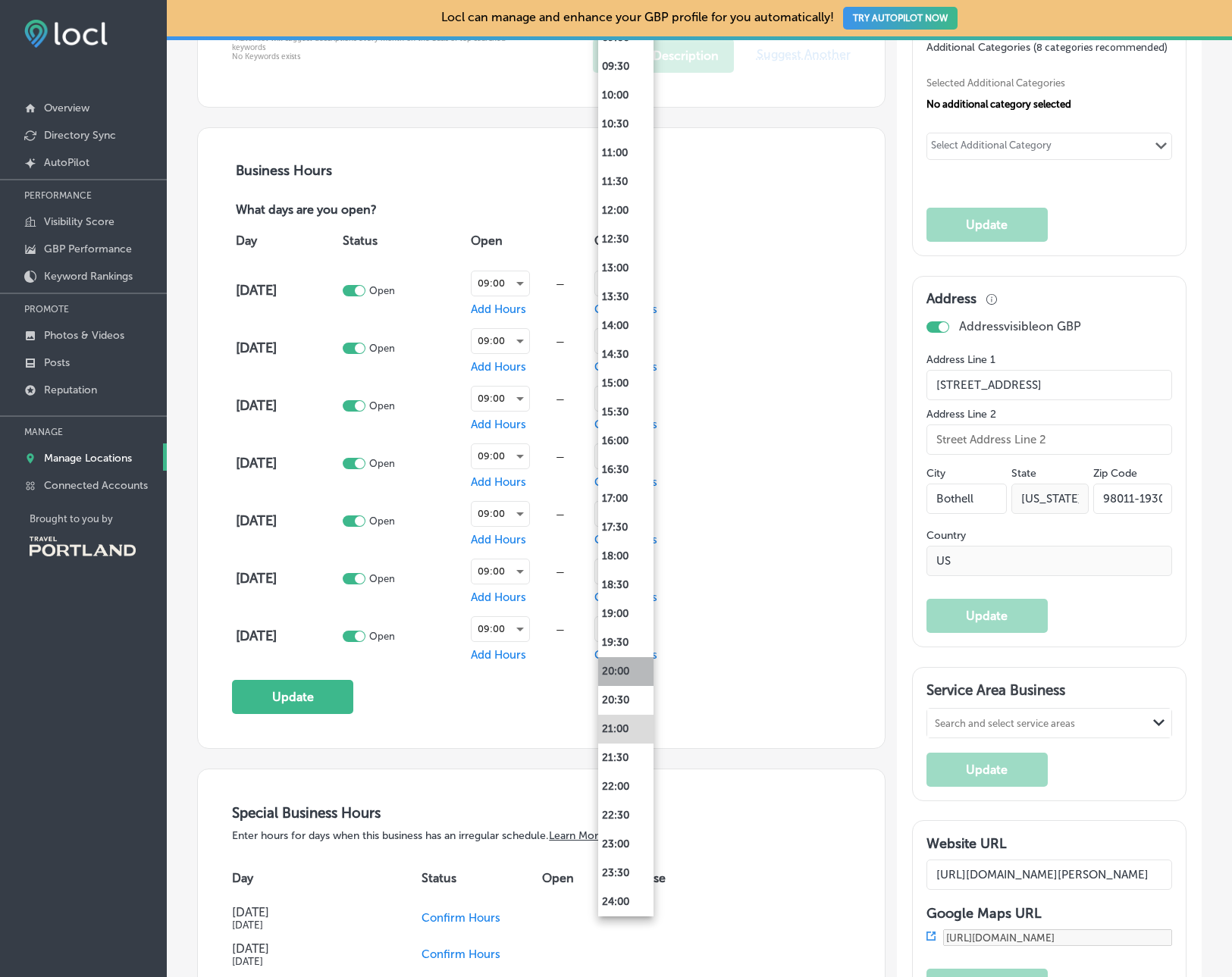
click at [622, 666] on li "20:00" at bounding box center [626, 671] width 56 height 29
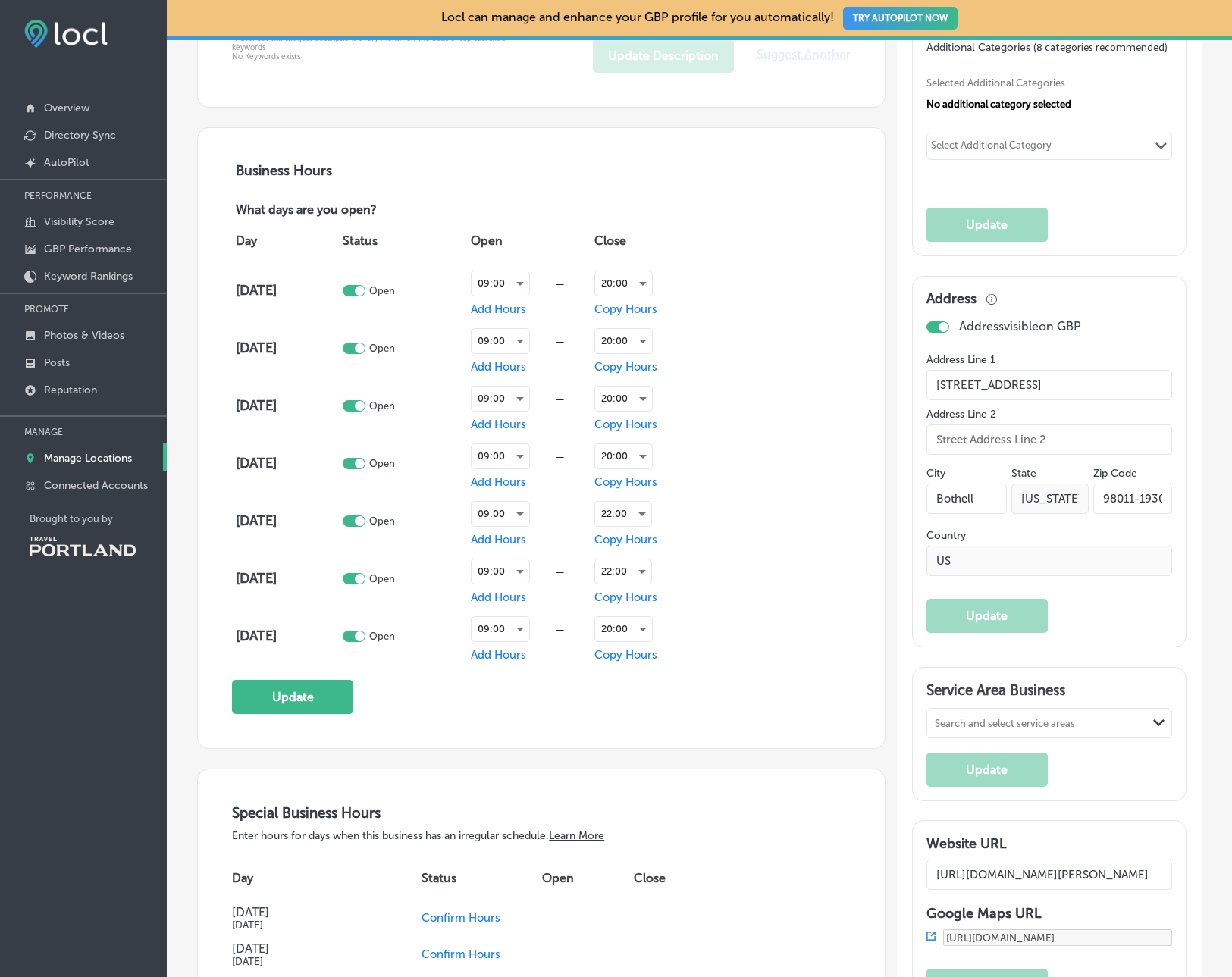
click at [759, 661] on div "Day Status Open Close [DATE] Open 09:00 — Add Hours 20:00 Copy Hours [DATE] Ope…" at bounding box center [541, 442] width 618 height 446
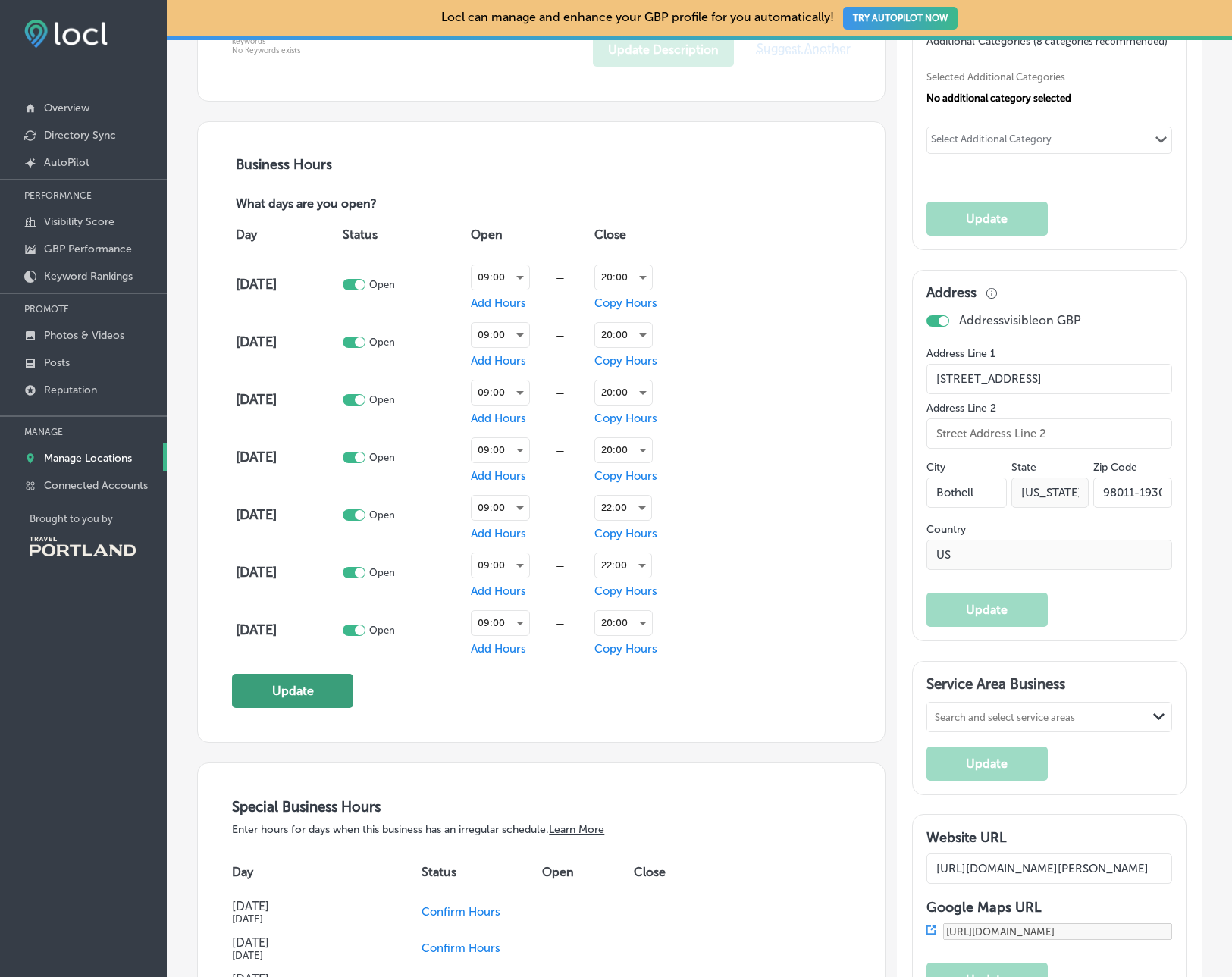
click at [325, 698] on button "Update" at bounding box center [292, 690] width 121 height 34
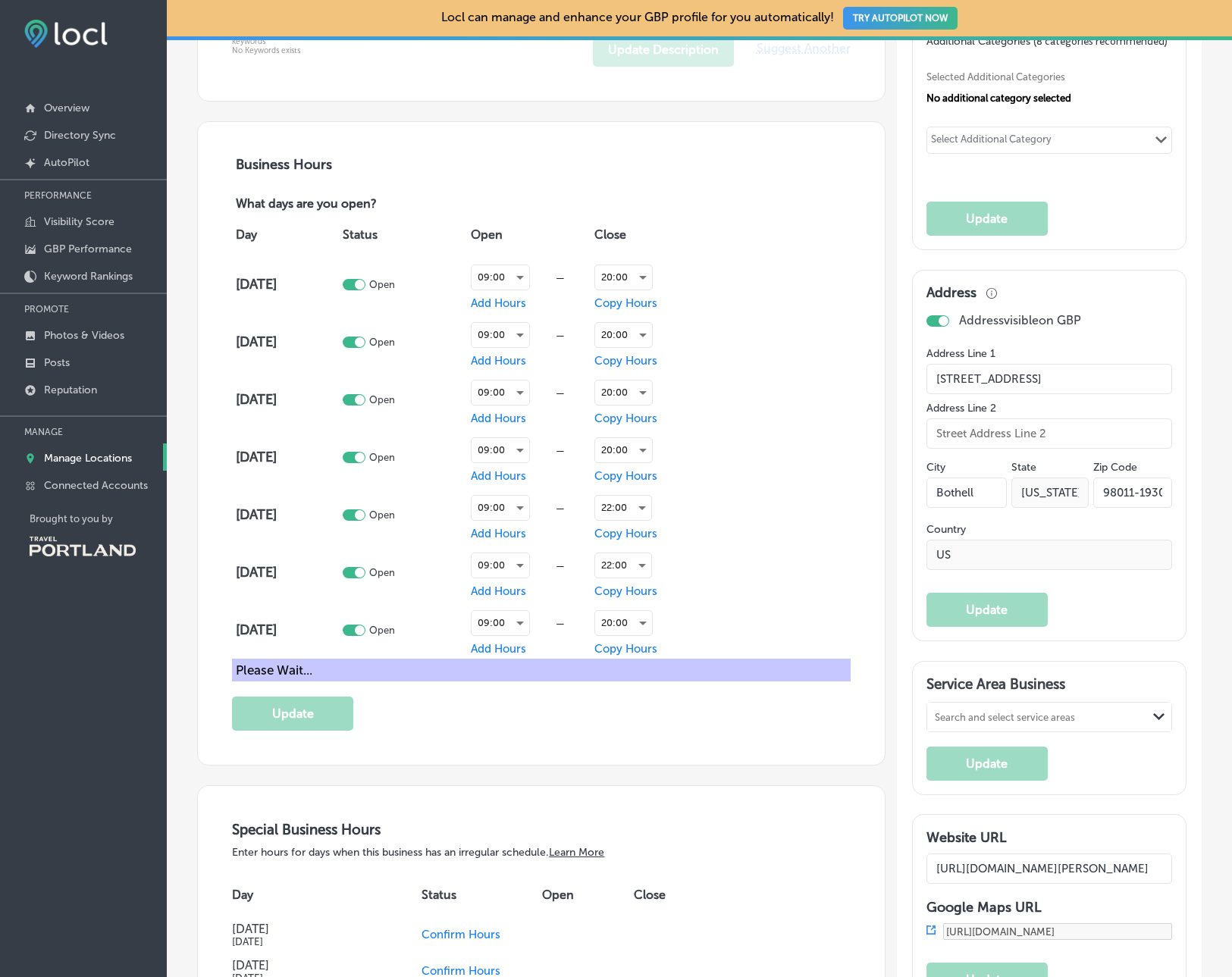
scroll to position [0, 0]
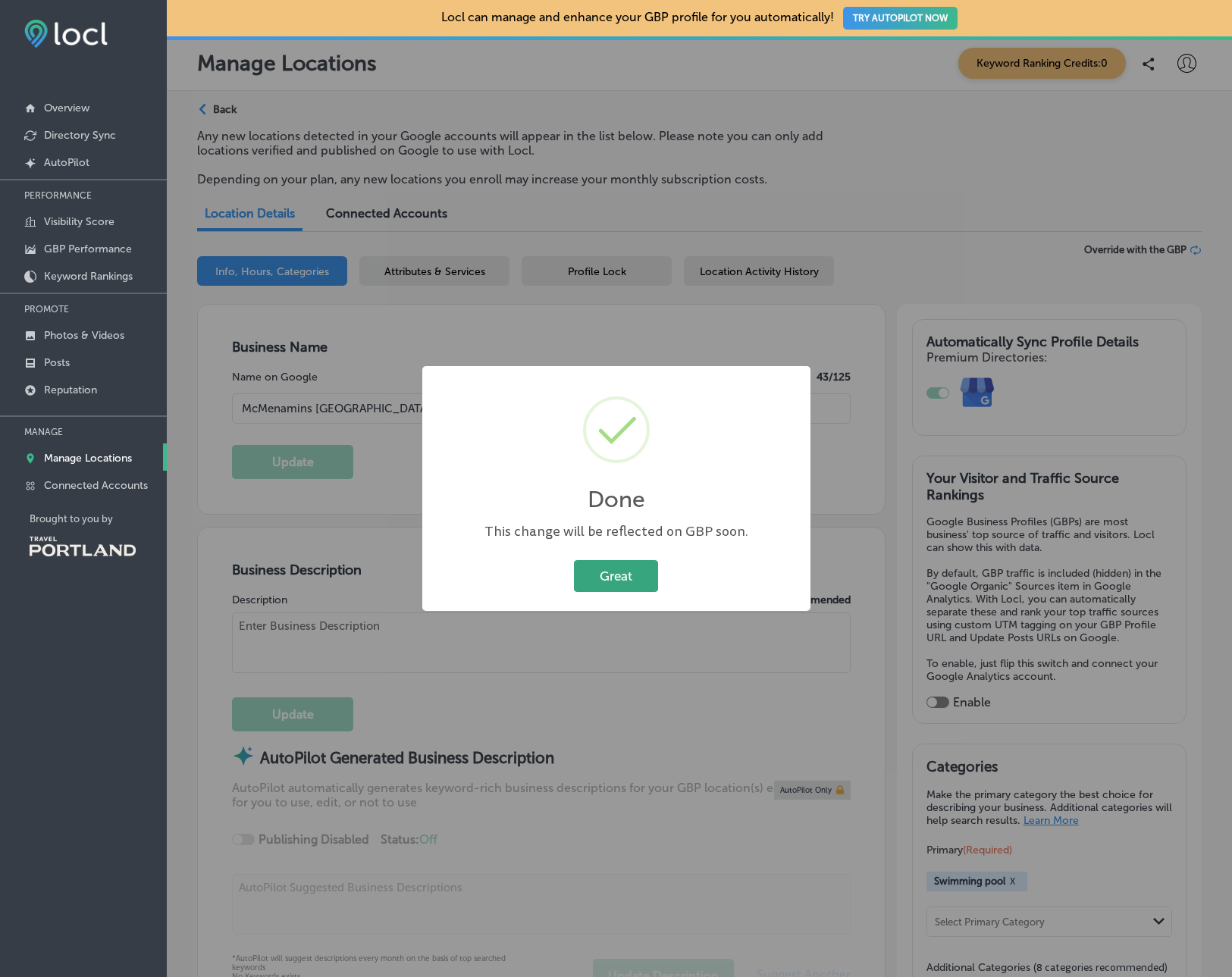
click at [621, 585] on button "Great" at bounding box center [616, 575] width 84 height 31
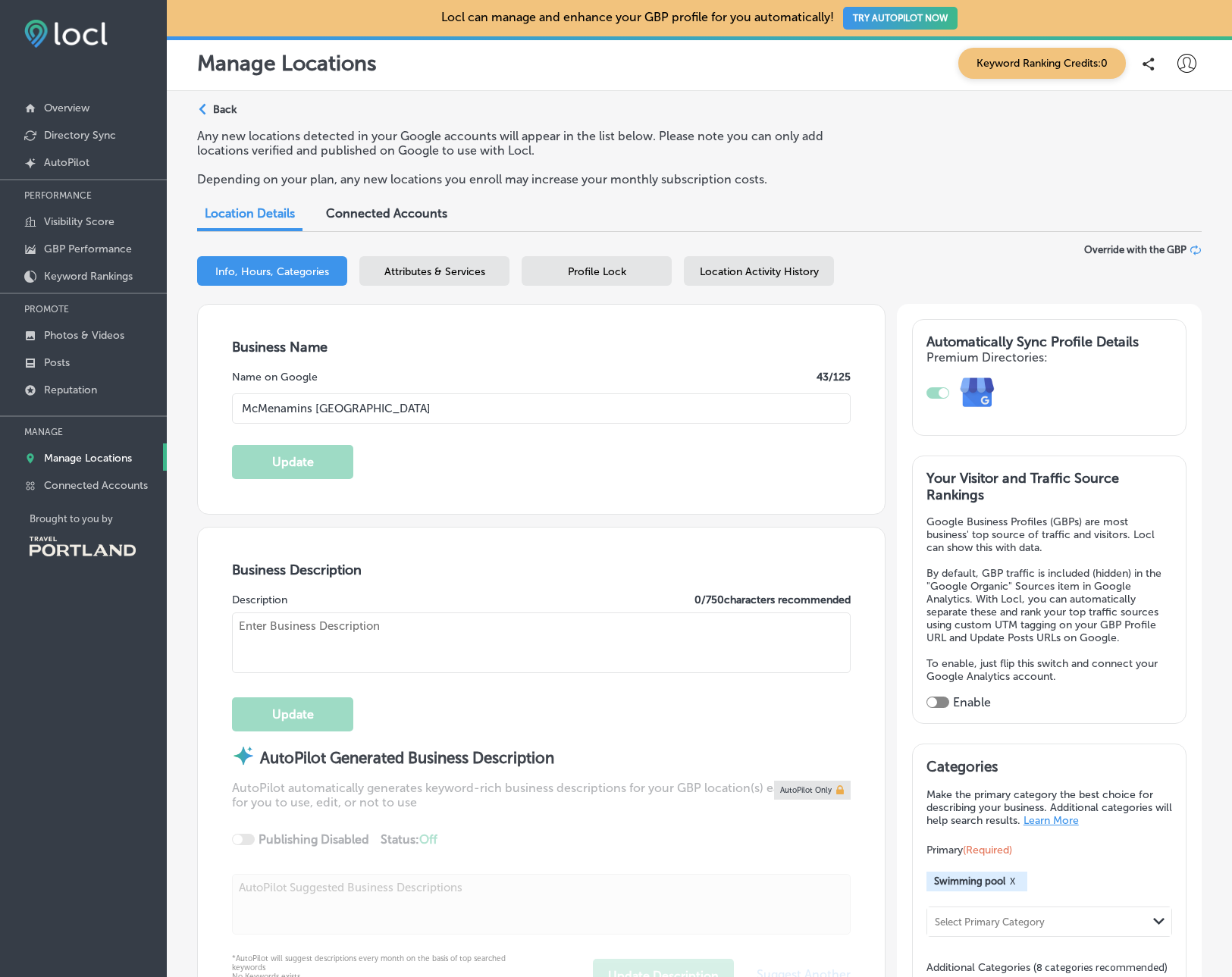
click at [225, 108] on p "Back" at bounding box center [224, 109] width 23 height 13
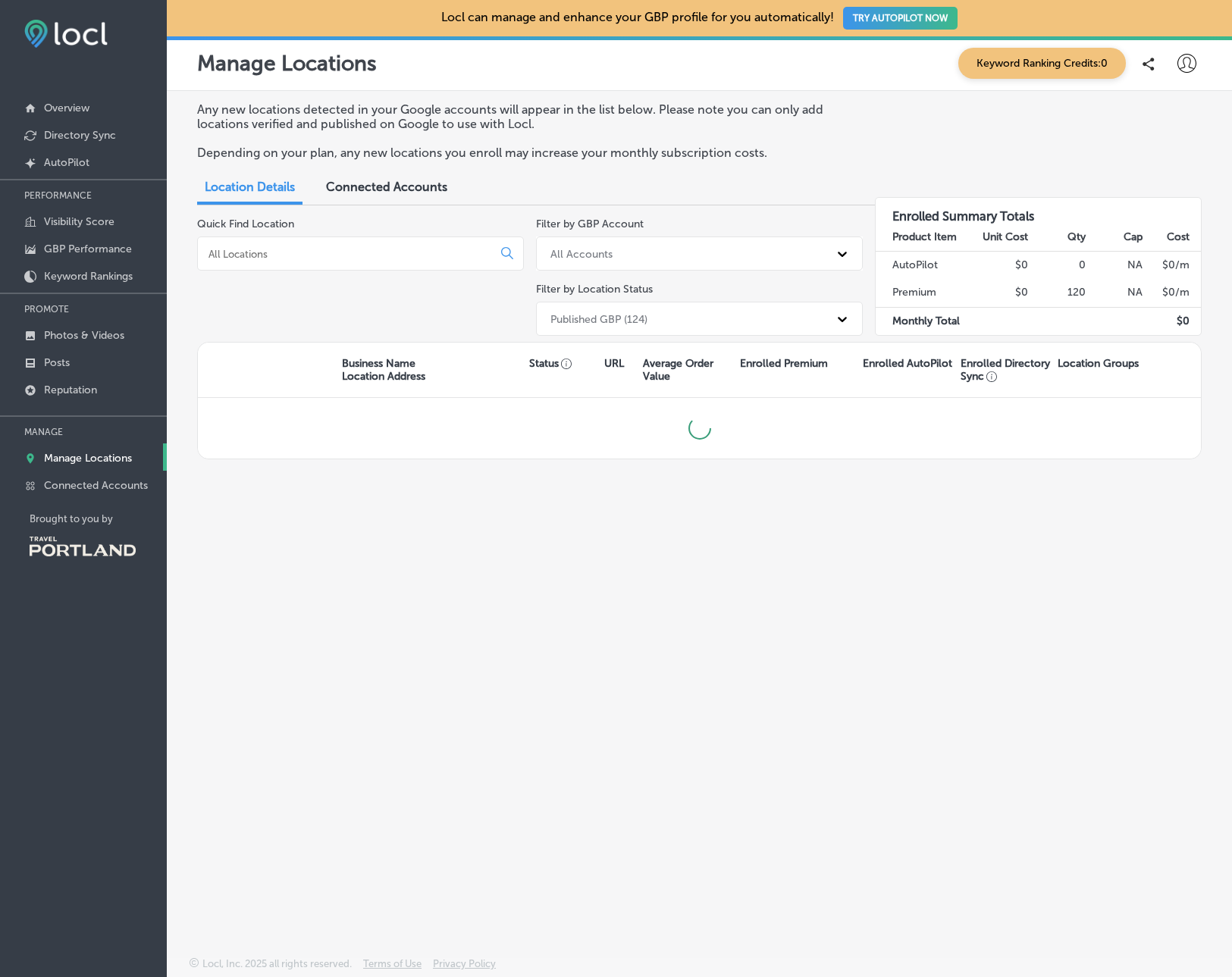
click at [344, 256] on input at bounding box center [348, 254] width 282 height 14
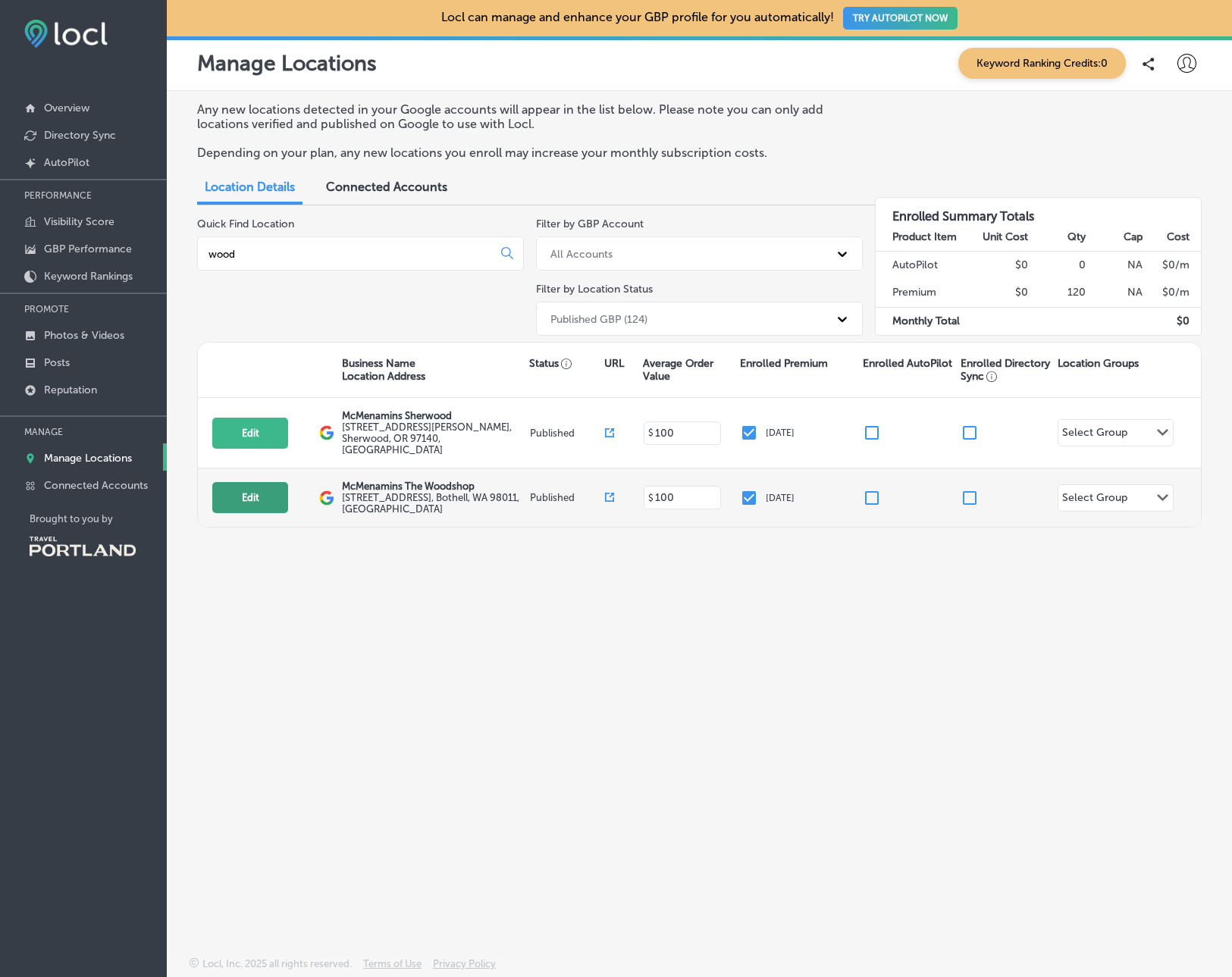
type input "wood"
click at [279, 482] on button "Edit" at bounding box center [250, 498] width 76 height 31
select select "US"
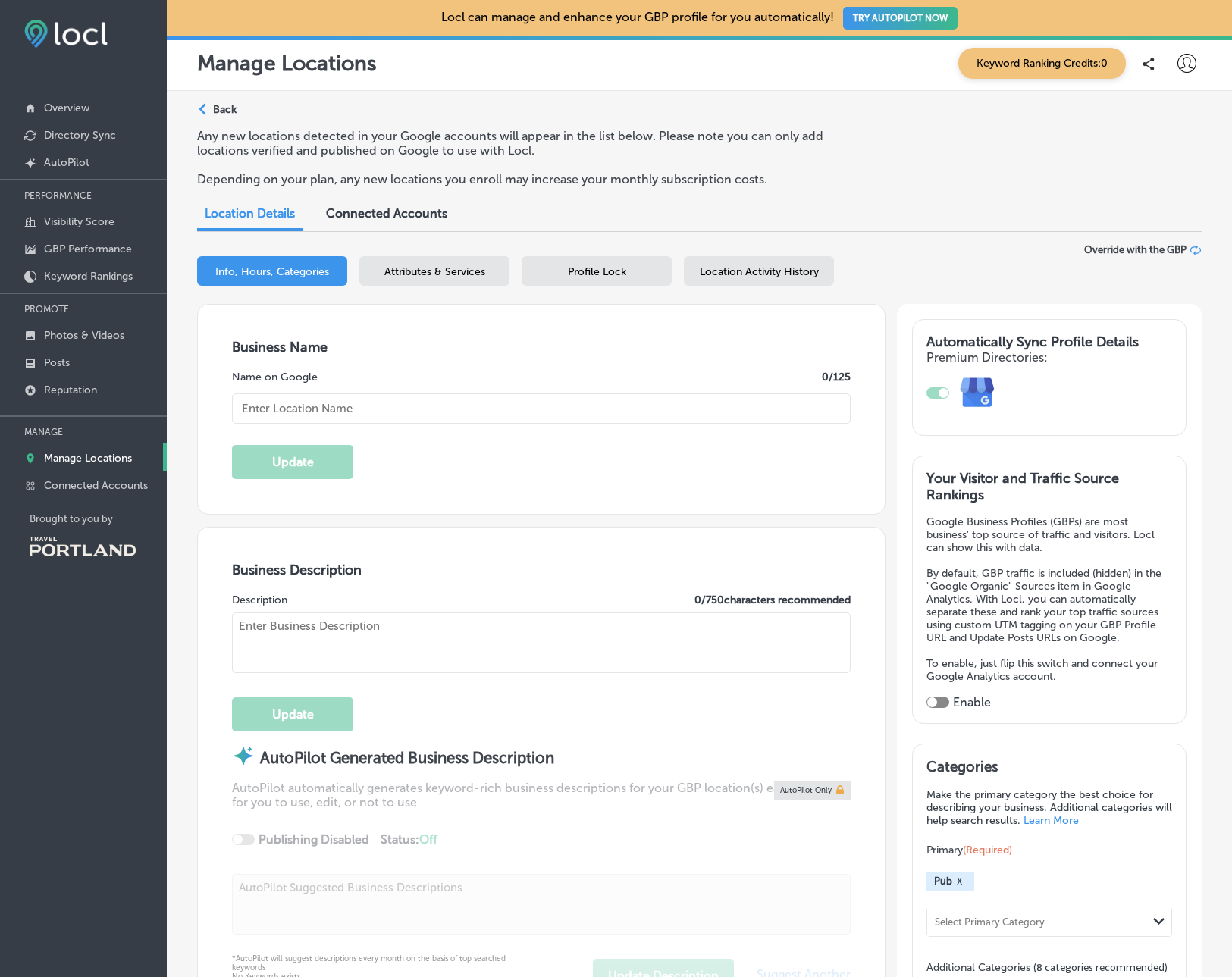
type input "McMenamins The Woodshop"
type input "[STREET_ADDRESS]"
type input "Bothell"
type input "98011"
type input "US"
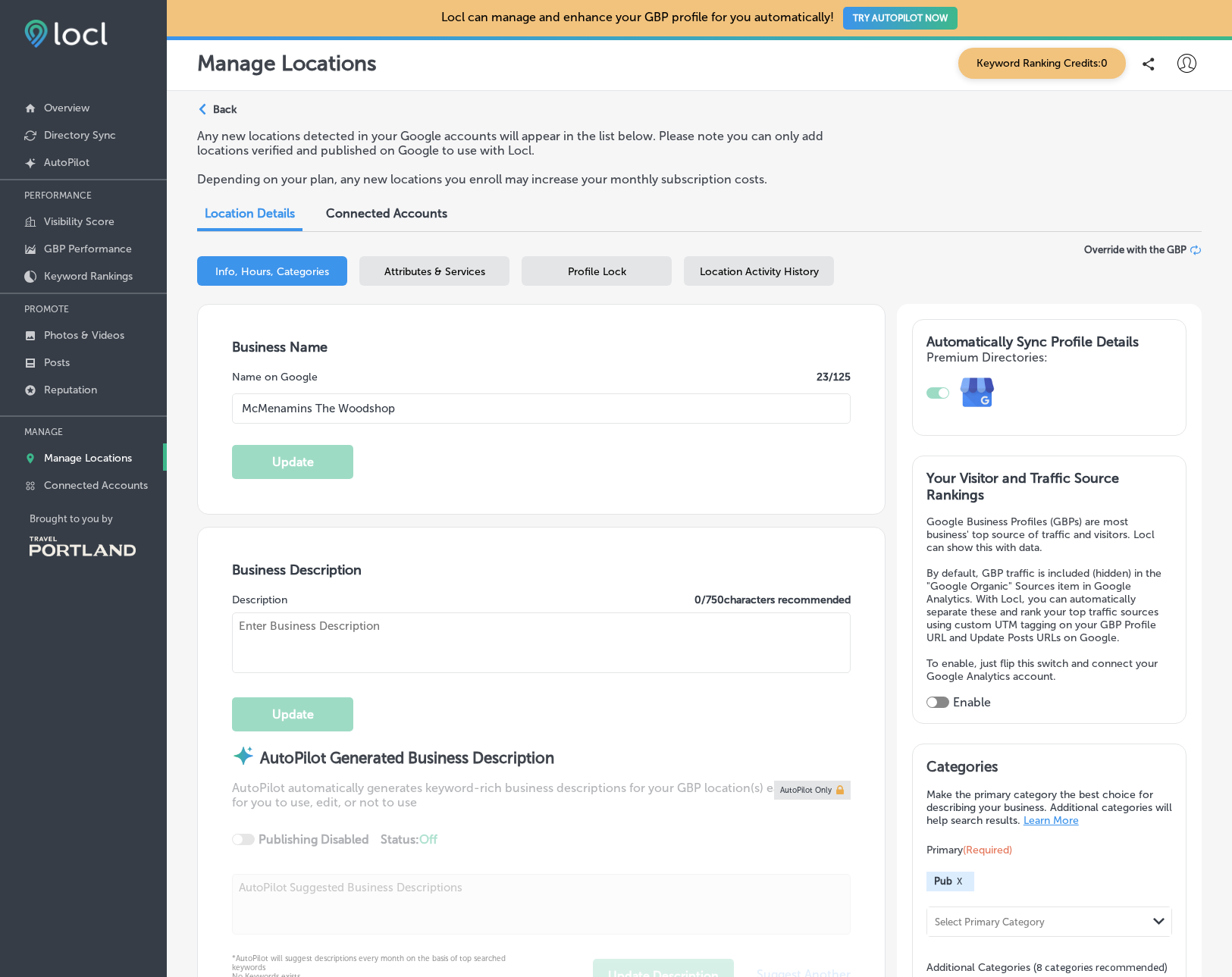
type input "[URL][DOMAIN_NAME][PERSON_NAME]"
type textarea "Welcome to McMenamins The Woodshop, where [PERSON_NAME] meets comfort! Nestled …"
type input "[PHONE_NUMBER]"
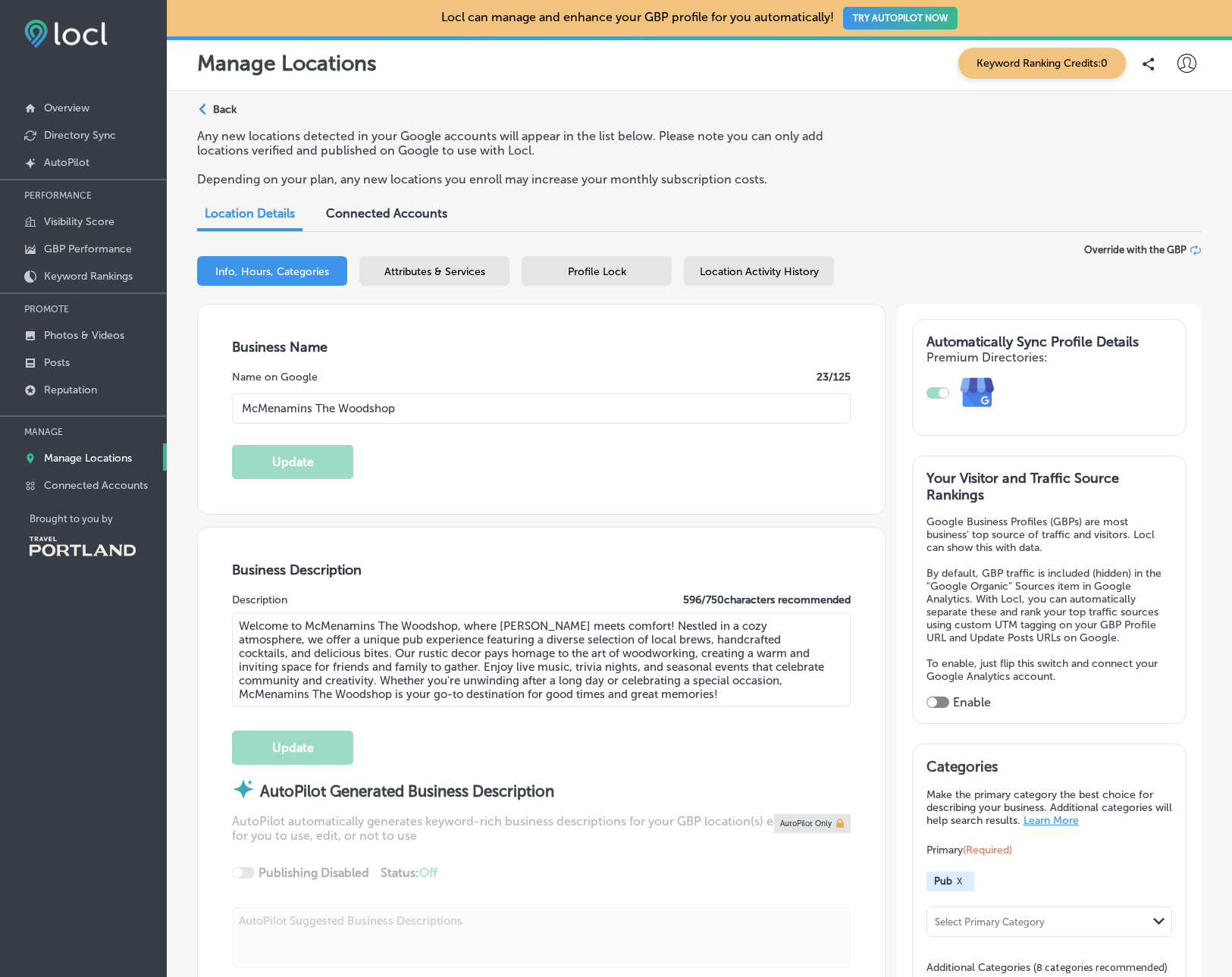
drag, startPoint x: 924, startPoint y: 189, endPoint x: 828, endPoint y: 188, distance: 96.0
click at [918, 190] on div "Any new locations detected in your Google accounts will appear in the list belo…" at bounding box center [699, 163] width 1004 height 69
click at [224, 110] on p "Back" at bounding box center [224, 109] width 23 height 13
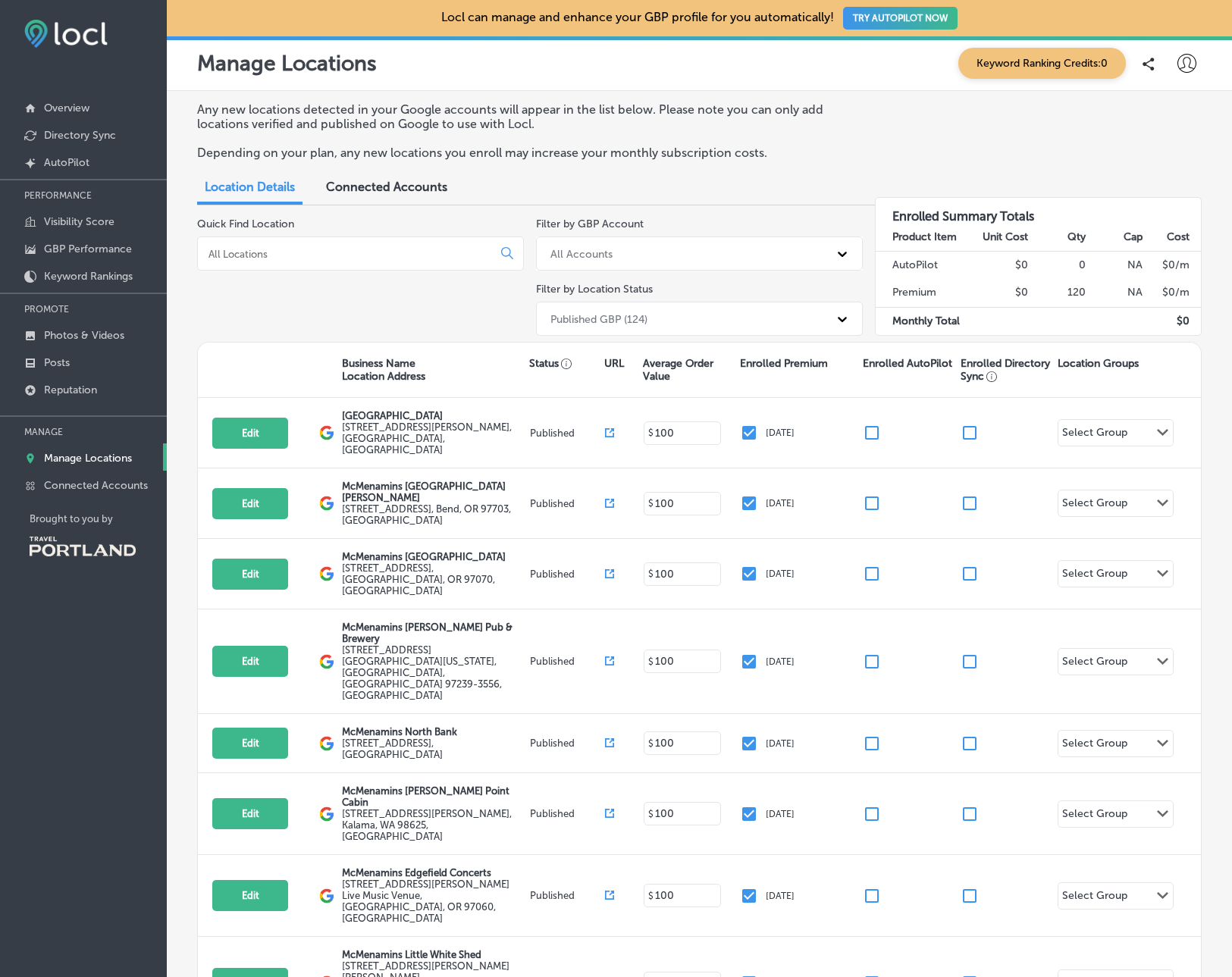
click at [364, 263] on div at bounding box center [360, 254] width 327 height 34
click at [333, 249] on input at bounding box center [348, 254] width 282 height 14
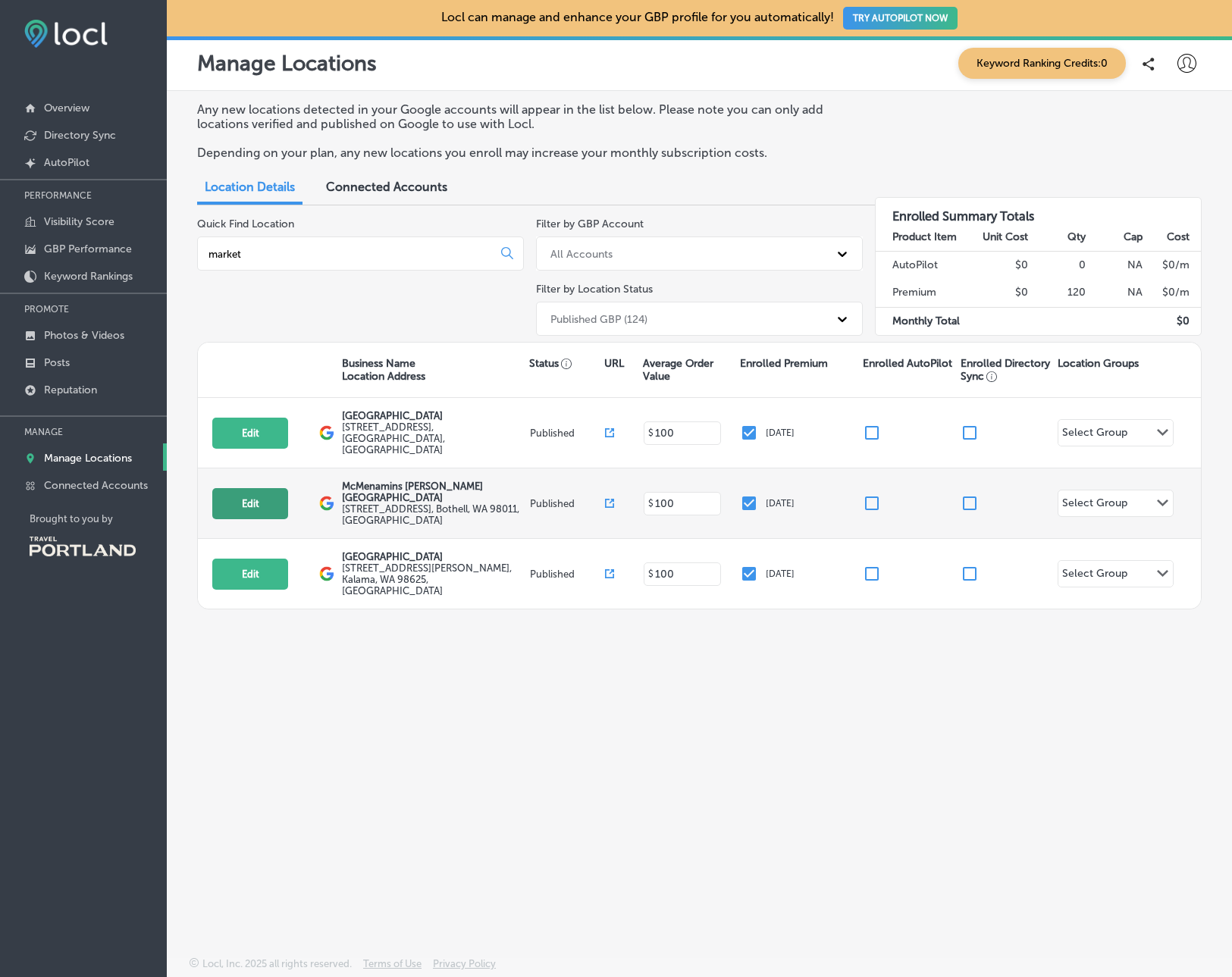
type input "market"
click at [241, 488] on button "Edit" at bounding box center [250, 503] width 76 height 31
select select "US"
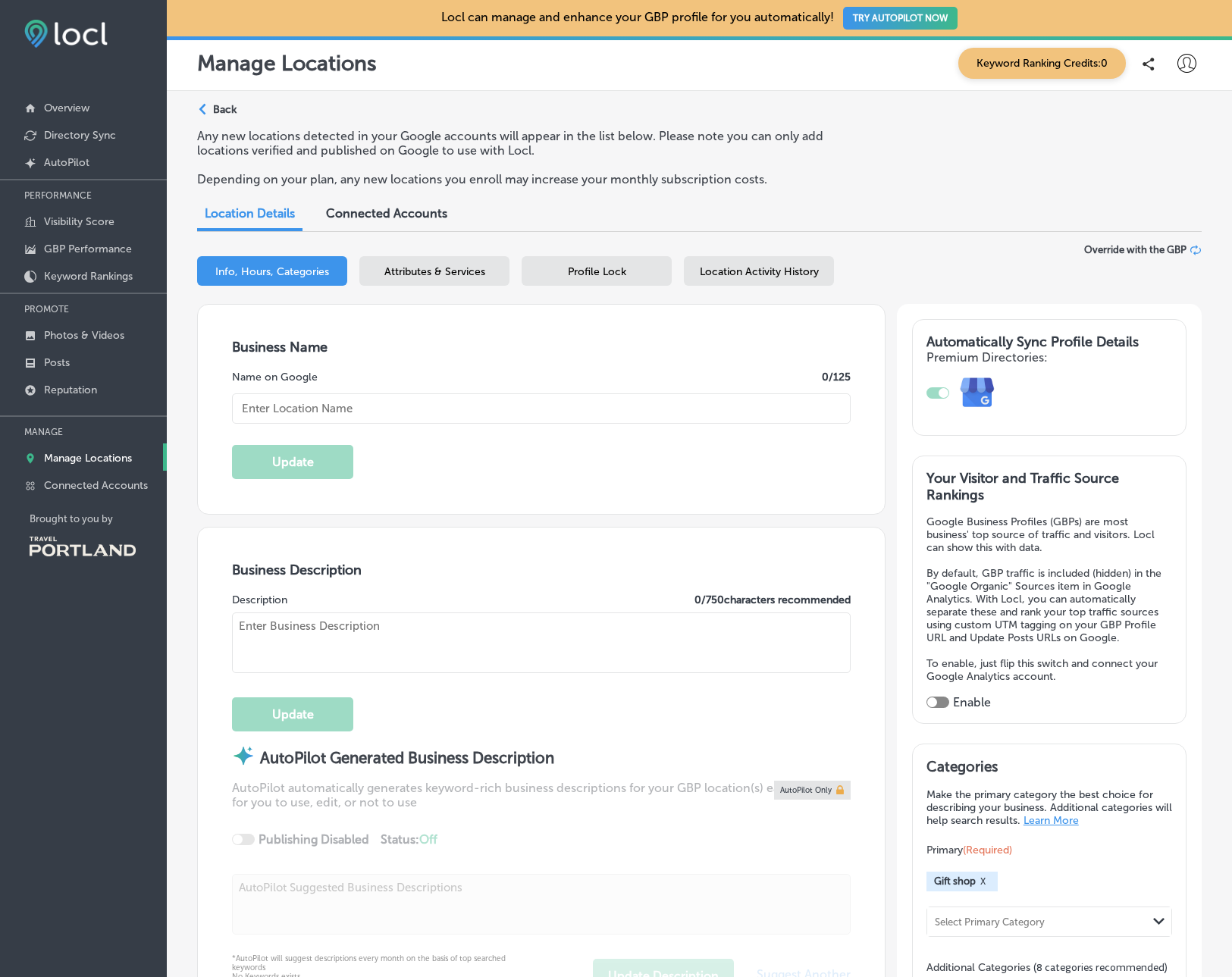
type input "McMenamins [PERSON_NAME][GEOGRAPHIC_DATA]"
type input "[STREET_ADDRESS]"
type input "Bothell"
type input "98011"
type input "US"
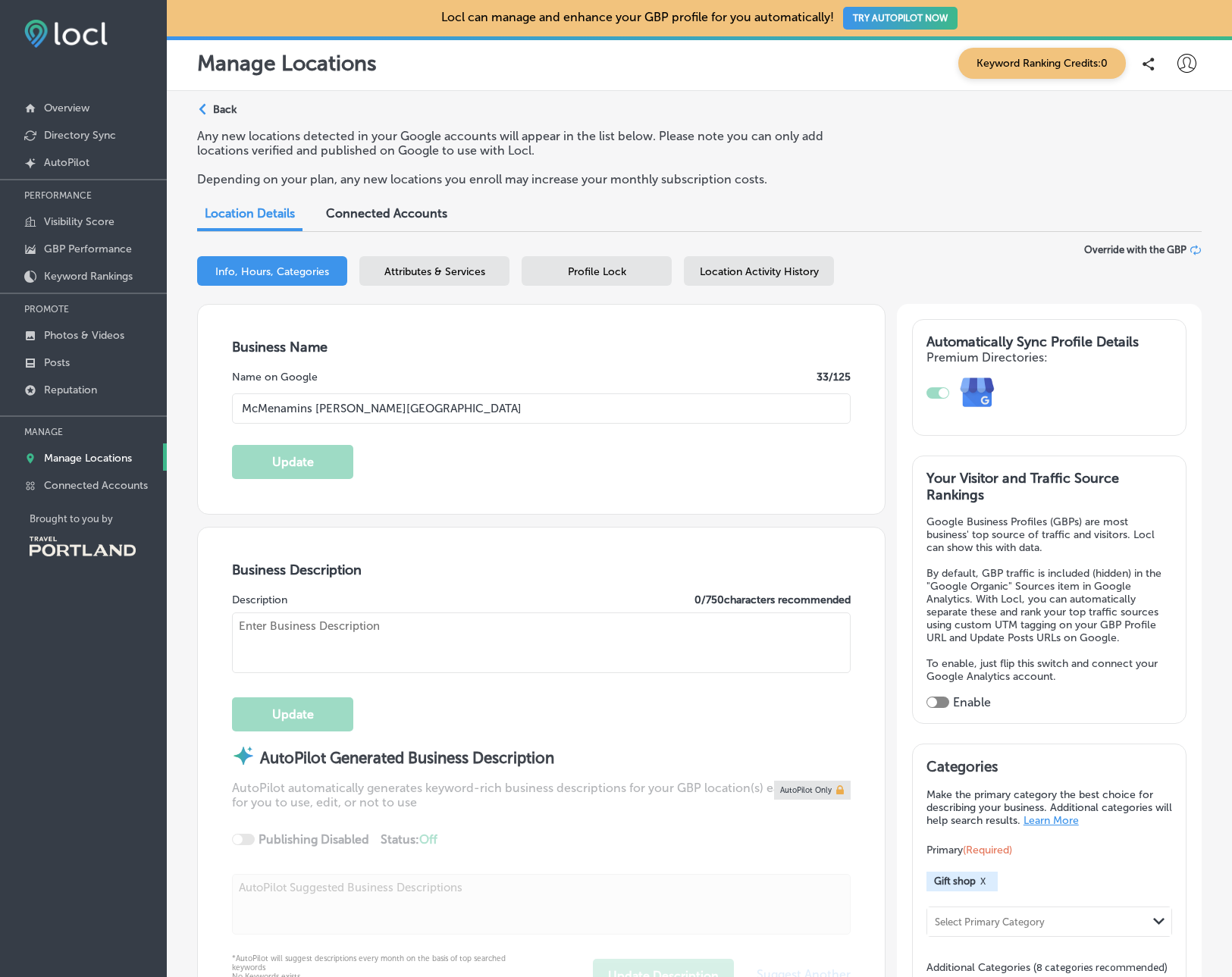
type input "[URL][DOMAIN_NAME][PERSON_NAME]"
type input "[PHONE_NUMBER]"
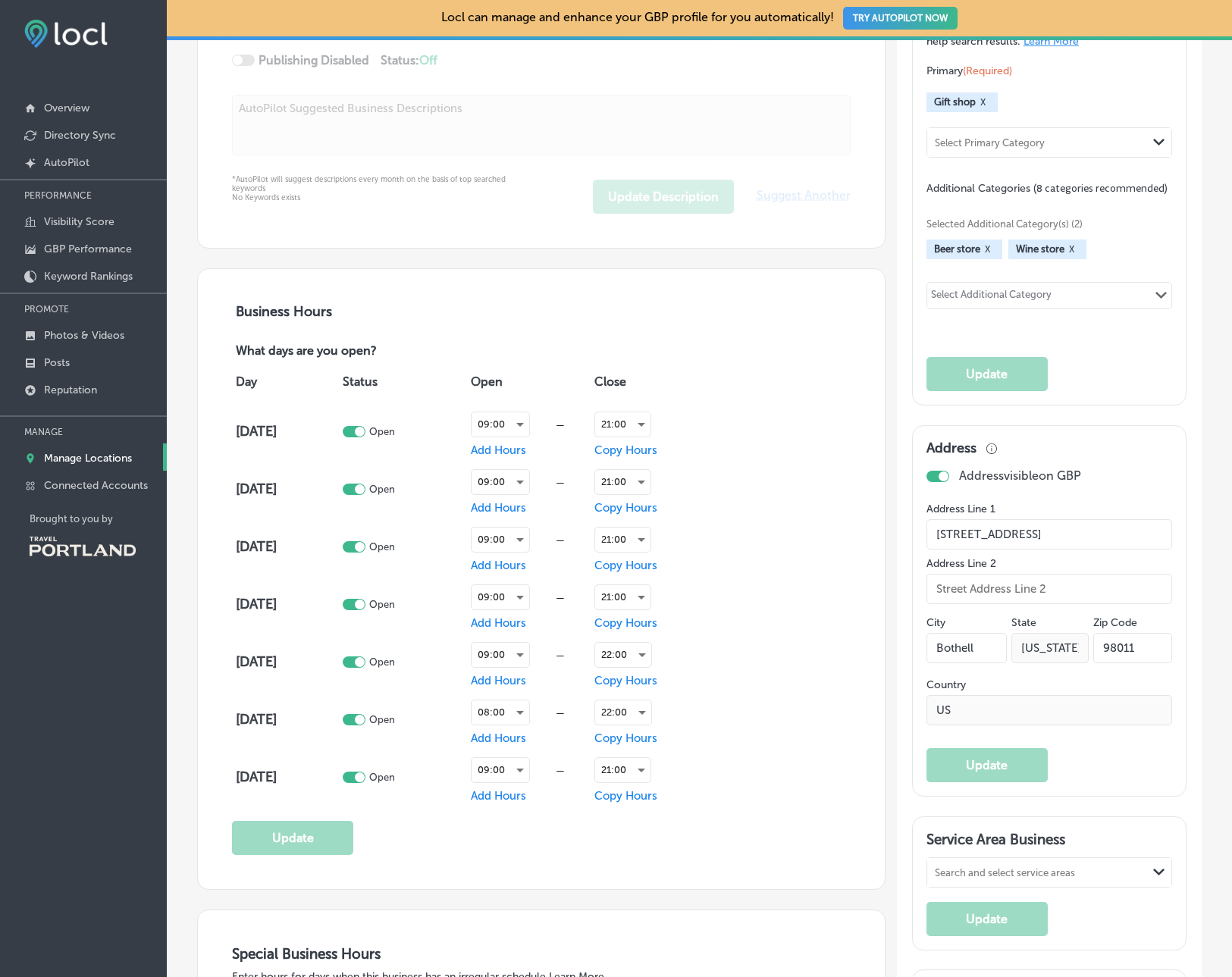
scroll to position [799, 0]
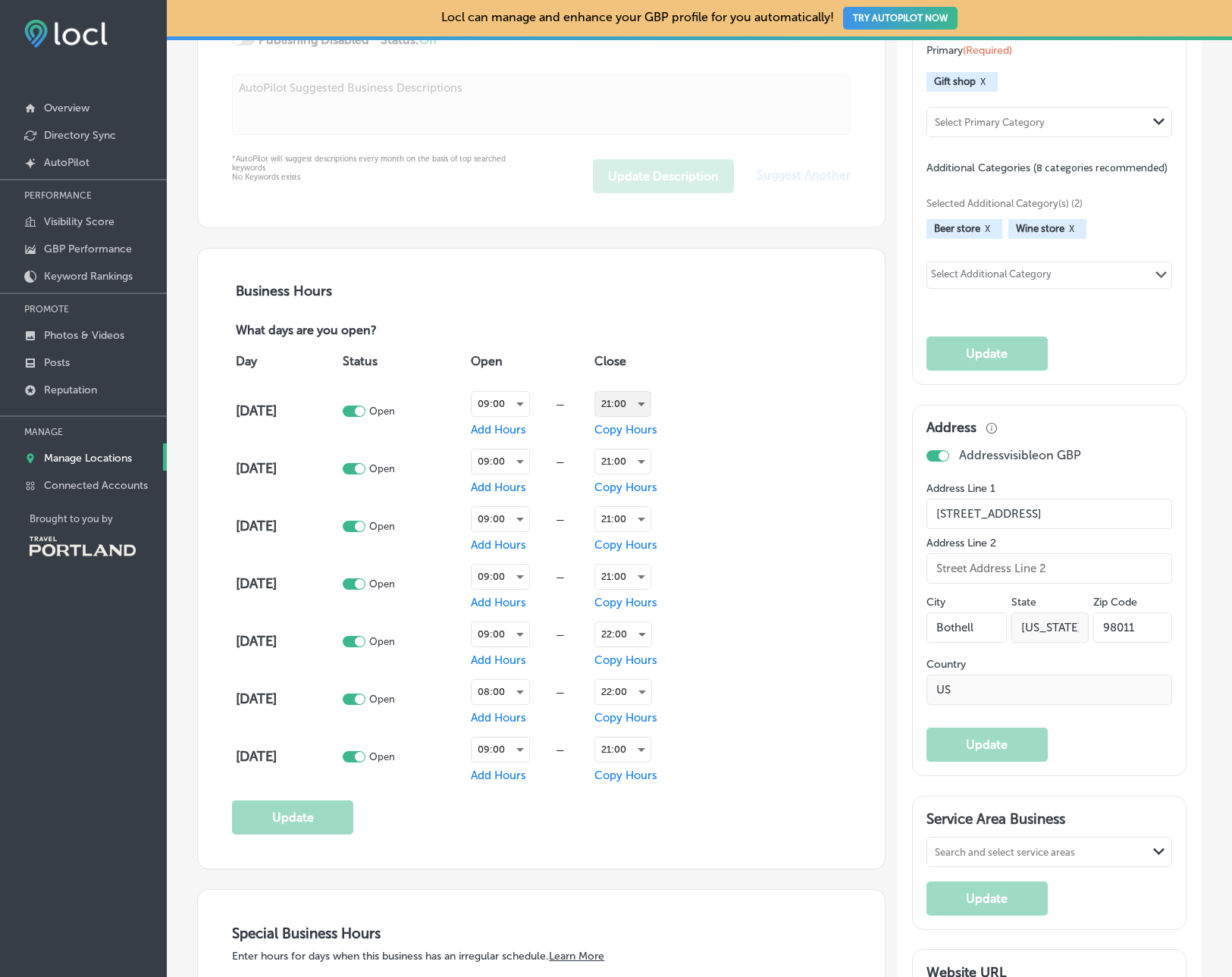
click at [616, 404] on div "21:00" at bounding box center [623, 403] width 56 height 24
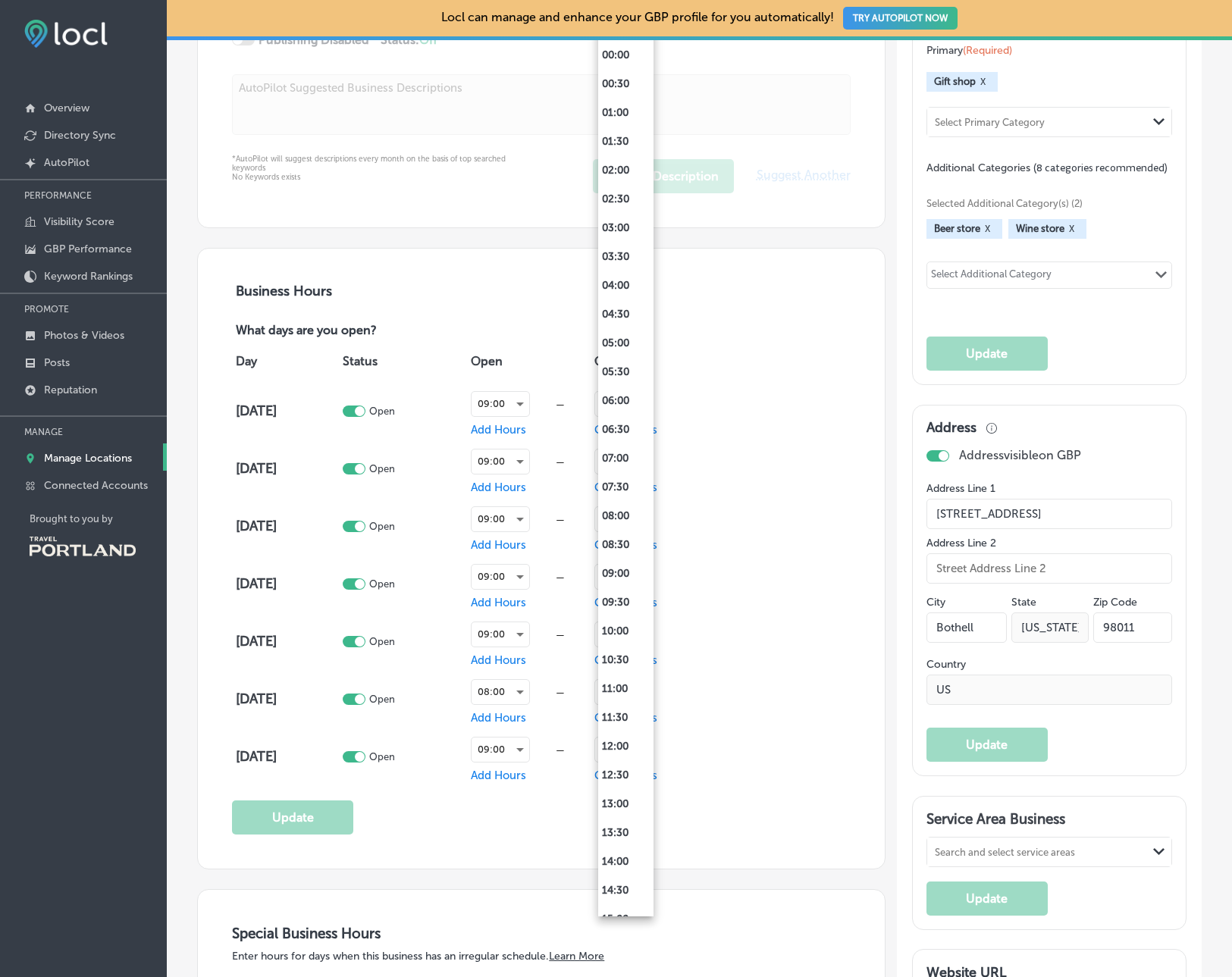
scroll to position [536, 0]
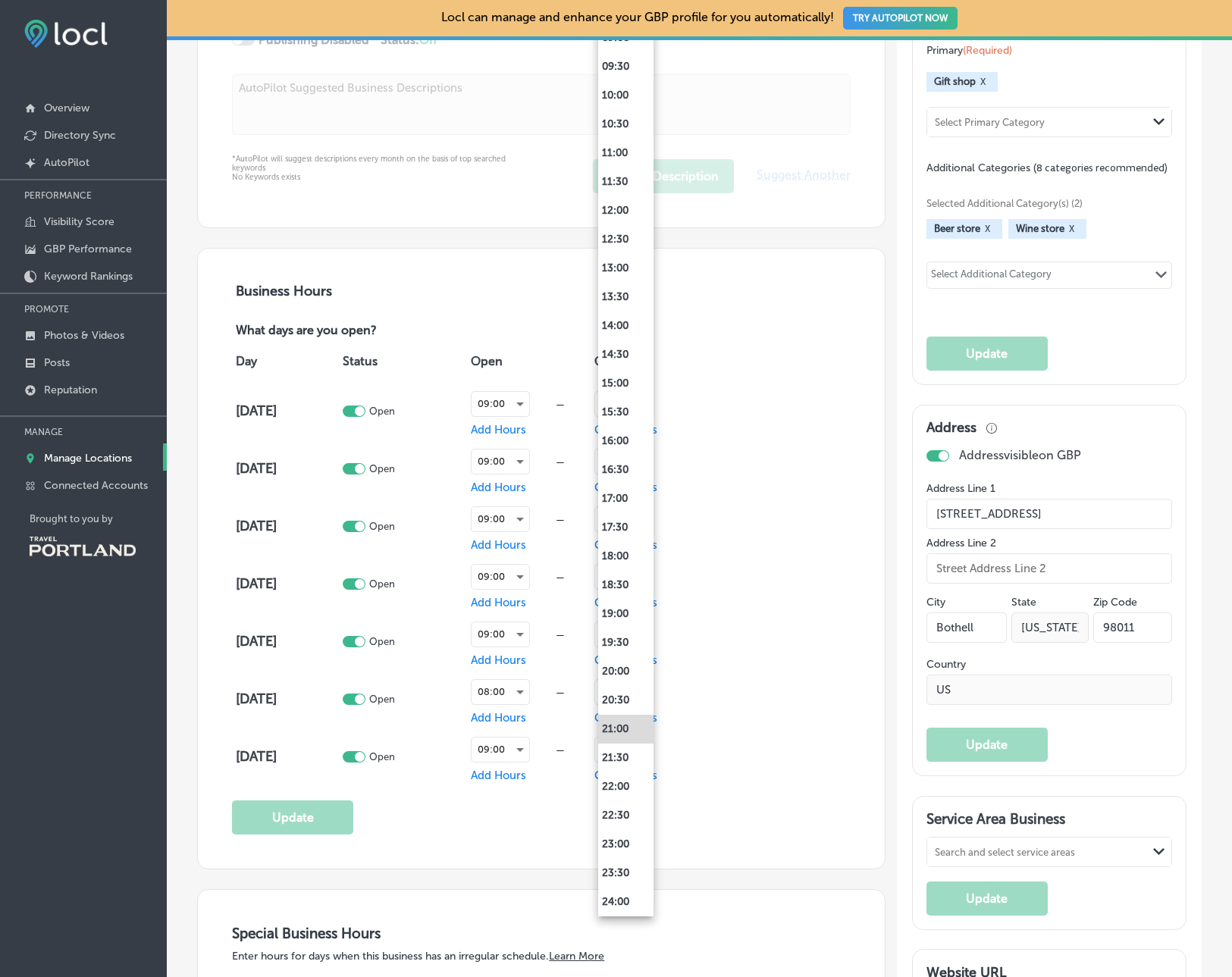
drag, startPoint x: 775, startPoint y: 494, endPoint x: 728, endPoint y: 509, distance: 49.3
click at [775, 494] on div at bounding box center [616, 488] width 1232 height 977
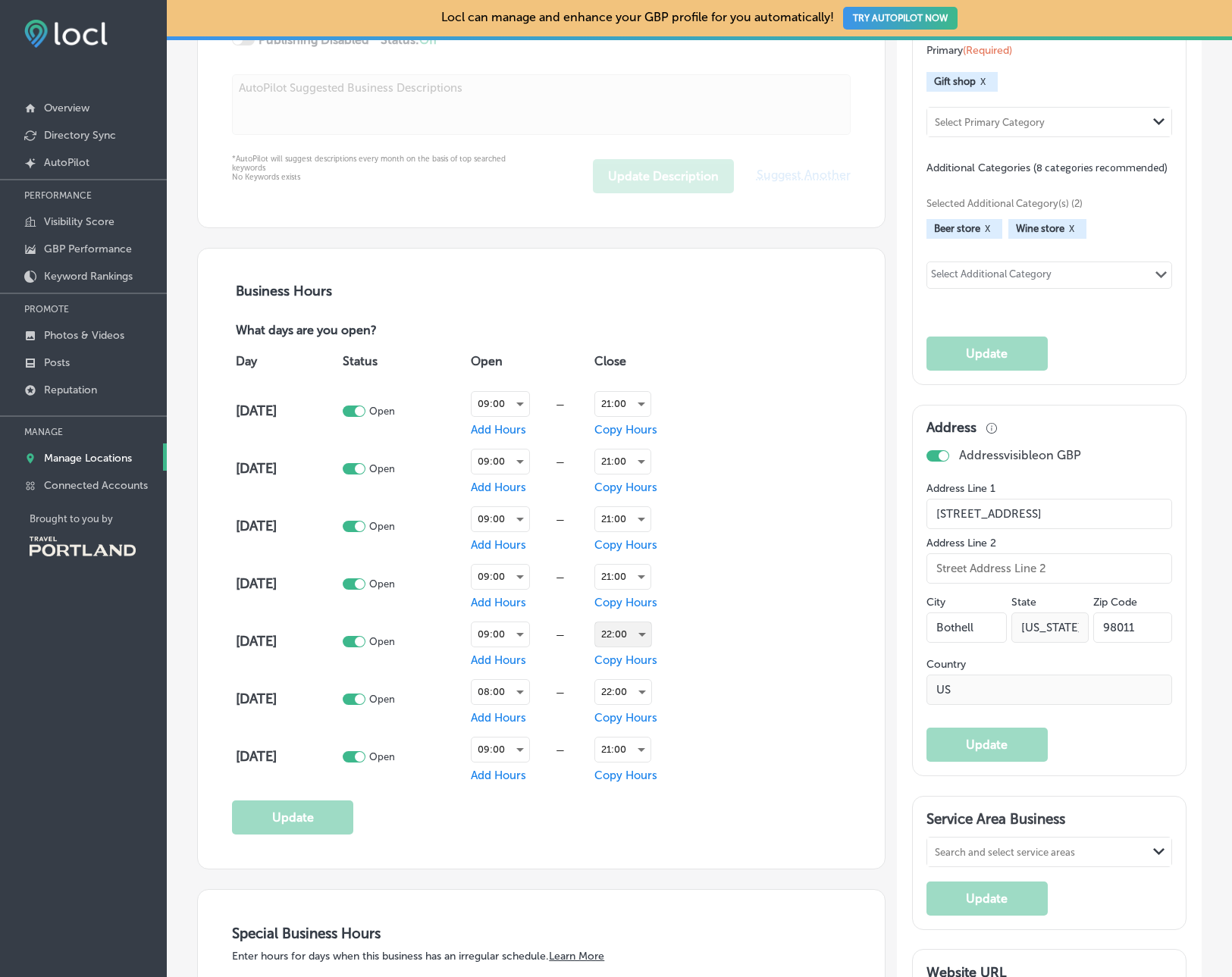
click at [637, 636] on div "22:00" at bounding box center [623, 634] width 56 height 24
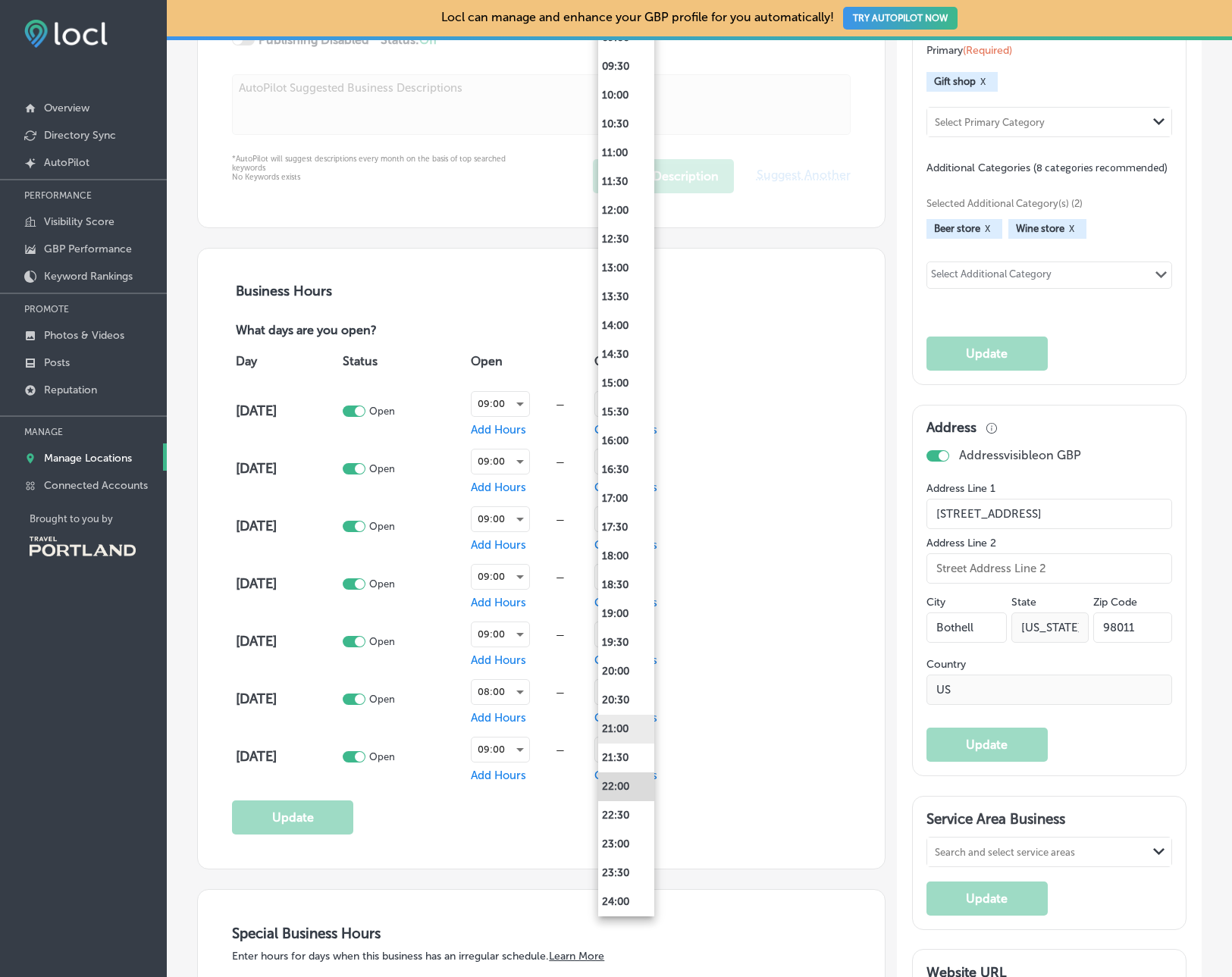
click at [635, 737] on li "21:00" at bounding box center [626, 728] width 56 height 29
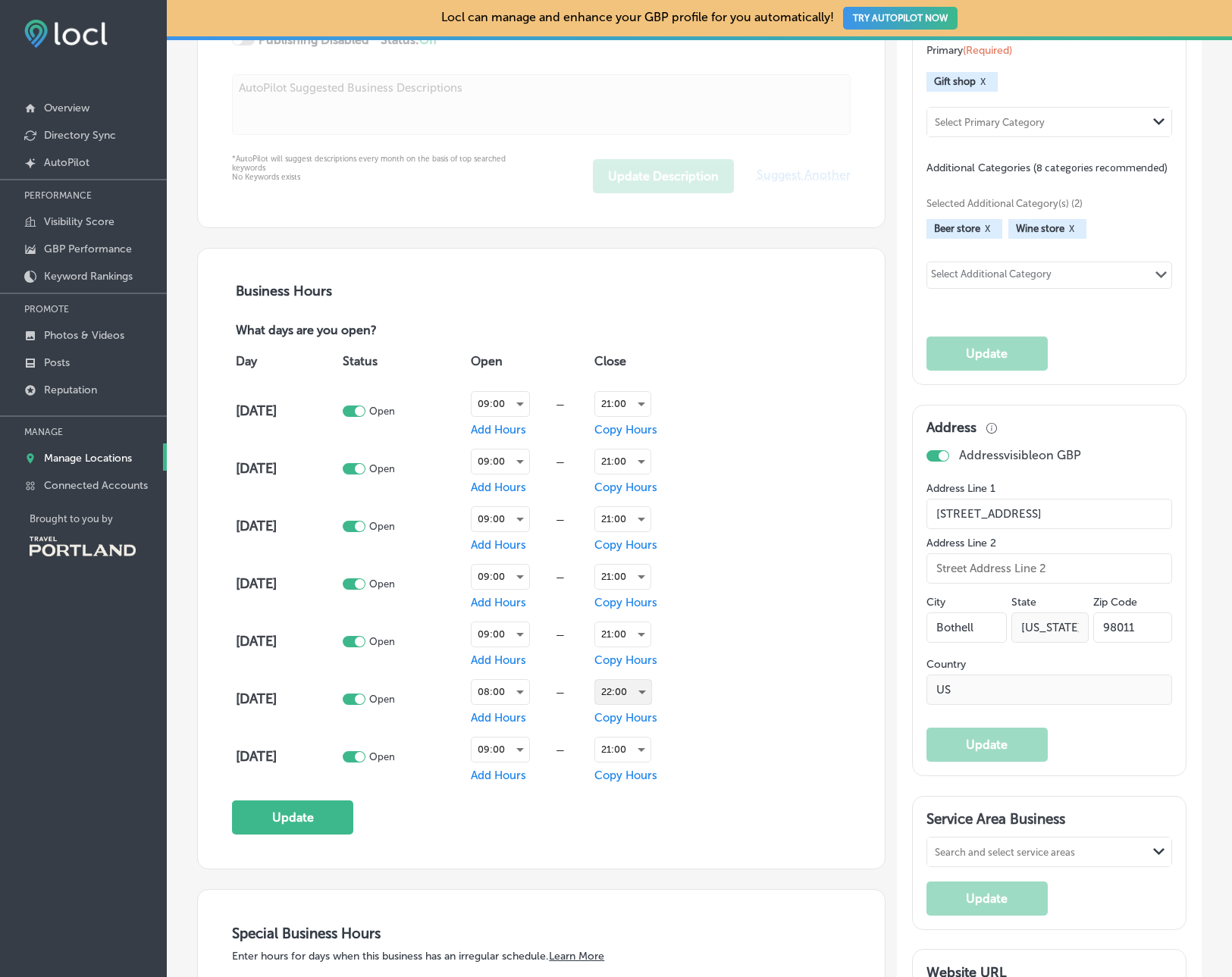
click at [643, 689] on div "22:00" at bounding box center [623, 692] width 56 height 24
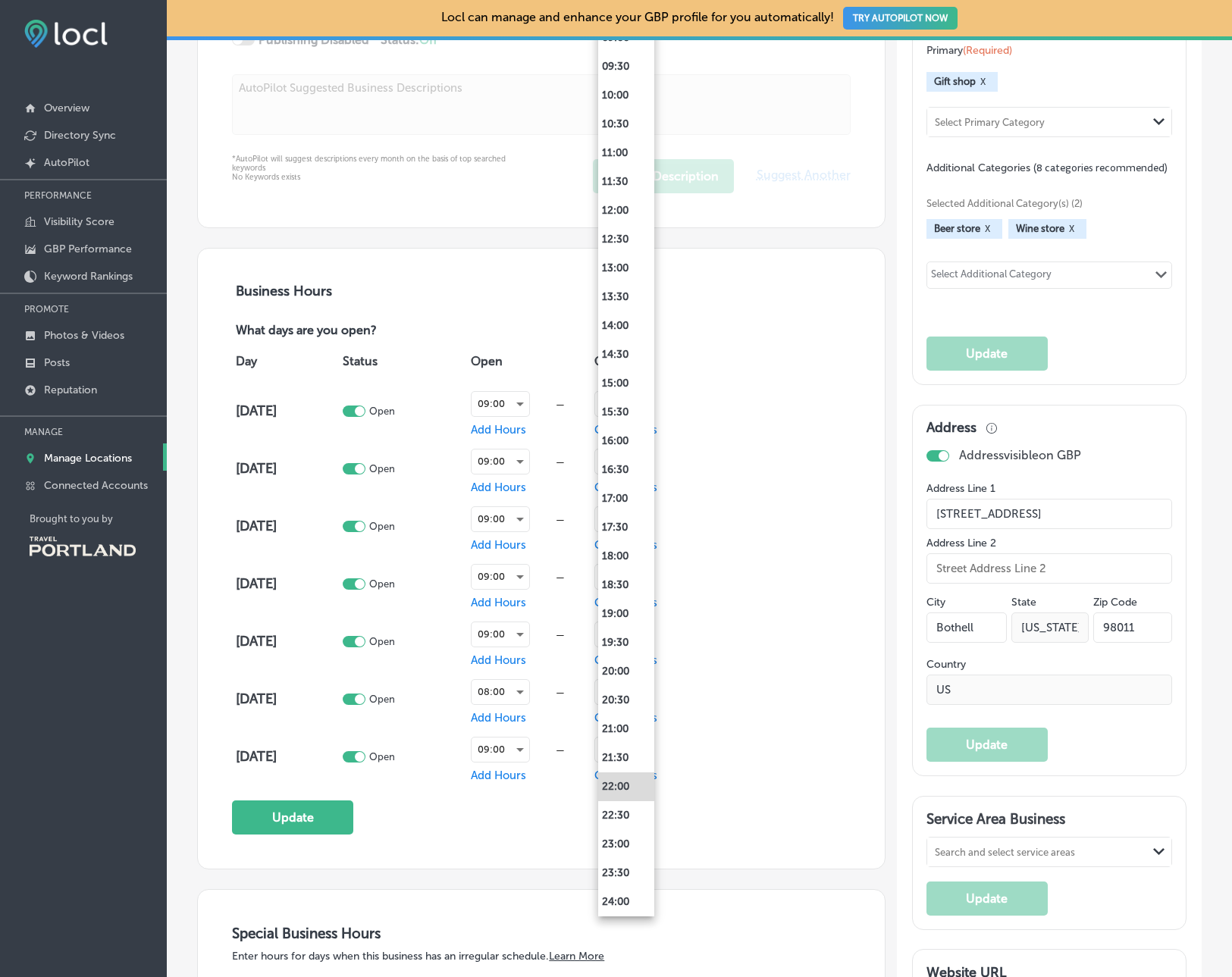
scroll to position [534, 0]
click at [628, 725] on li "21:00" at bounding box center [626, 731] width 56 height 29
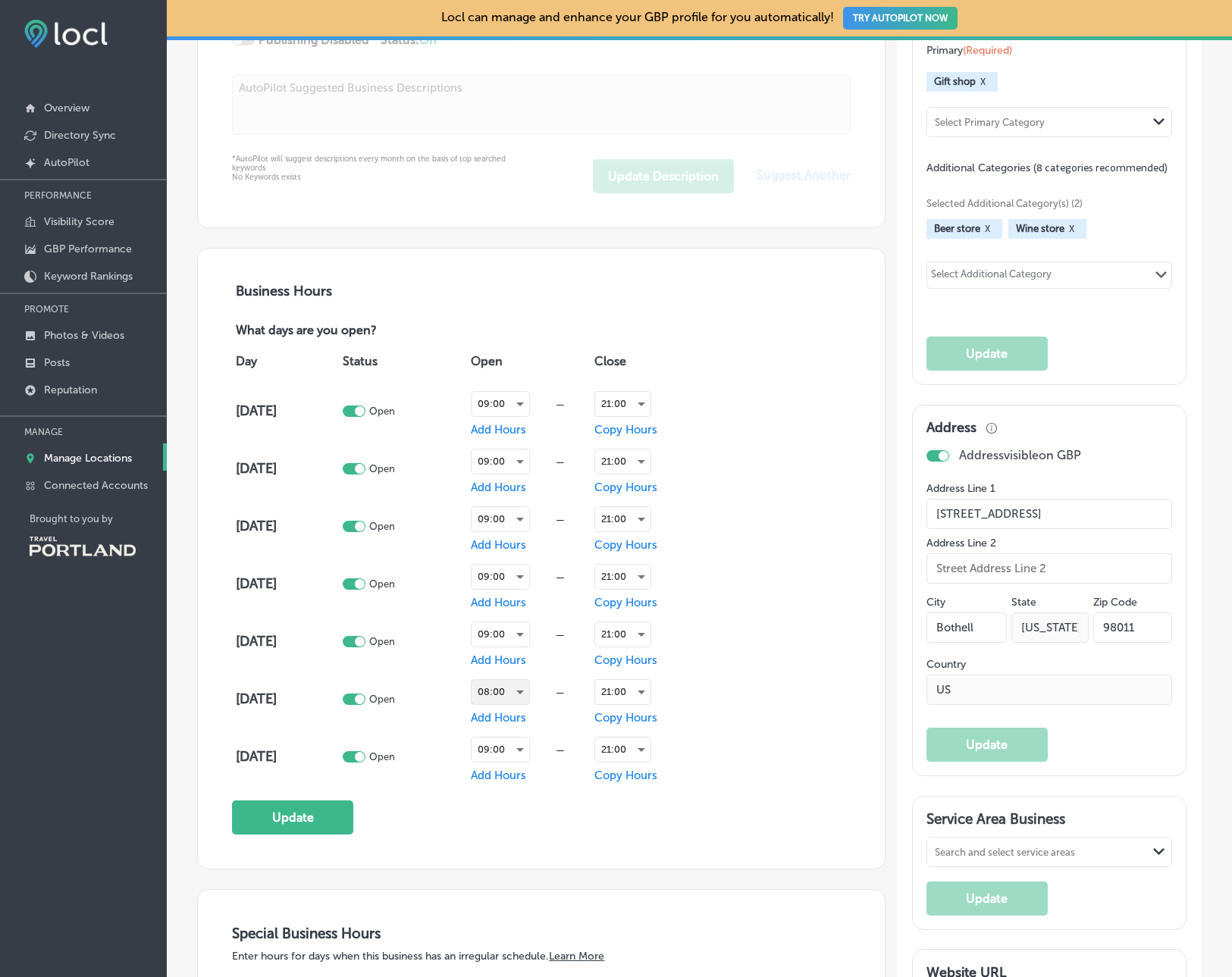
click at [489, 689] on div "08:00" at bounding box center [500, 692] width 57 height 24
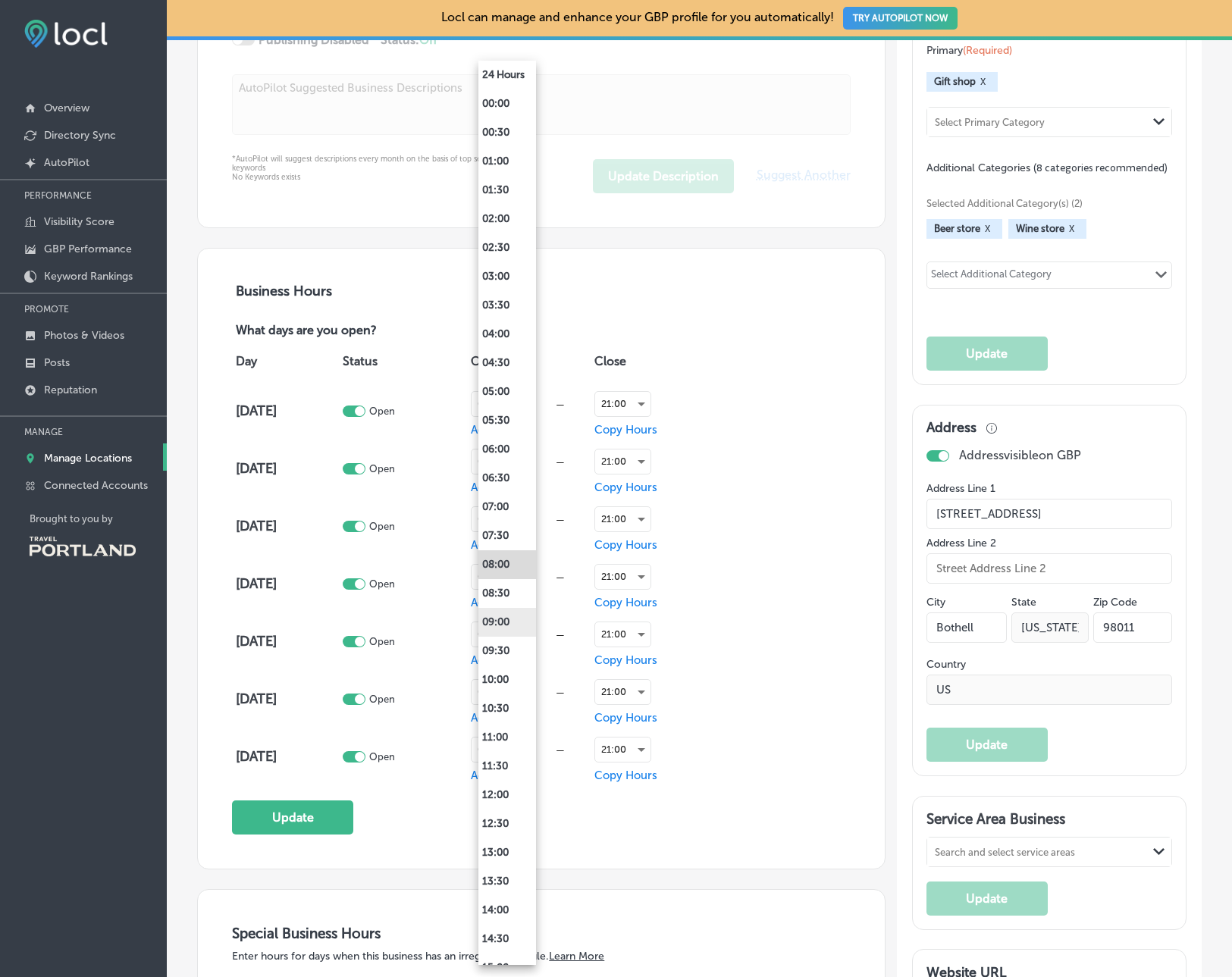
click at [503, 621] on li "09:00" at bounding box center [507, 622] width 57 height 29
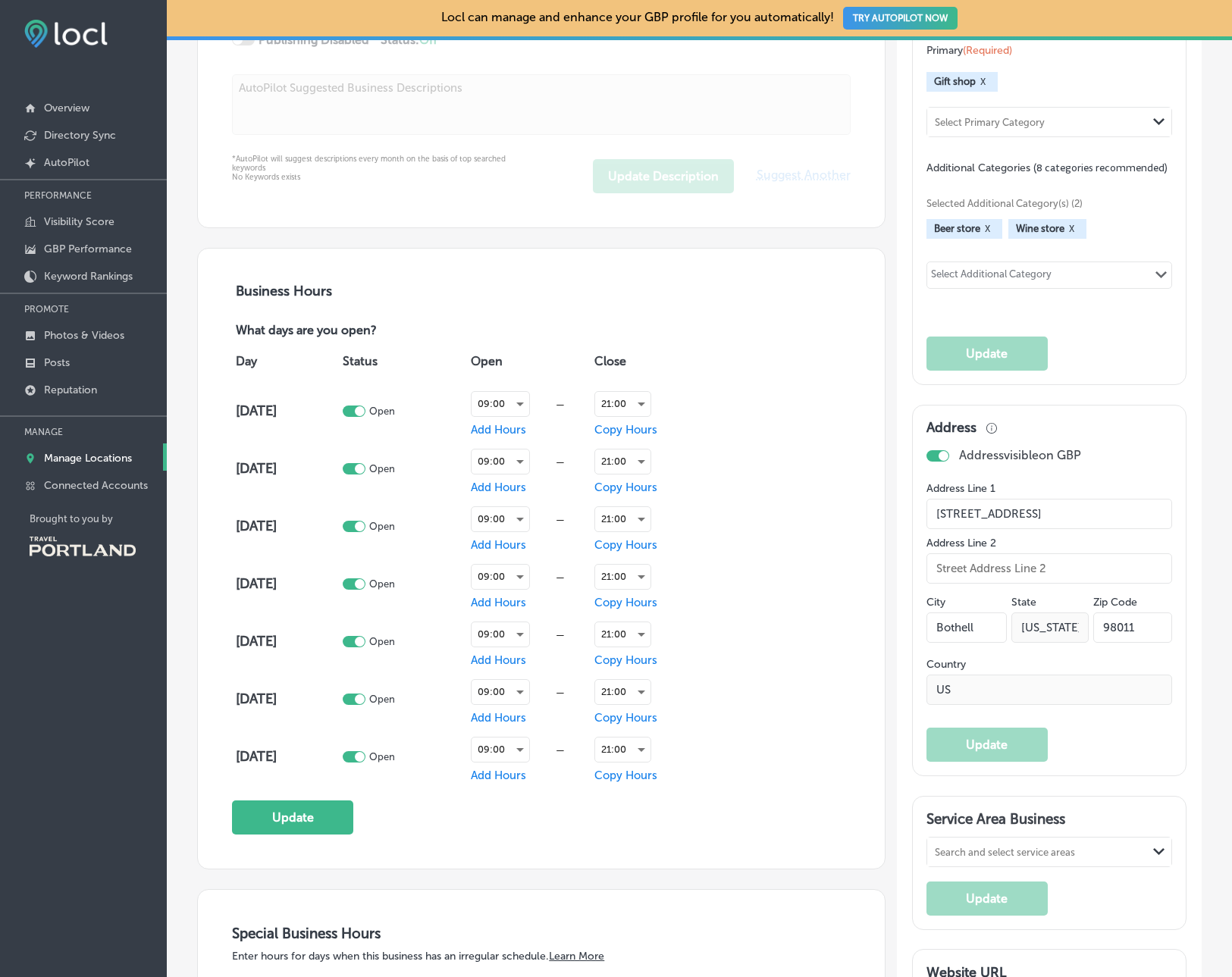
click at [320, 798] on div "Business Hours What days are you open? Day Status Open Close [DATE] Open 09:00 …" at bounding box center [541, 559] width 618 height 551
click at [321, 805] on button "Update" at bounding box center [292, 817] width 121 height 34
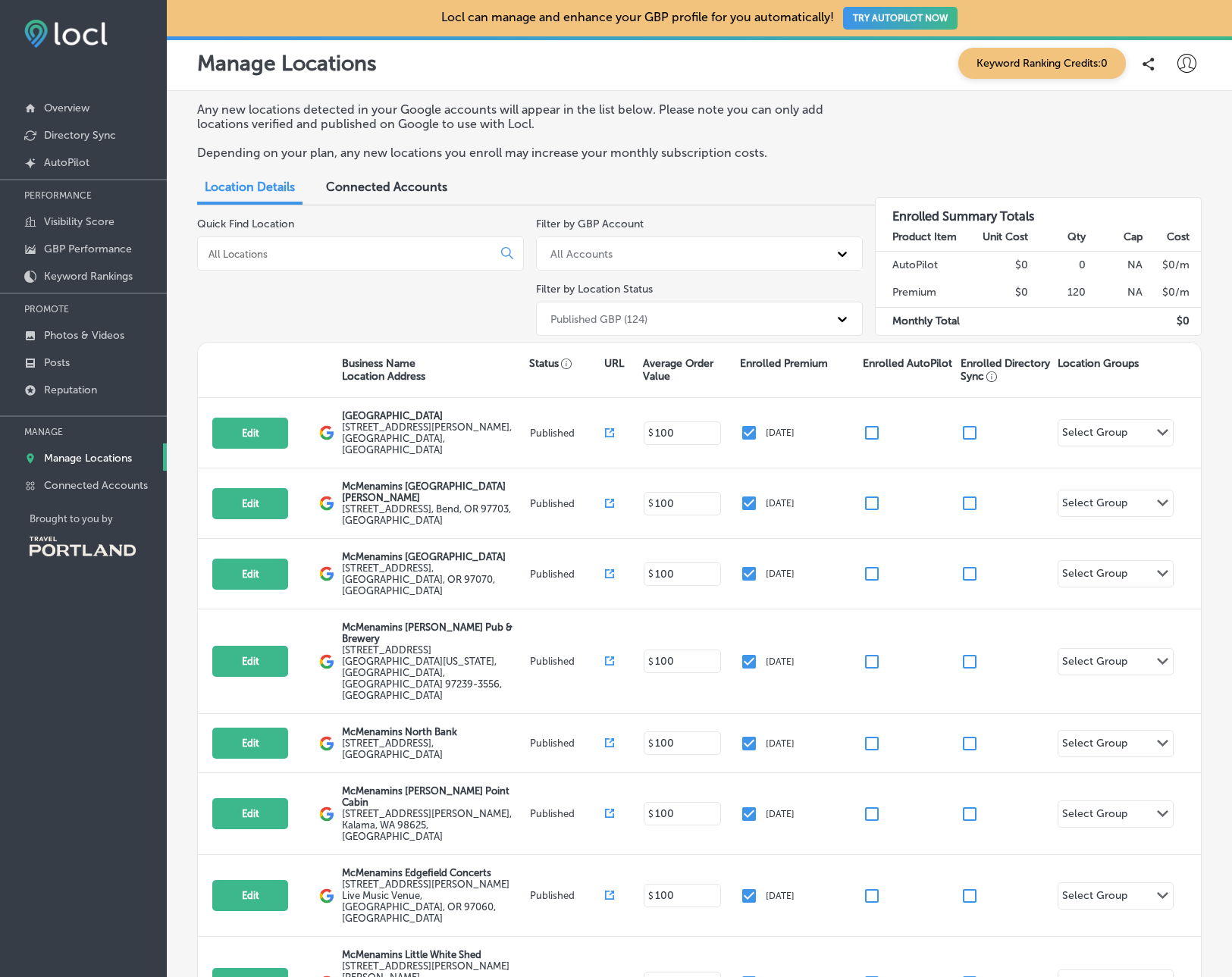
click at [382, 247] on input at bounding box center [348, 254] width 282 height 14
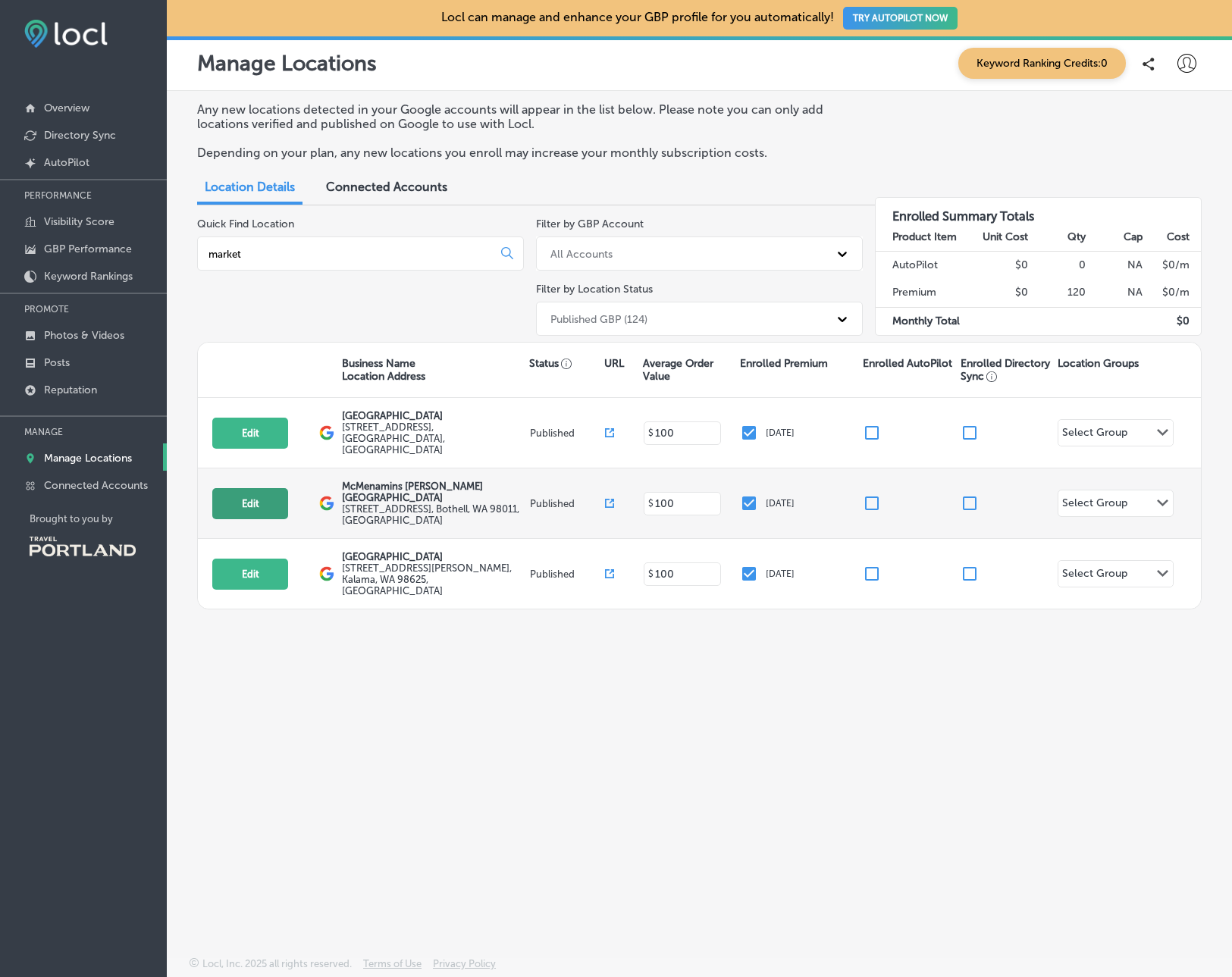
type input "market"
click at [249, 489] on button "Edit" at bounding box center [250, 503] width 76 height 31
select select "US"
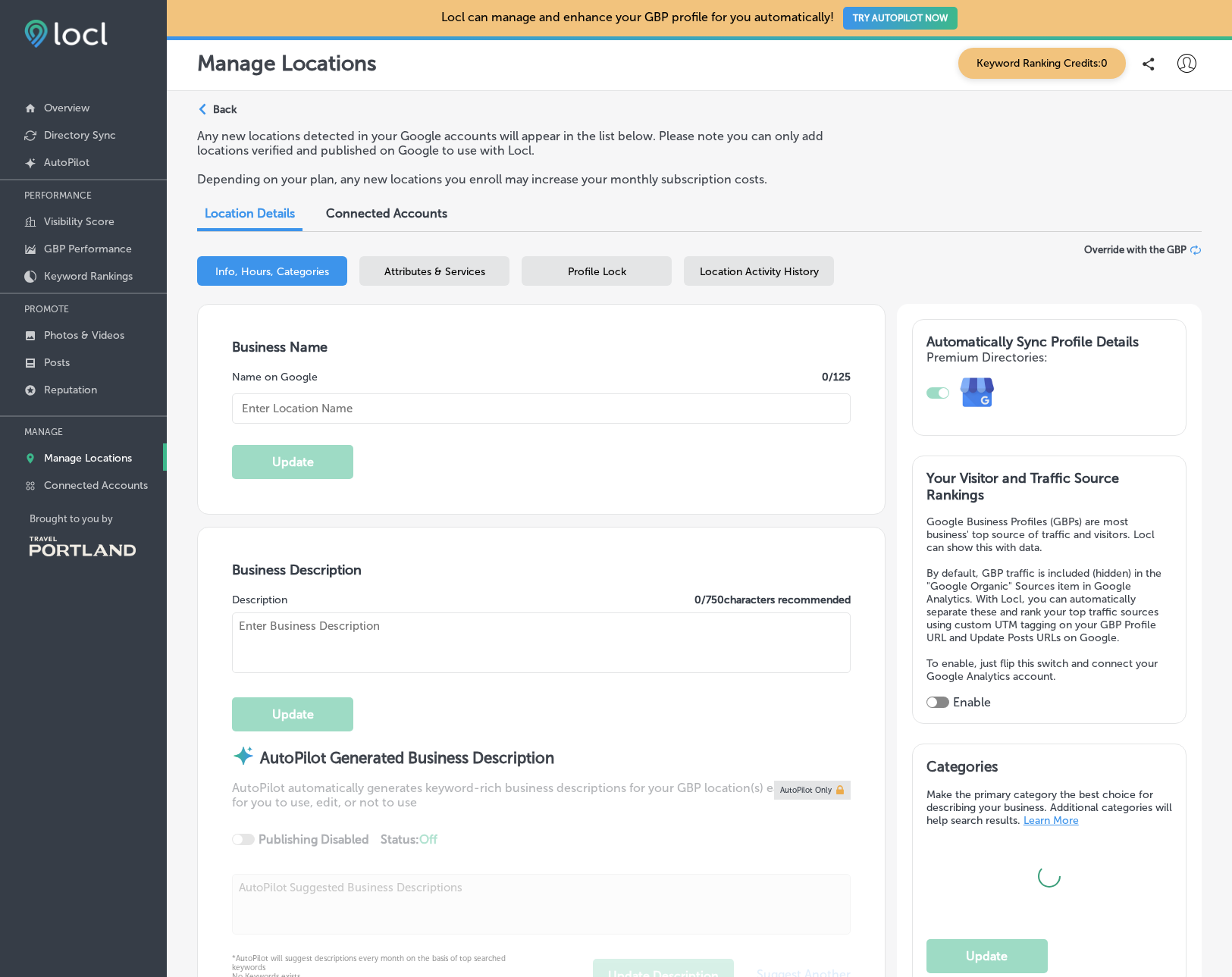
type input "McMenamins [PERSON_NAME][GEOGRAPHIC_DATA]"
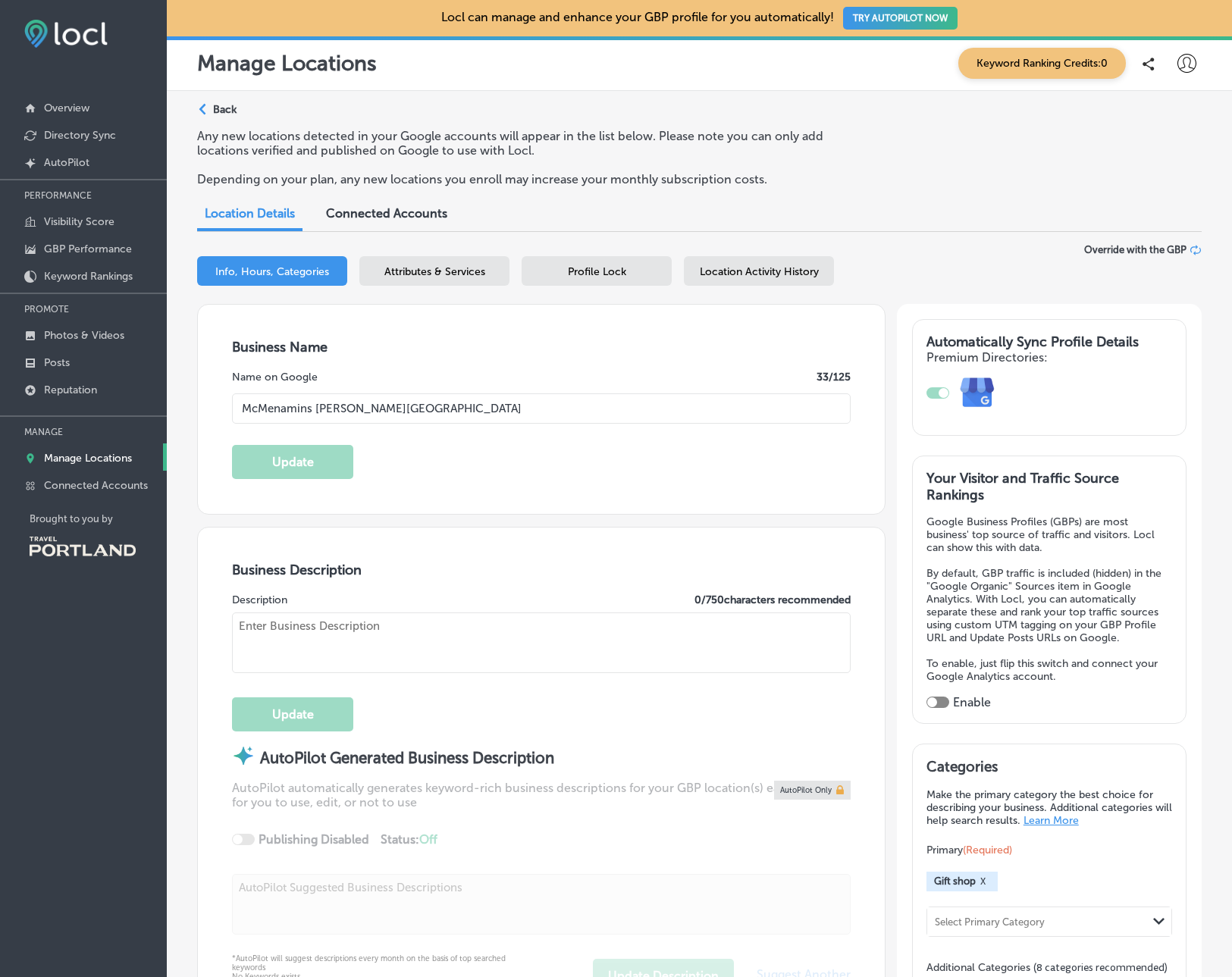
type input "[STREET_ADDRESS]"
type input "Bothell"
type input "98011"
type input "US"
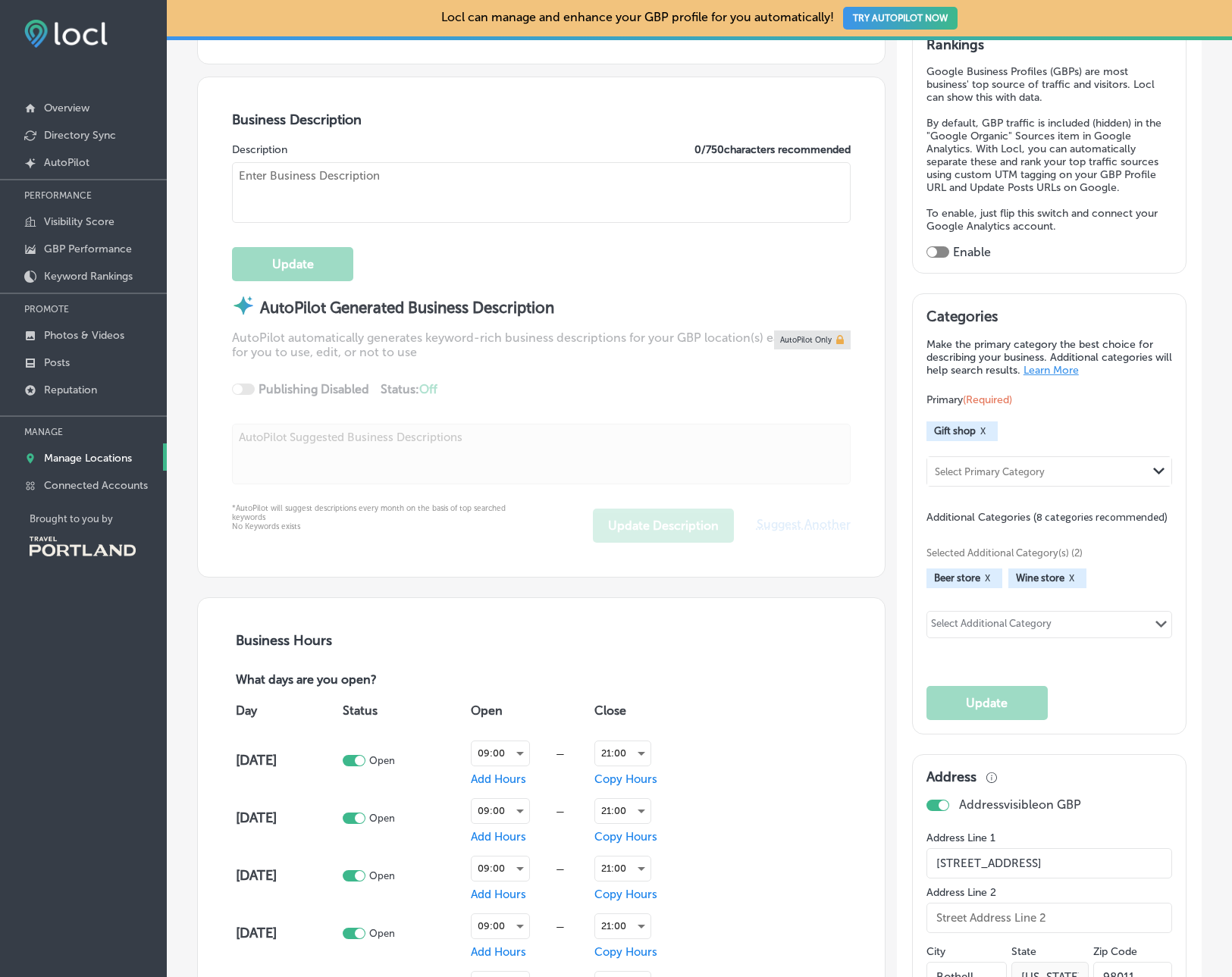
type input "[URL][DOMAIN_NAME][PERSON_NAME]"
type input "[PHONE_NUMBER]"
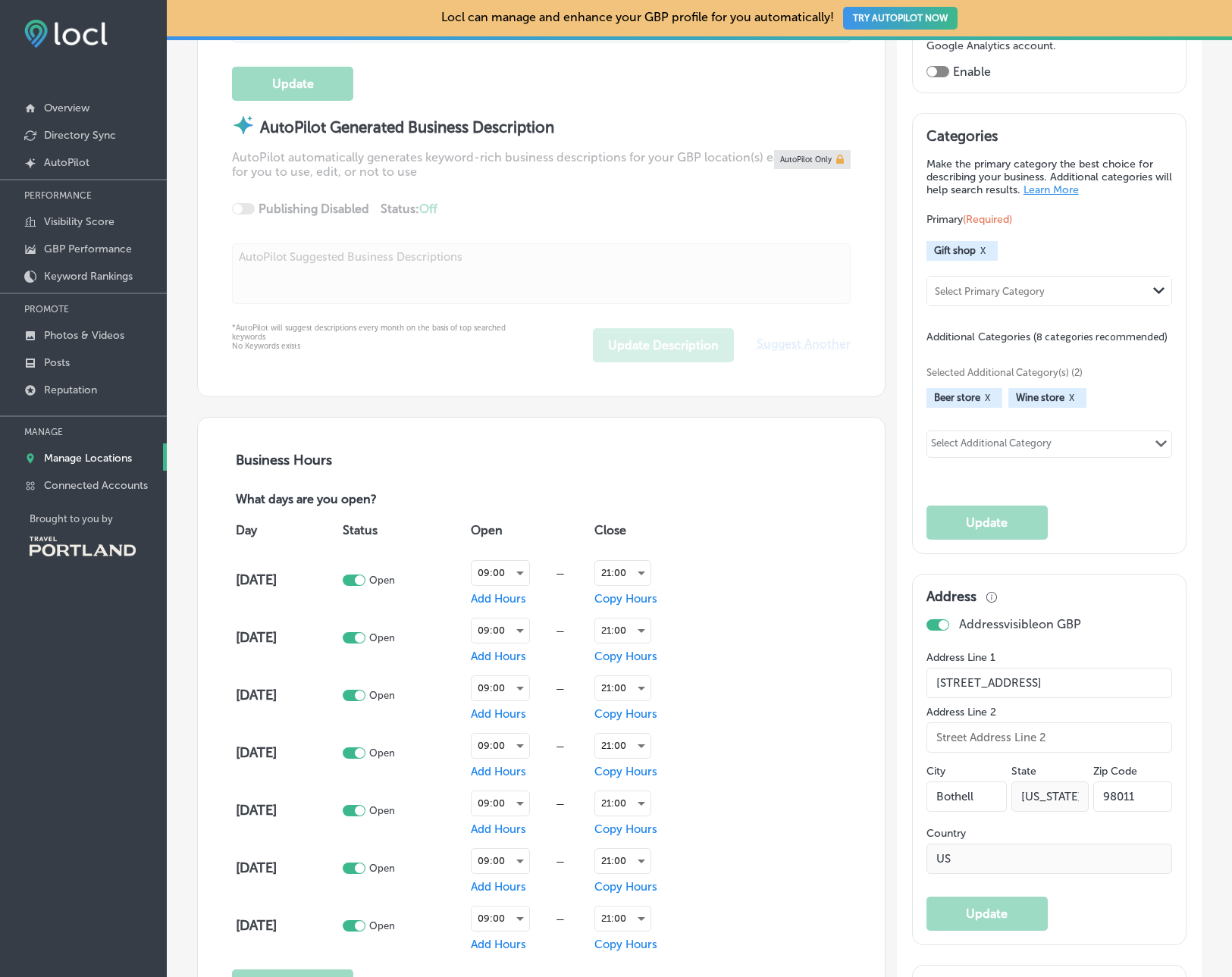
scroll to position [721, 0]
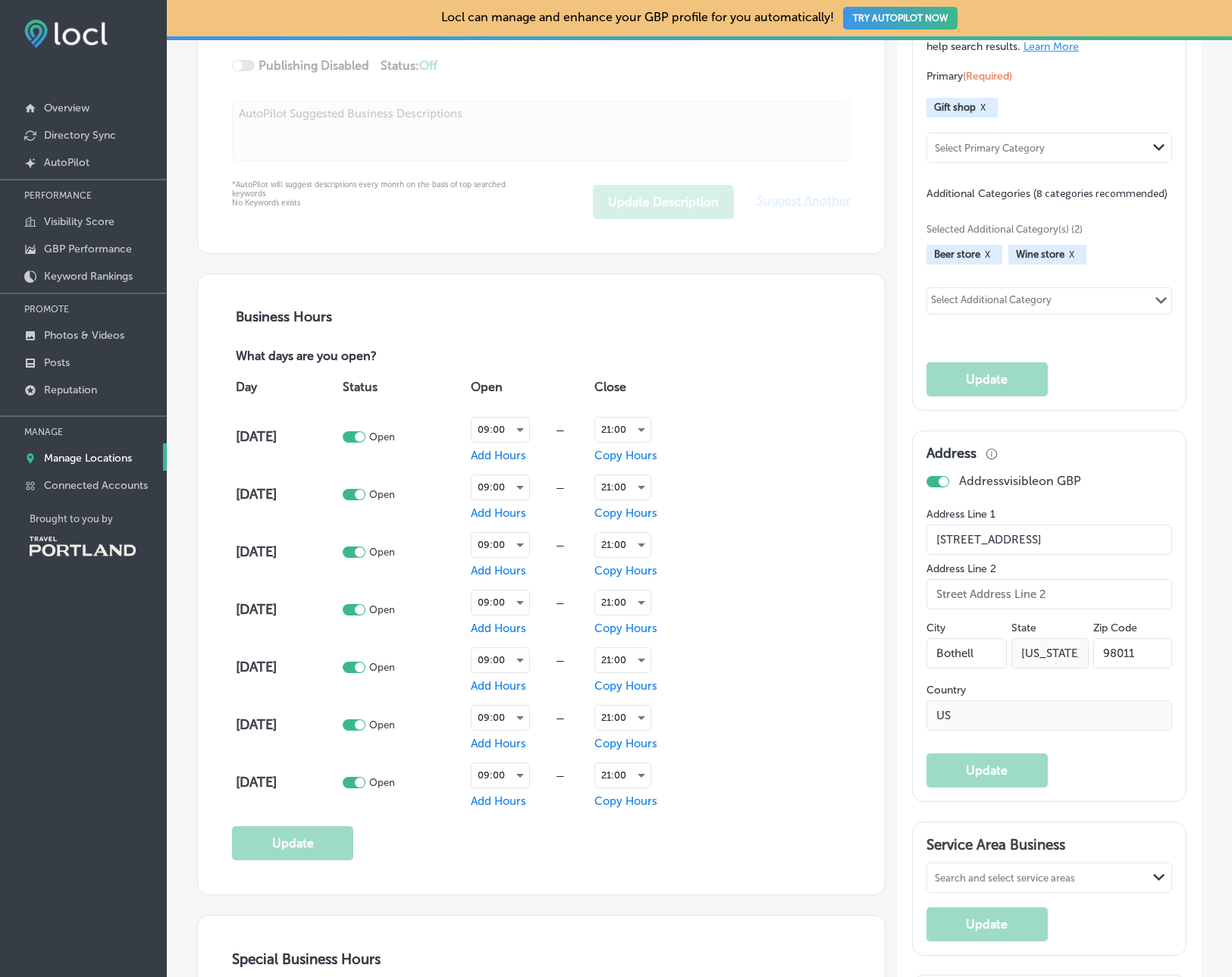
click at [632, 852] on div "Business Hours What days are you open? Day Status Open Close [DATE] Open 09:00 …" at bounding box center [541, 584] width 618 height 551
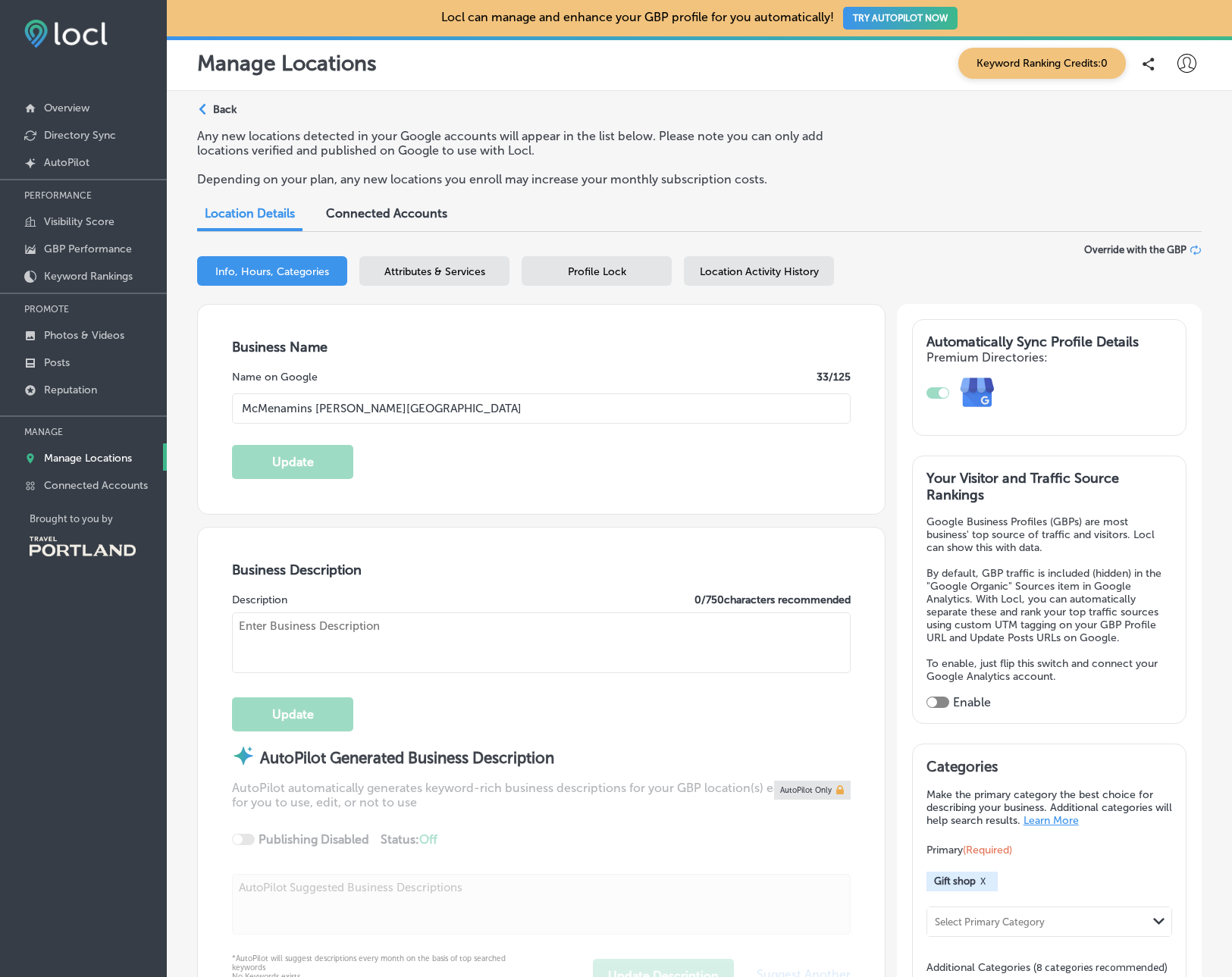
click at [1001, 223] on div "Location Details Connected Accounts" at bounding box center [699, 216] width 1004 height 33
click at [231, 106] on p "Back" at bounding box center [224, 109] width 23 height 13
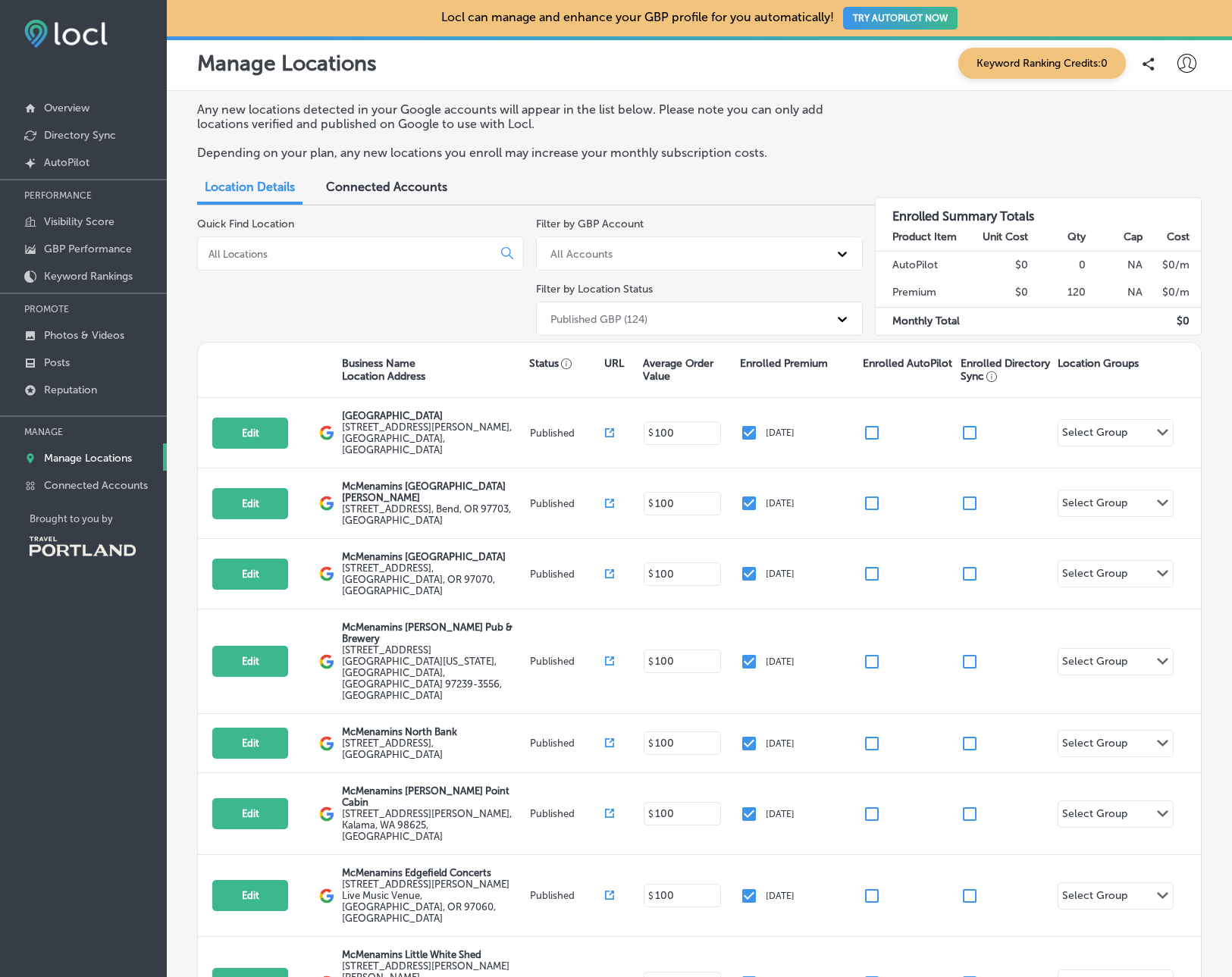
click at [378, 256] on input at bounding box center [348, 254] width 282 height 14
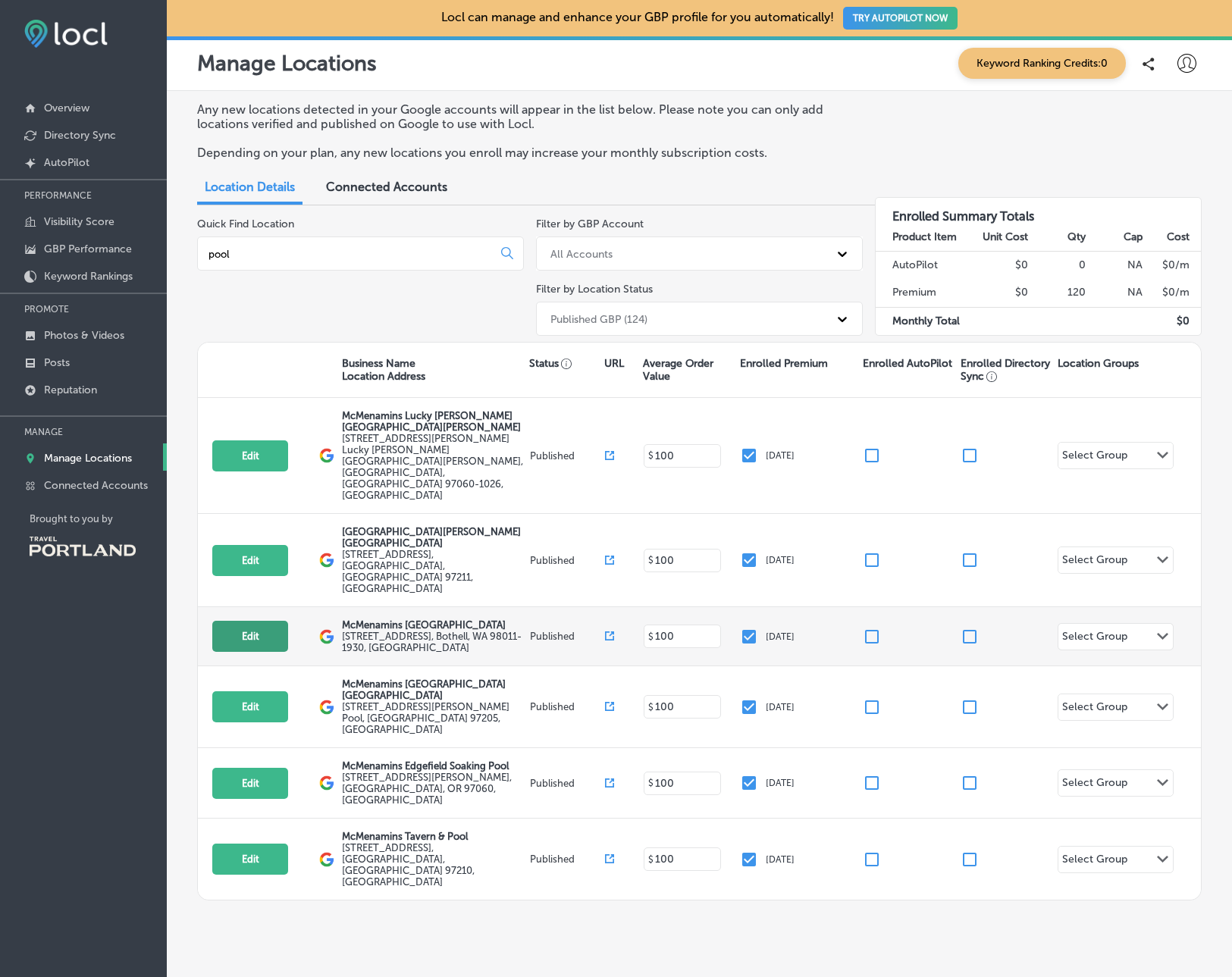
type input "pool"
click at [292, 621] on div "Edit This location is not published yet." at bounding box center [265, 637] width 106 height 31
click at [282, 621] on button "Edit" at bounding box center [250, 637] width 76 height 31
select select "US"
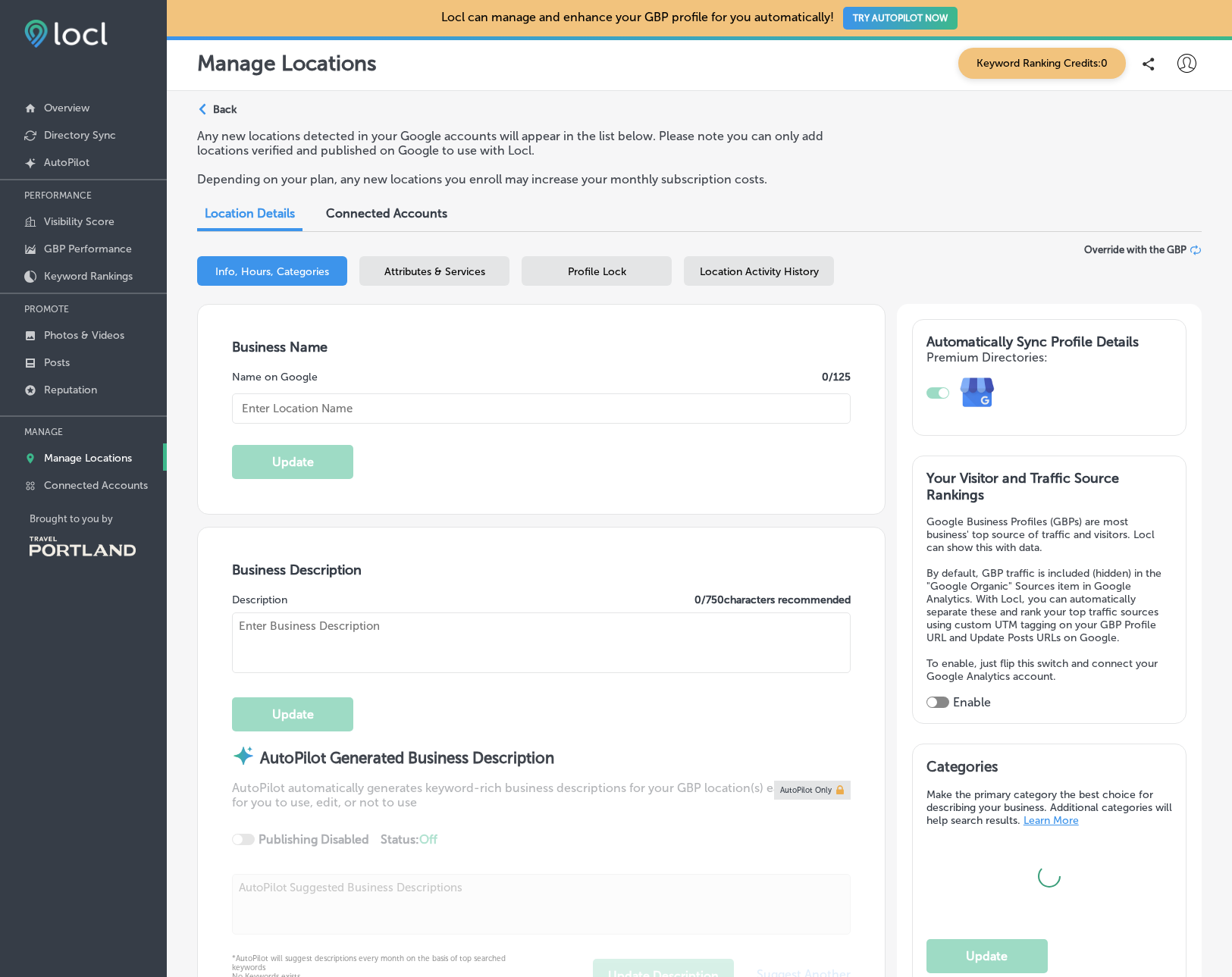
type input "McMenamins [GEOGRAPHIC_DATA]"
type input "[STREET_ADDRESS]"
type input "Bothell"
type input "98011-1930"
type input "US"
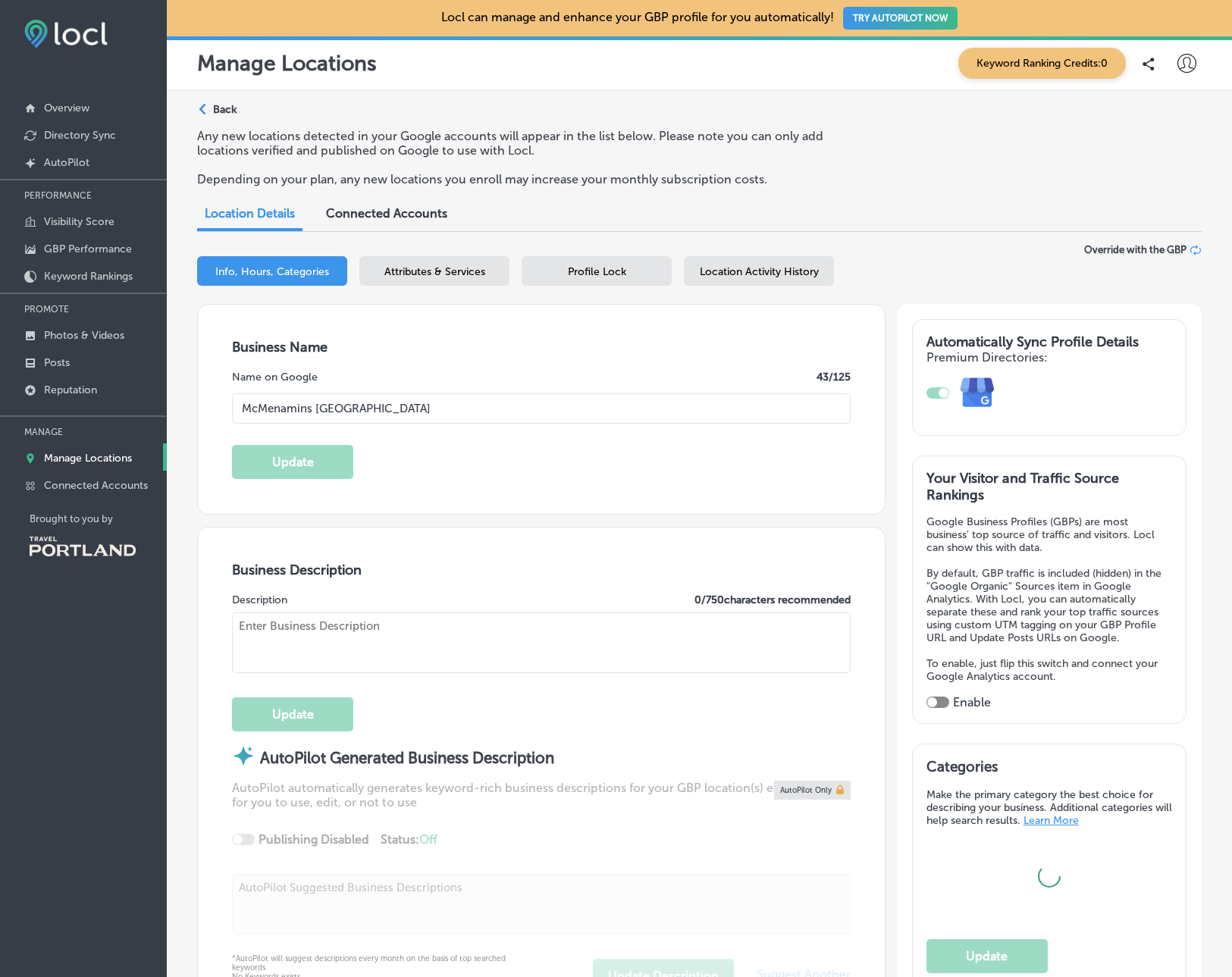
type input "[URL][DOMAIN_NAME][PERSON_NAME]"
type input "[PHONE_NUMBER]"
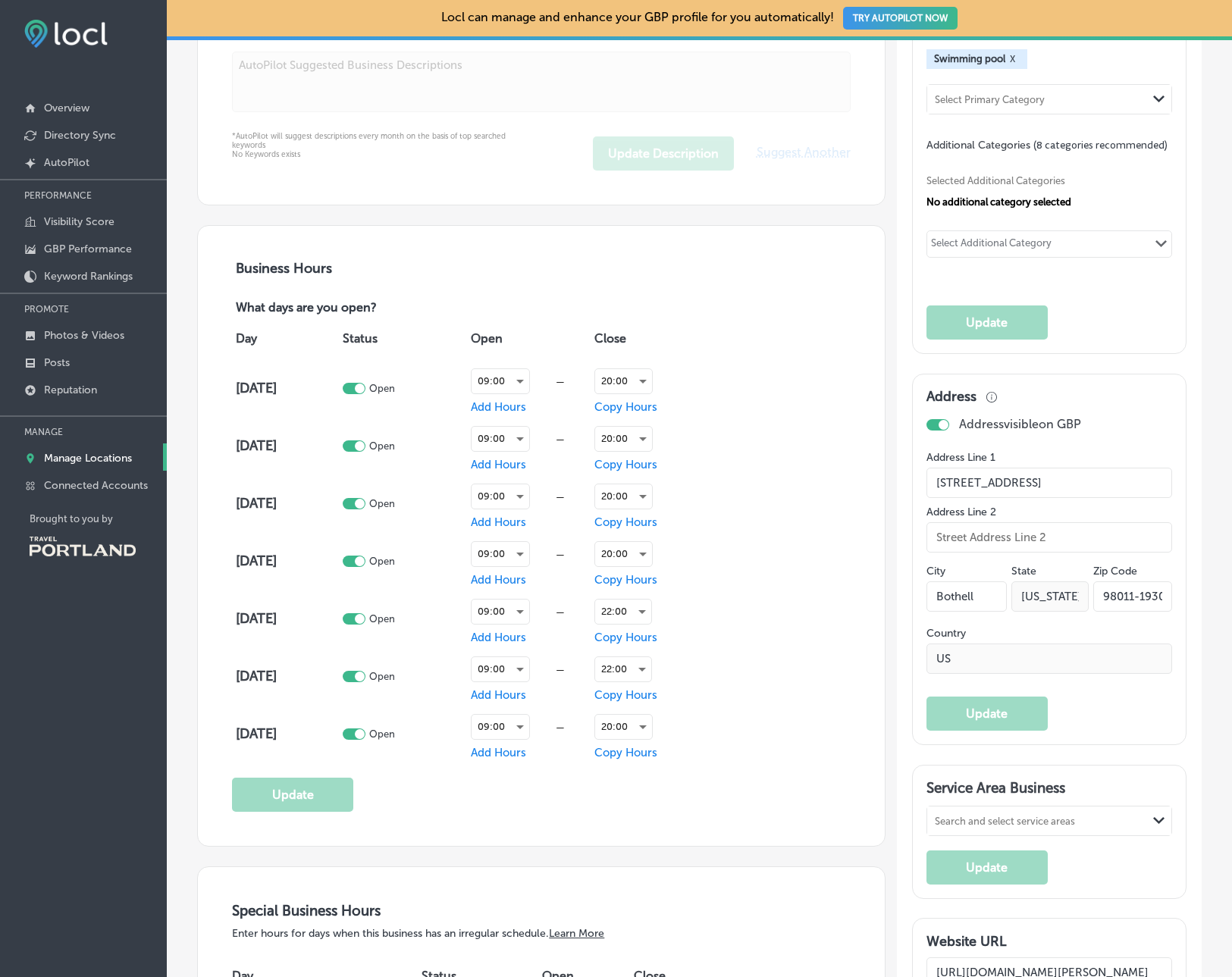
scroll to position [819, 0]
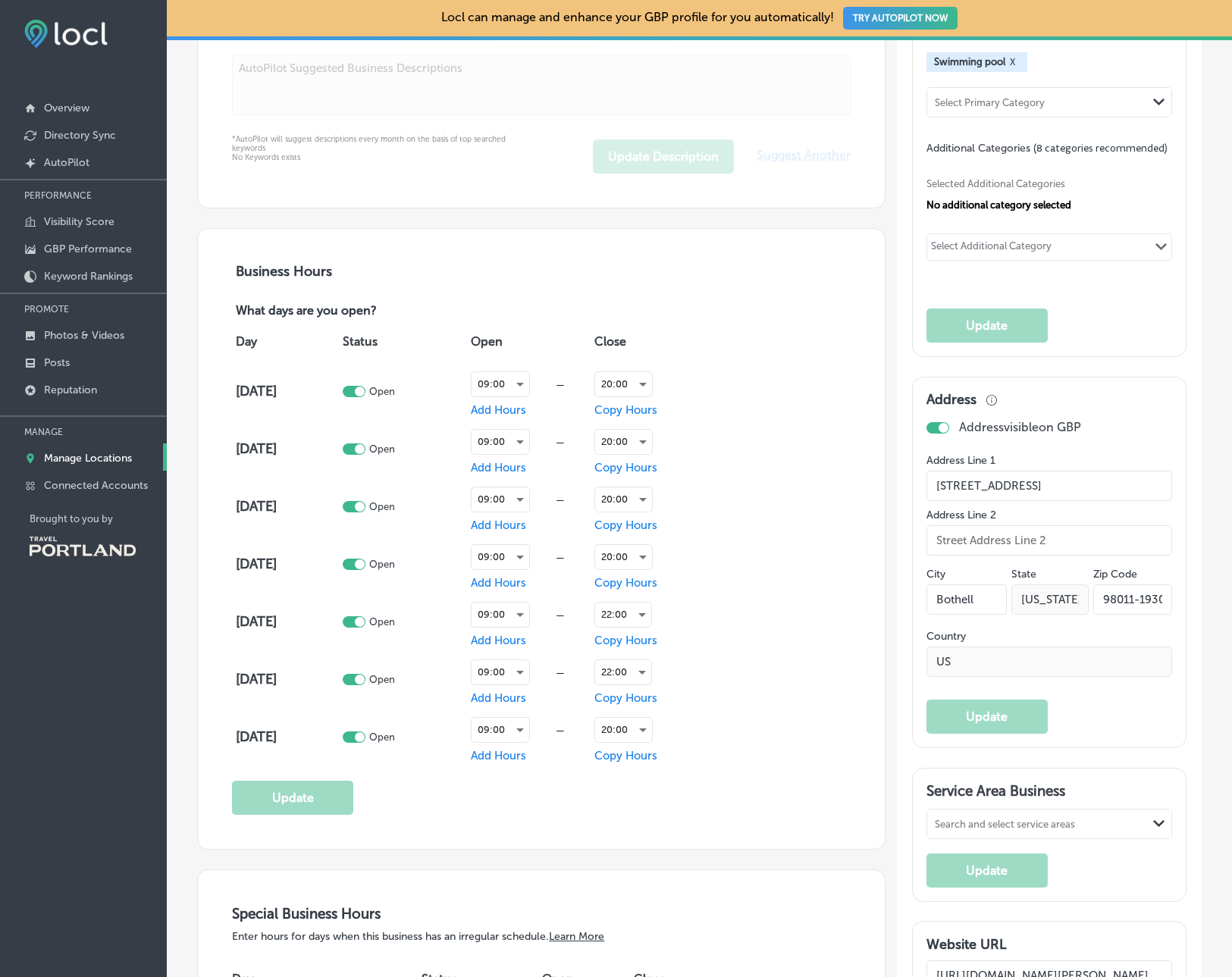
click at [585, 229] on div "Business Hours What days are you open? Day Status Open Close Monday Open 09:00 …" at bounding box center [541, 539] width 689 height 622
click at [136, 78] on nav "Overview Directory Sync Created by potrace 1.10, written by Peter Selinger 2001…" at bounding box center [83, 320] width 167 height 538
click at [178, 132] on div "Business Name Name on Google 43 /125 McMenamins North Shore Lagoon Swimming Poo…" at bounding box center [529, 875] width 711 height 2782
